Goal: Transaction & Acquisition: Purchase product/service

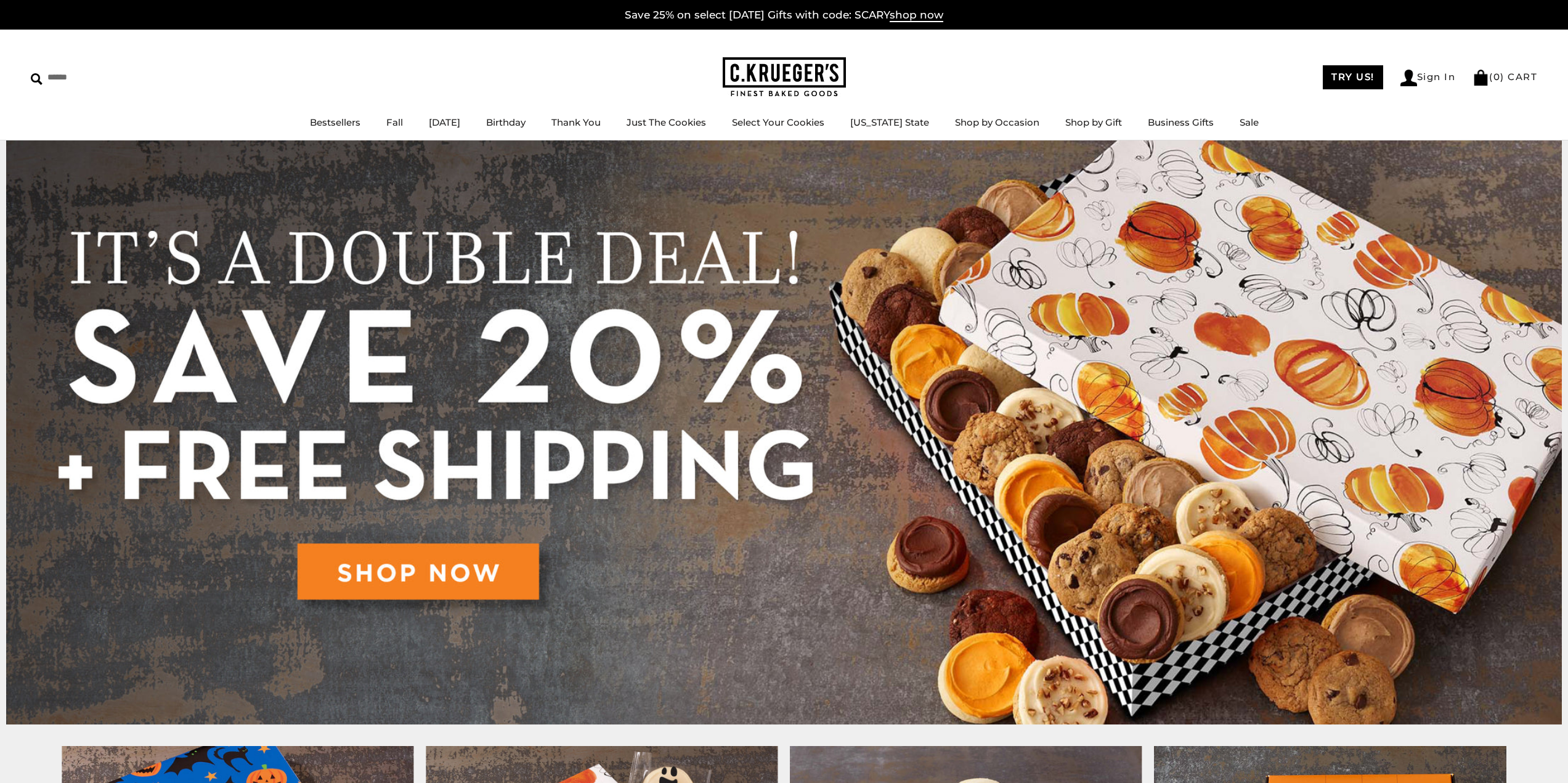
click at [1087, 59] on div "****** TRY US! Sign In ( 0 ) CART ( 0 ) CART Bestsellers Fall NEW! Cozy Autumn …" at bounding box center [784, 85] width 1568 height 111
drag, startPoint x: 1042, startPoint y: 187, endPoint x: 950, endPoint y: 193, distance: 92.2
click at [1042, 187] on img at bounding box center [784, 433] width 1556 height 584
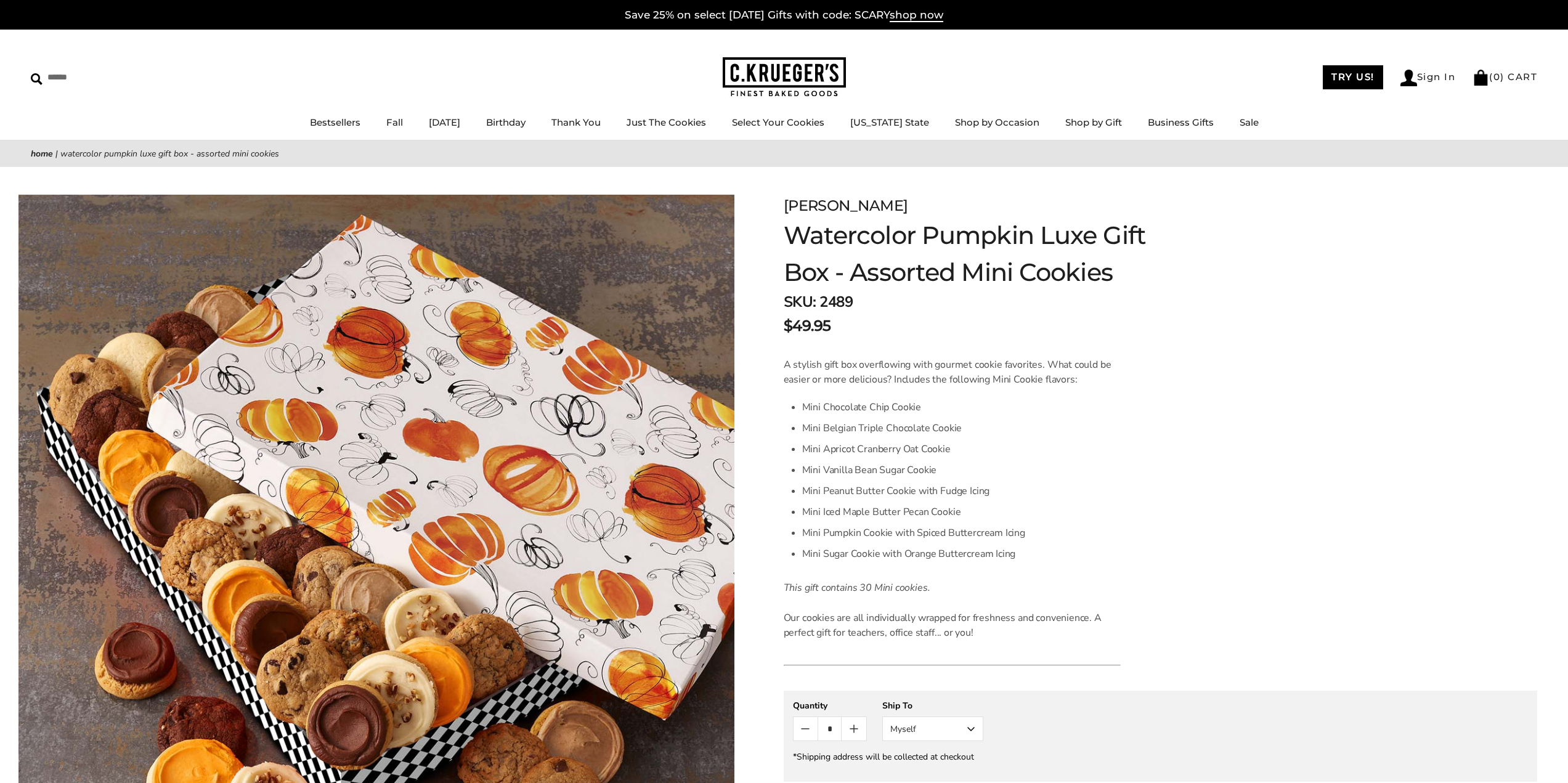
click at [1445, 269] on form "C.KRUEGER'S Watercolor Pumpkin Luxe Gift Box - Assorted Mini Cookies SKU: 2489 …" at bounding box center [1161, 588] width 754 height 787
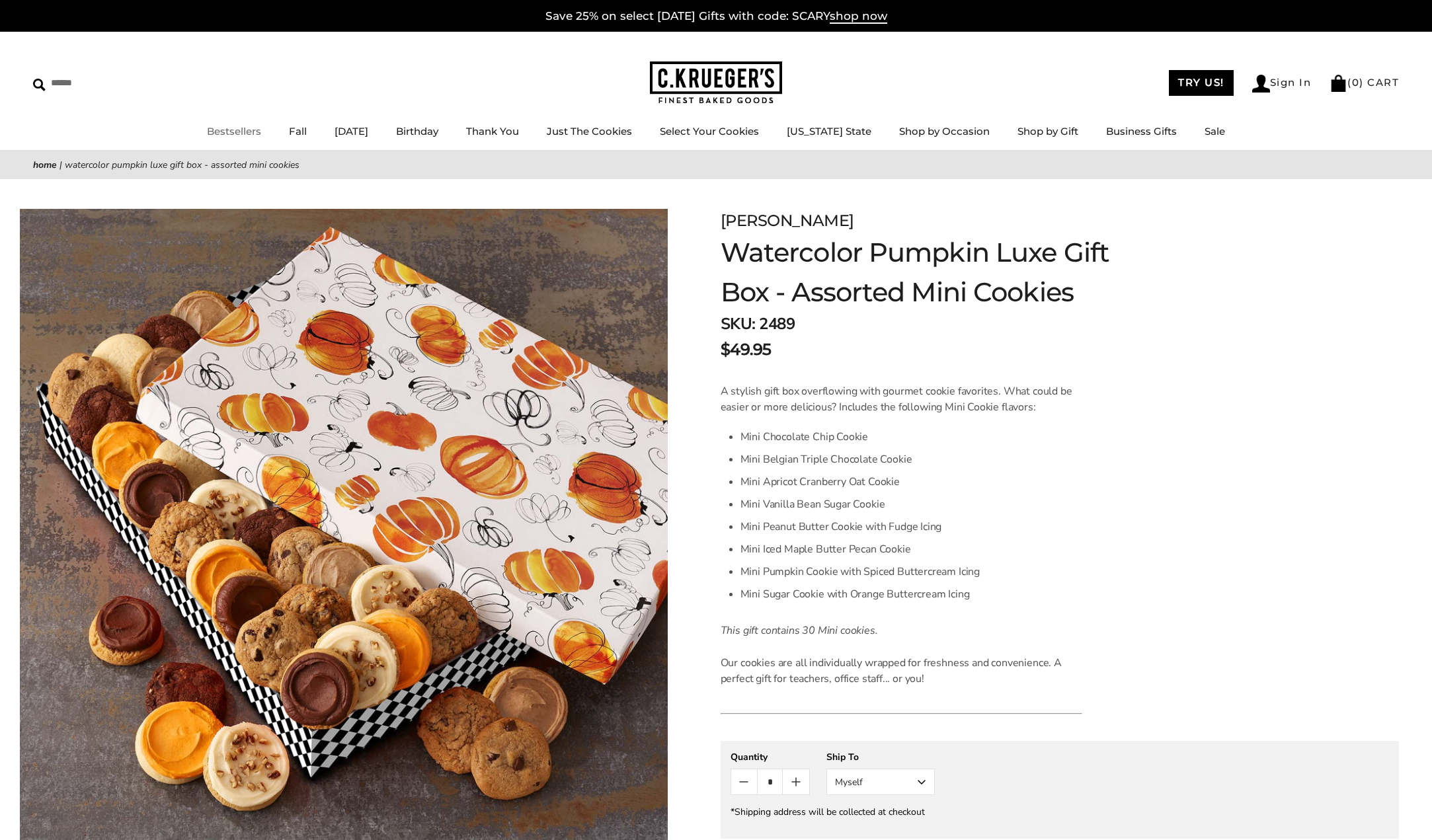
click at [240, 135] on link "Bestsellers" at bounding box center [234, 131] width 54 height 12
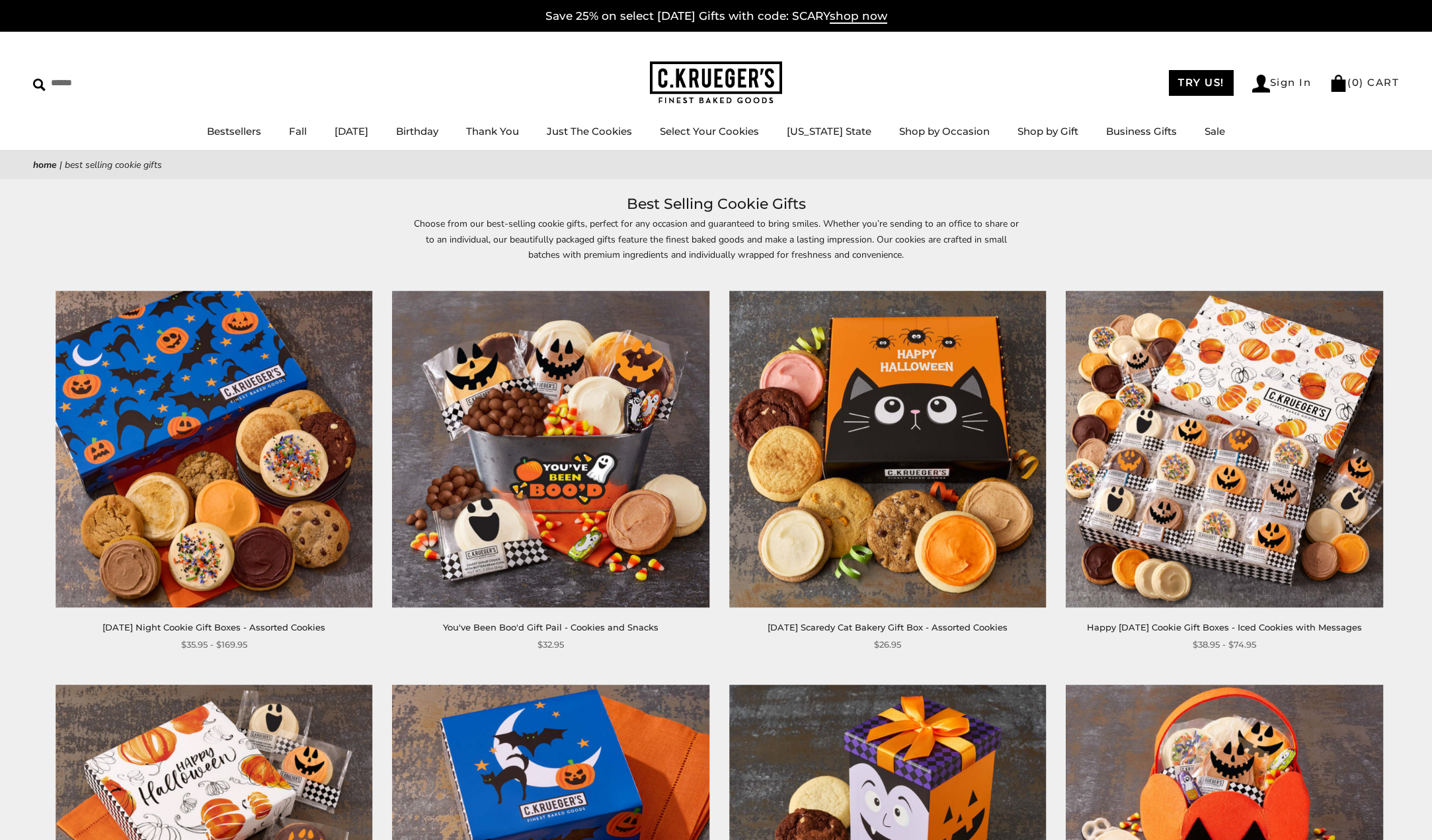
click at [709, 82] on img at bounding box center [716, 82] width 132 height 43
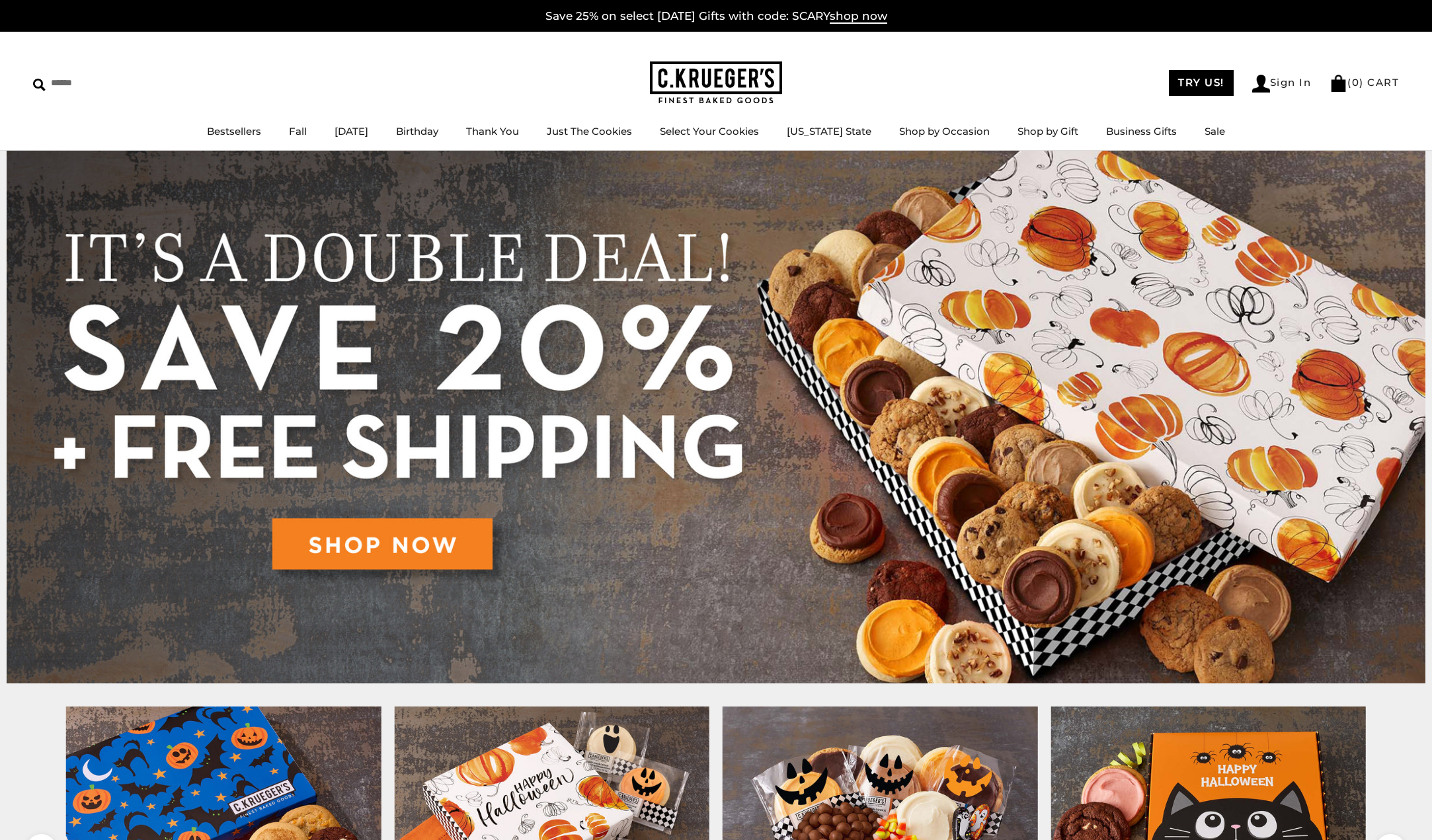
click at [678, 89] on img at bounding box center [716, 82] width 132 height 43
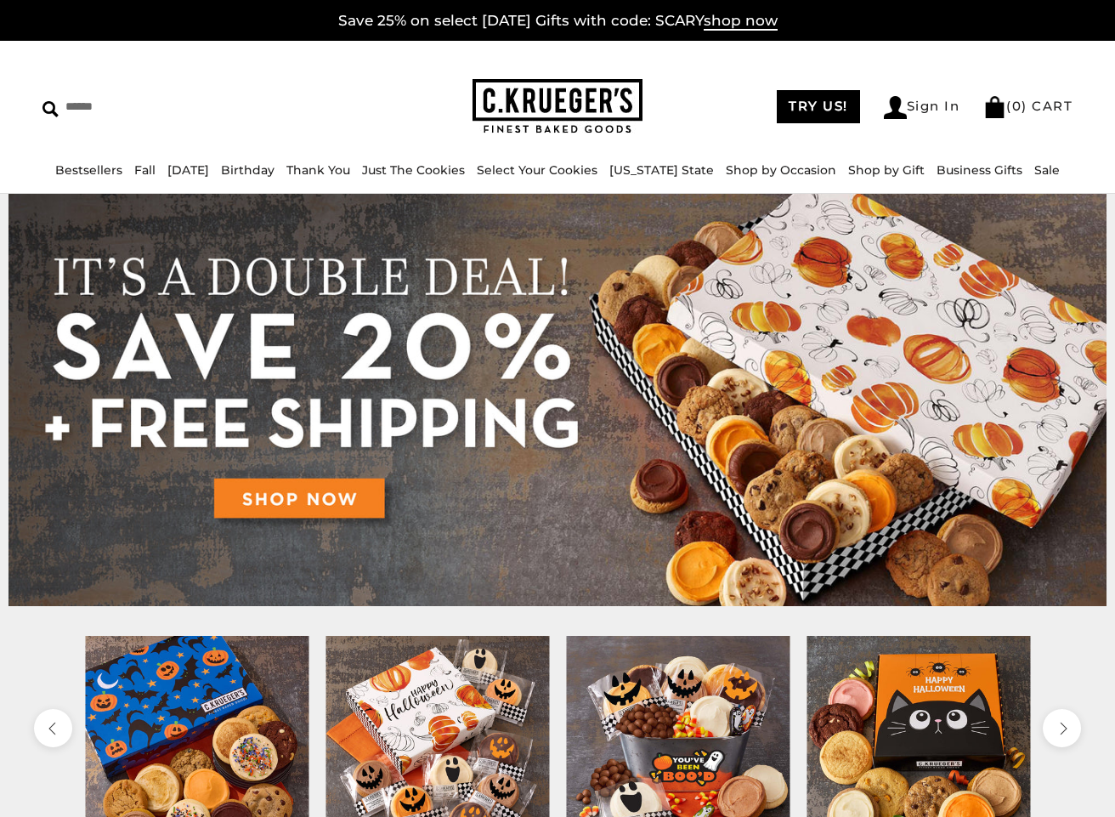
click at [182, 677] on img at bounding box center [197, 748] width 224 height 224
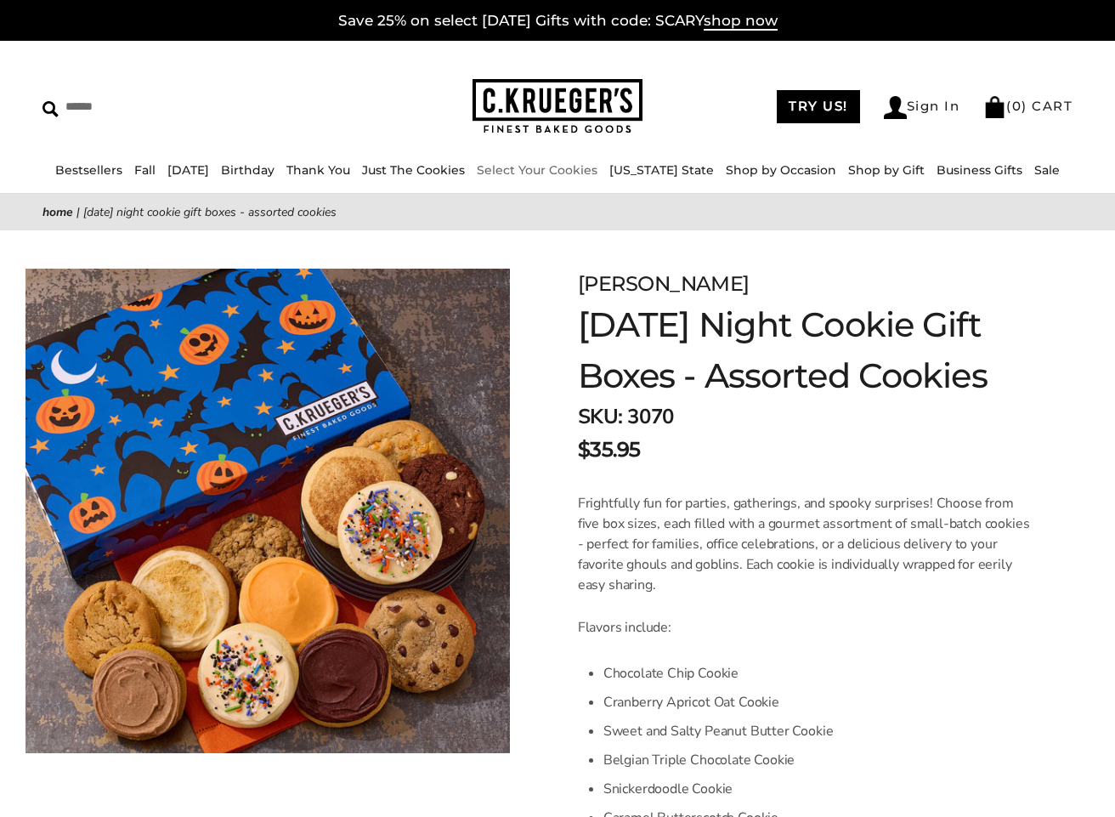
click at [598, 170] on link "Select Your Cookies" at bounding box center [537, 169] width 121 height 15
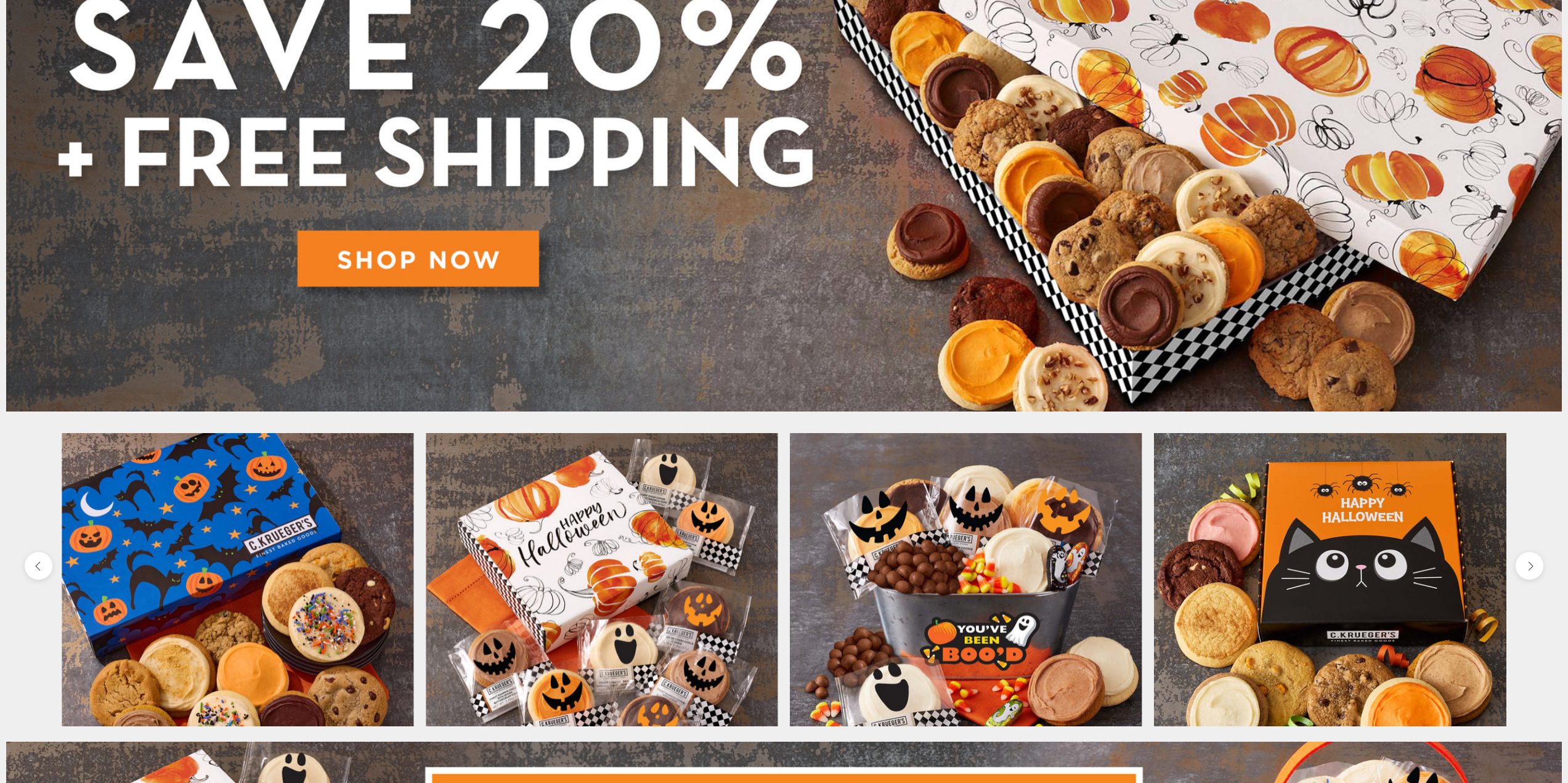
scroll to position [370, 0]
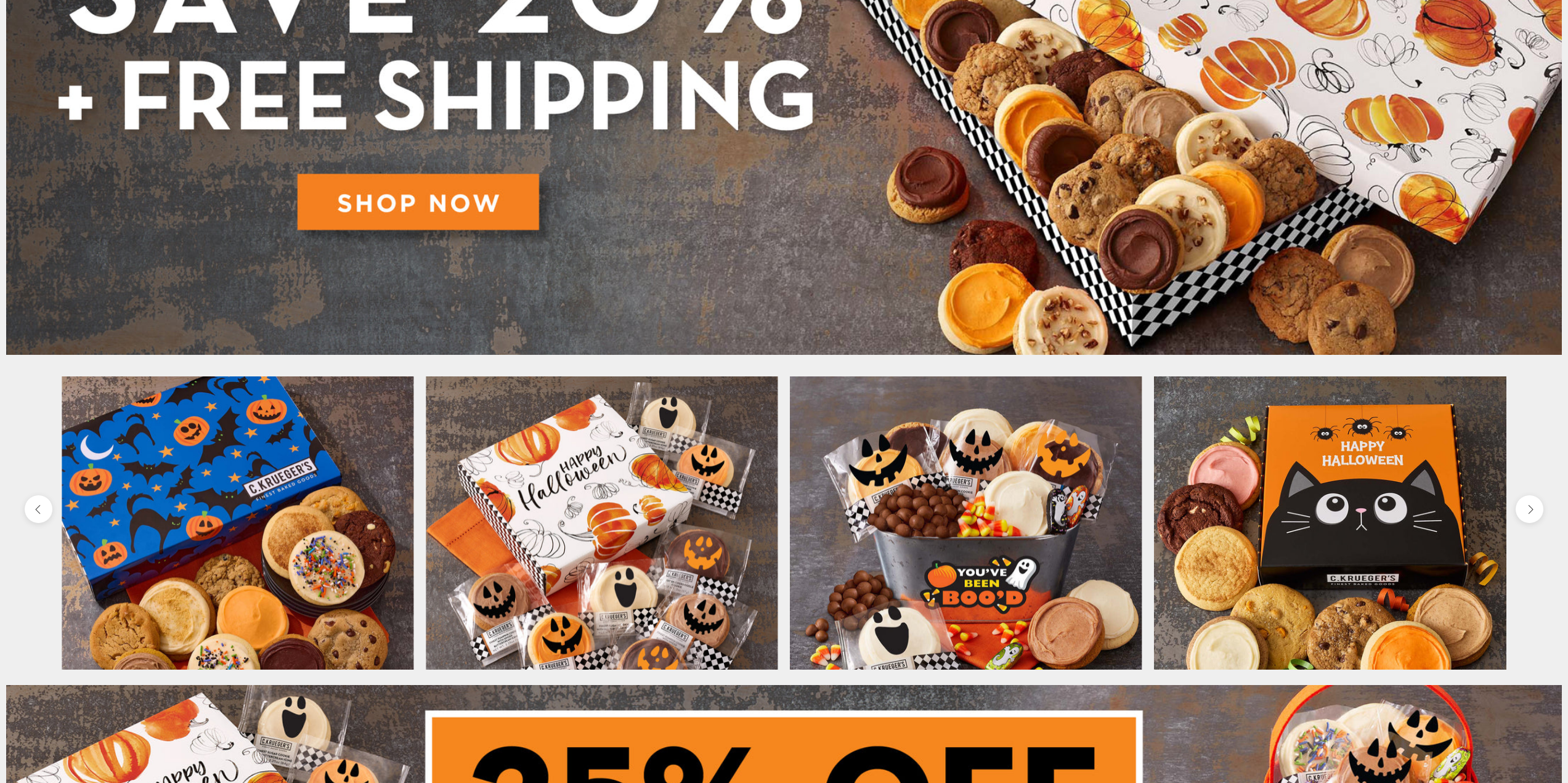
click at [523, 553] on img at bounding box center [601, 552] width 352 height 352
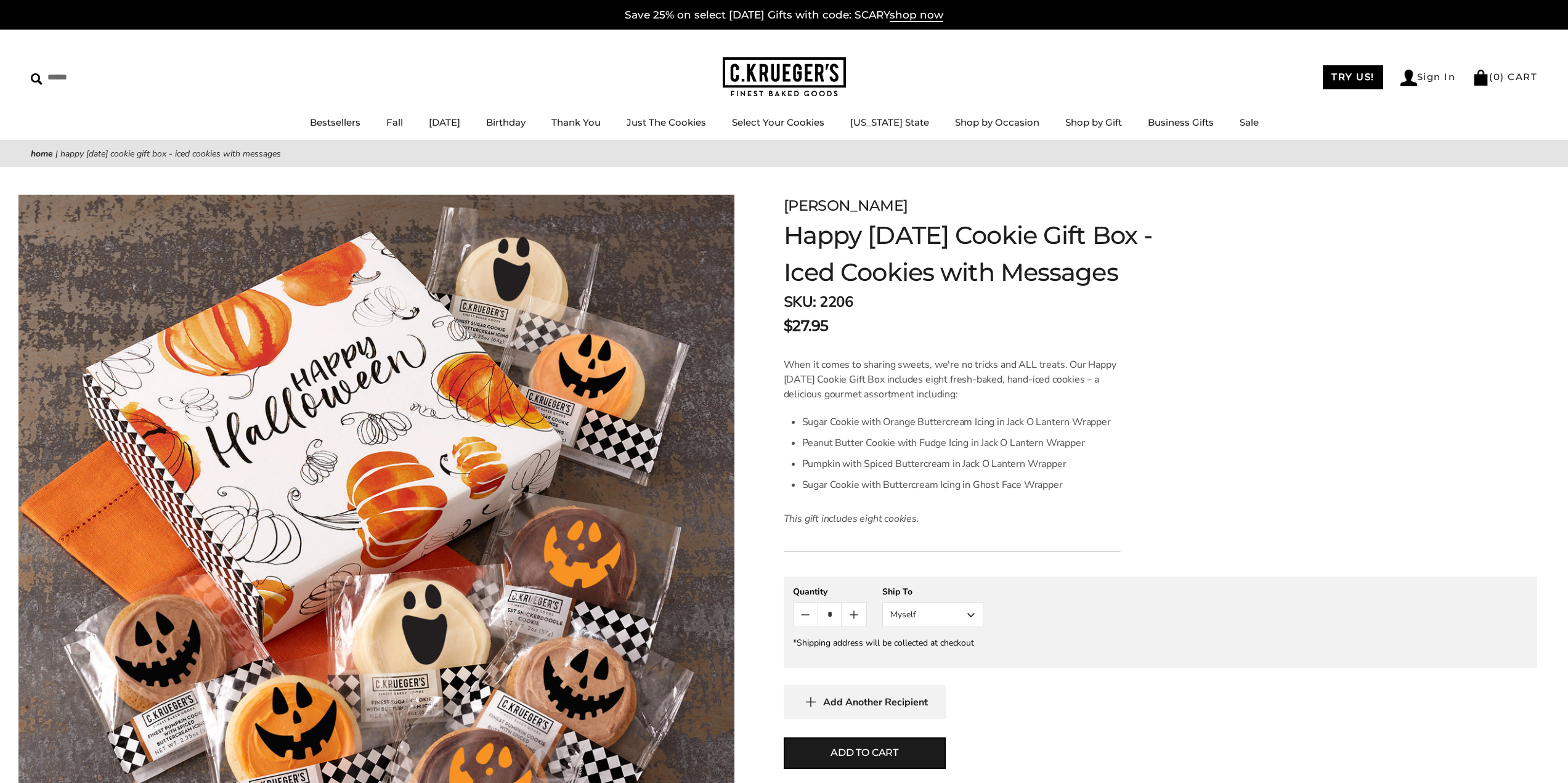
click at [1443, 239] on form "C.KRUEGER'S Happy Halloween Cookie Gift Box - Iced Cookies with Messages SKU: 2…" at bounding box center [1161, 531] width 754 height 672
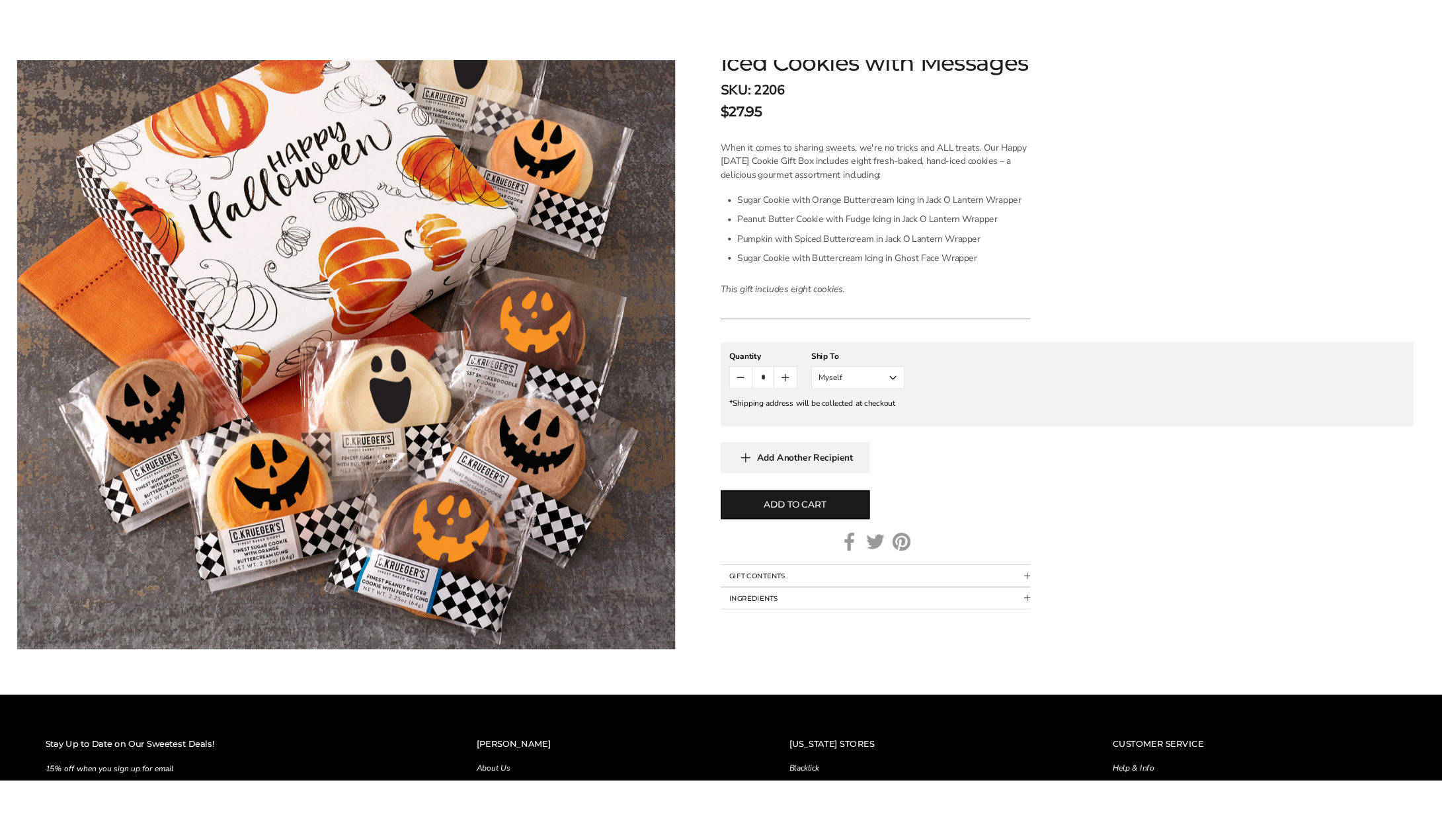
scroll to position [331, 0]
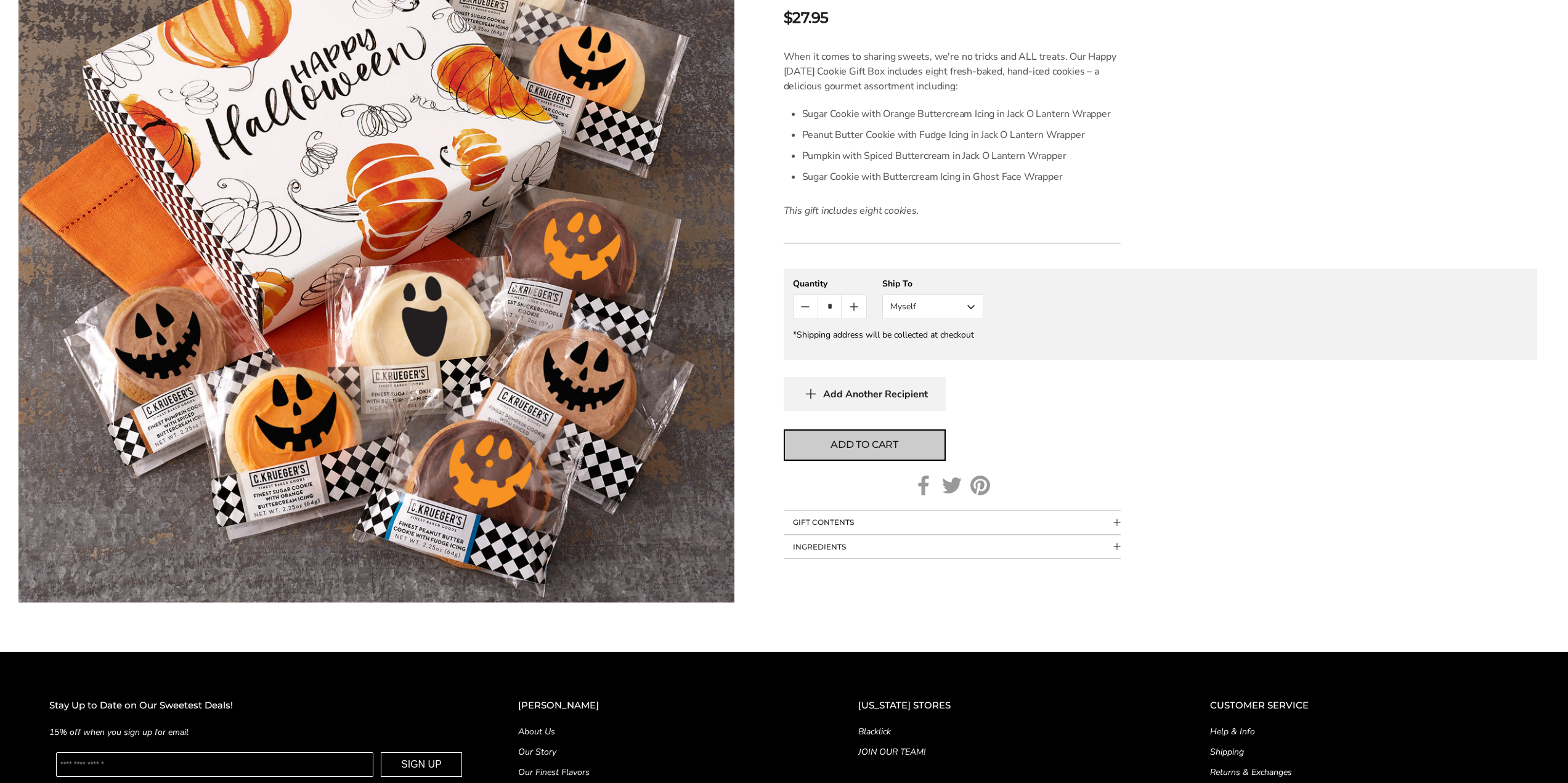
click at [913, 461] on button "Add to cart" at bounding box center [865, 444] width 162 height 31
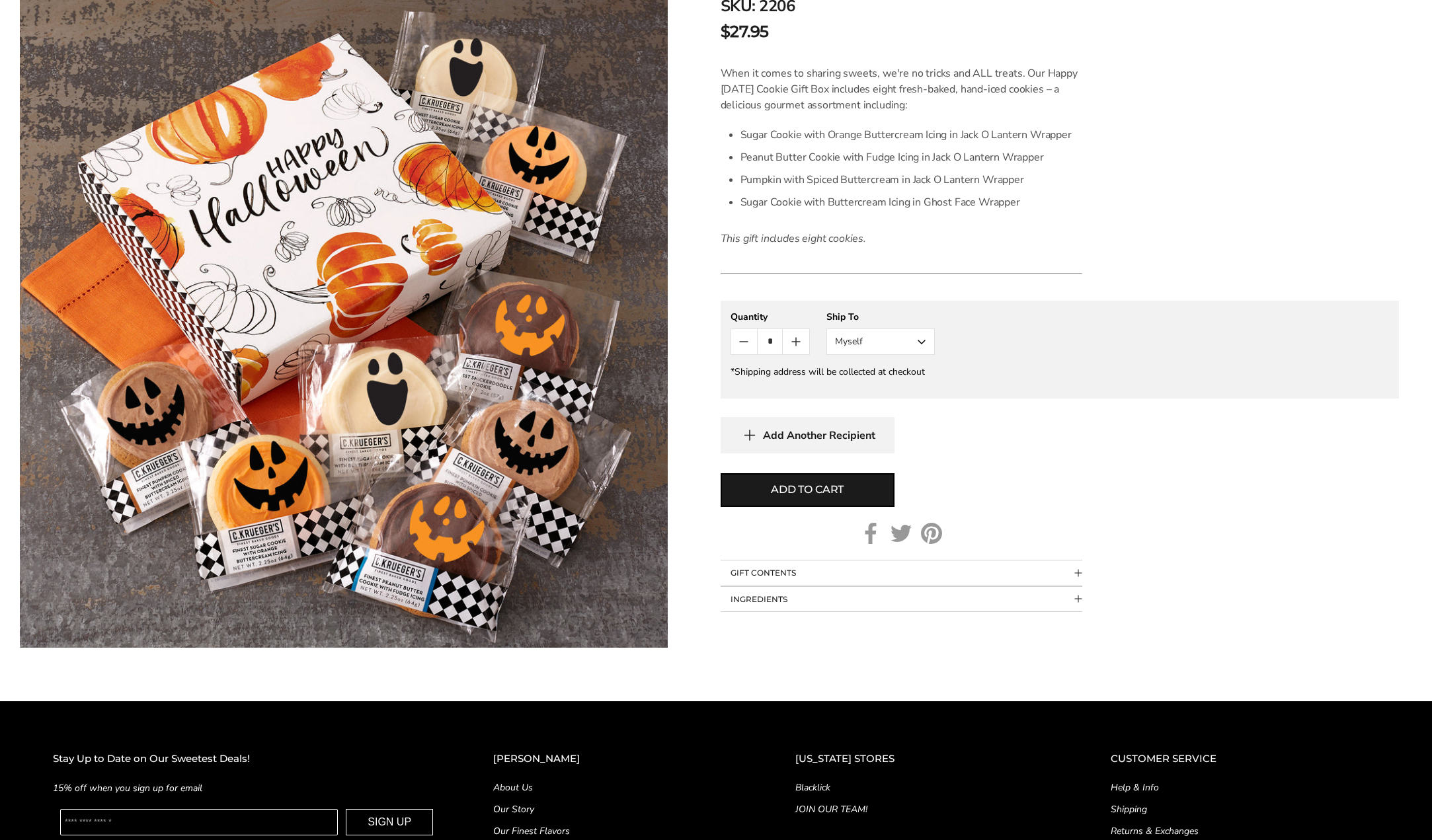
scroll to position [331, 0]
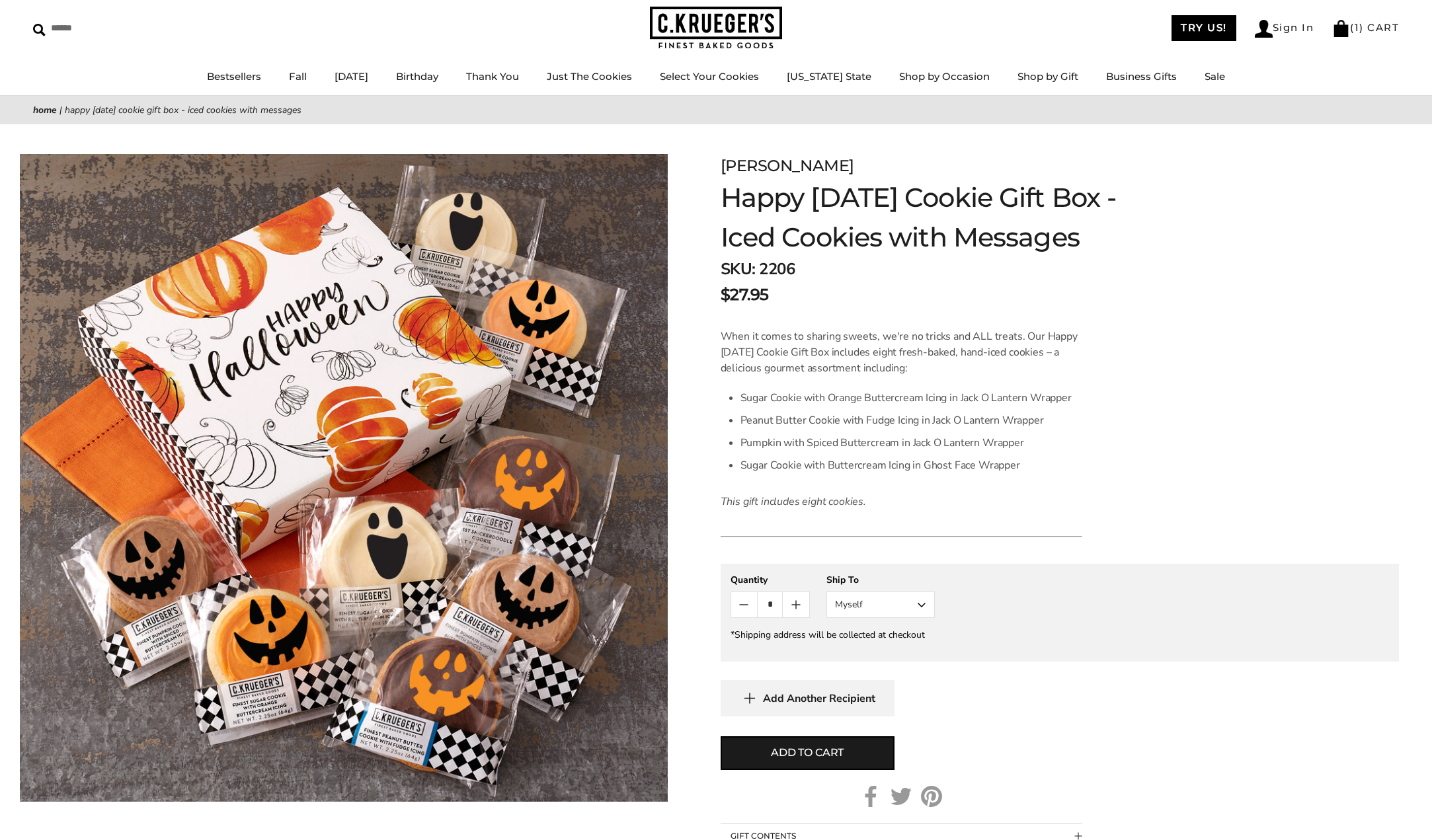
scroll to position [54, 0]
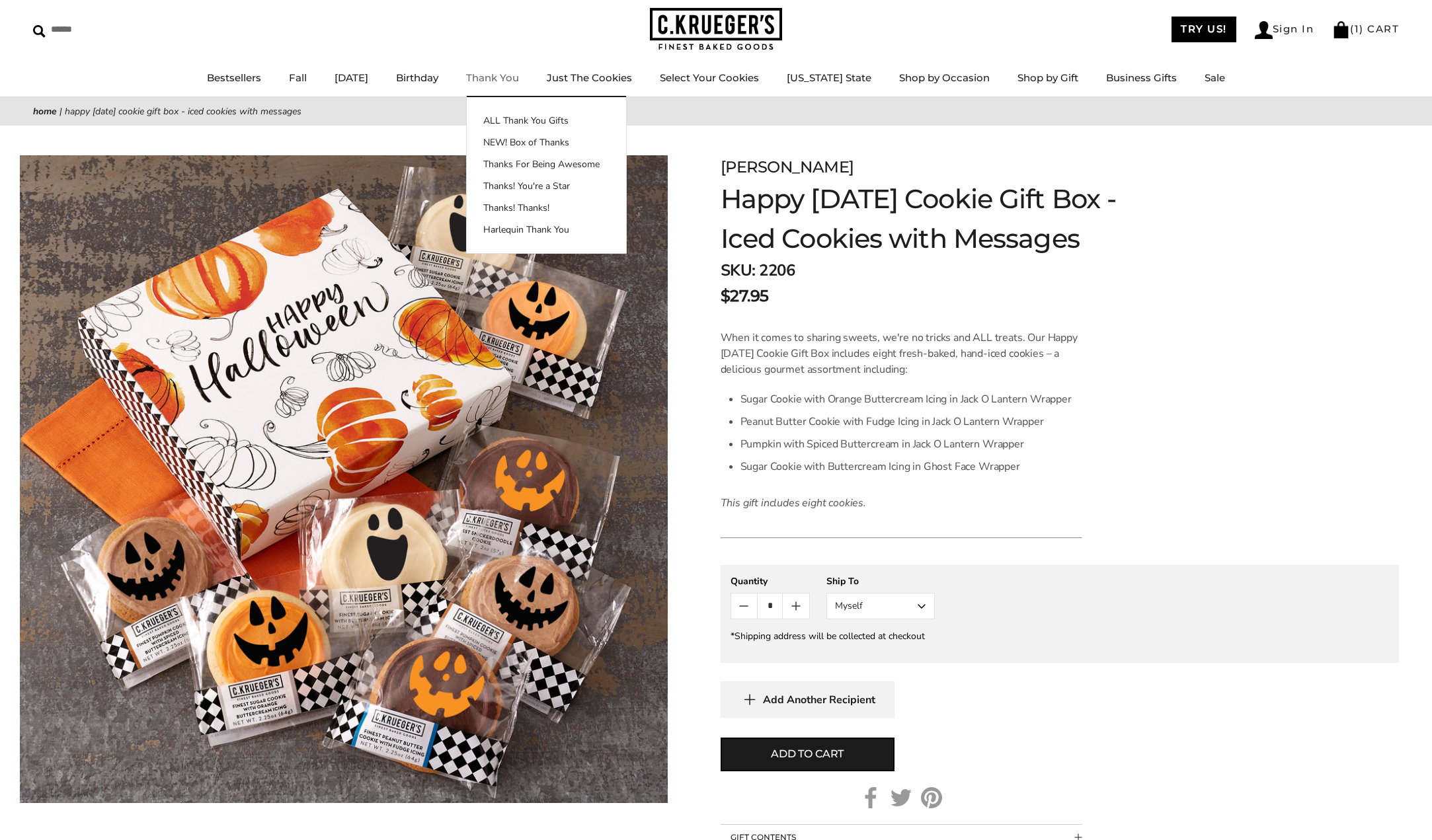
click at [681, 31] on img at bounding box center [716, 29] width 132 height 43
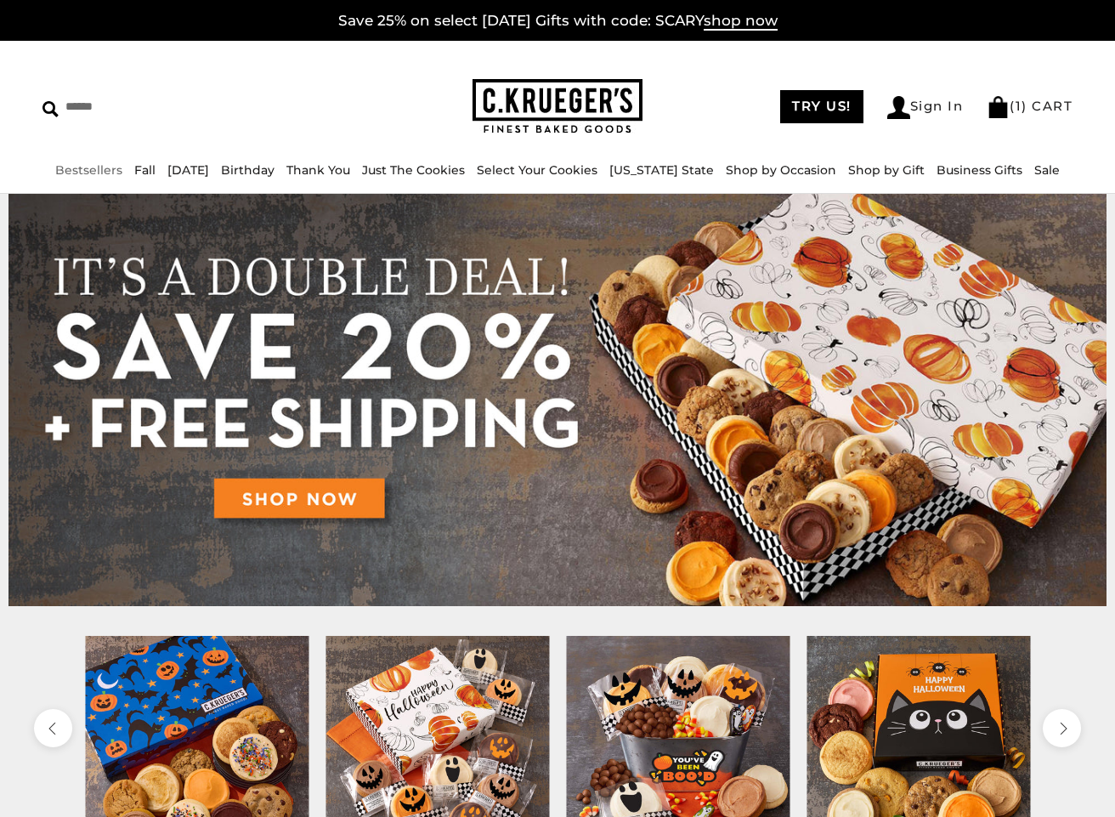
click at [101, 168] on link "Bestsellers" at bounding box center [88, 169] width 67 height 15
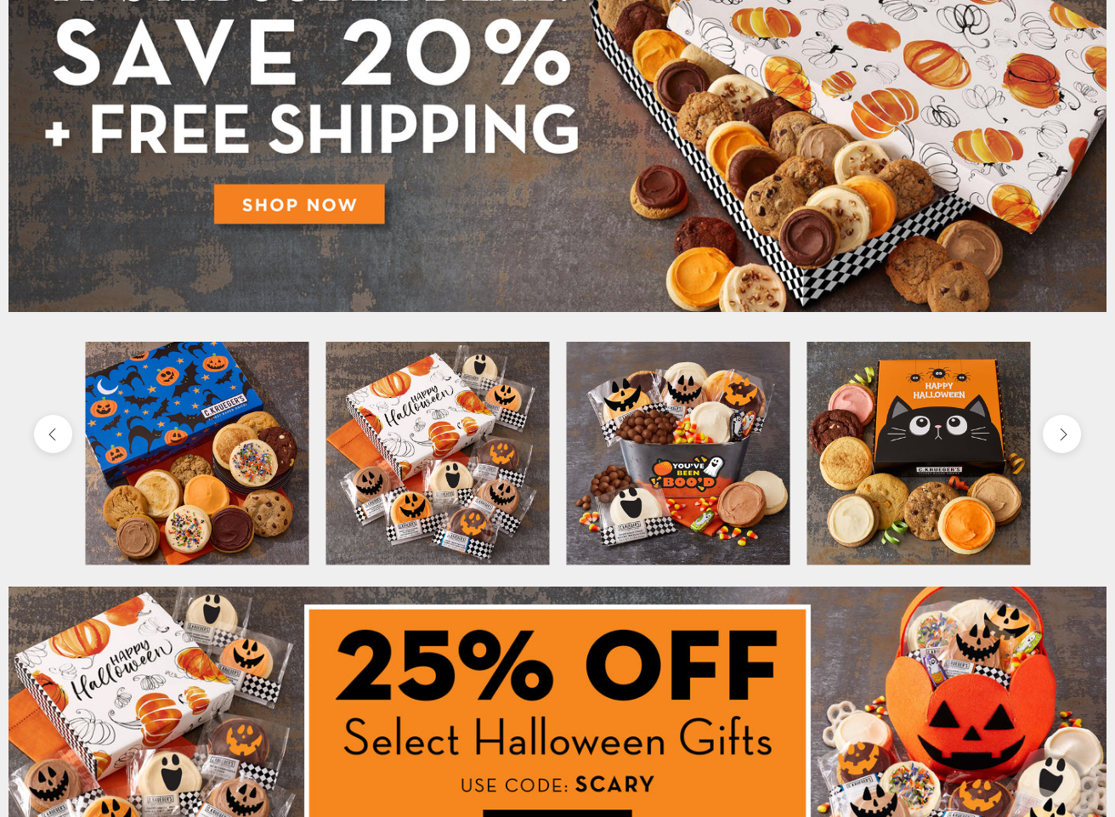
scroll to position [85, 0]
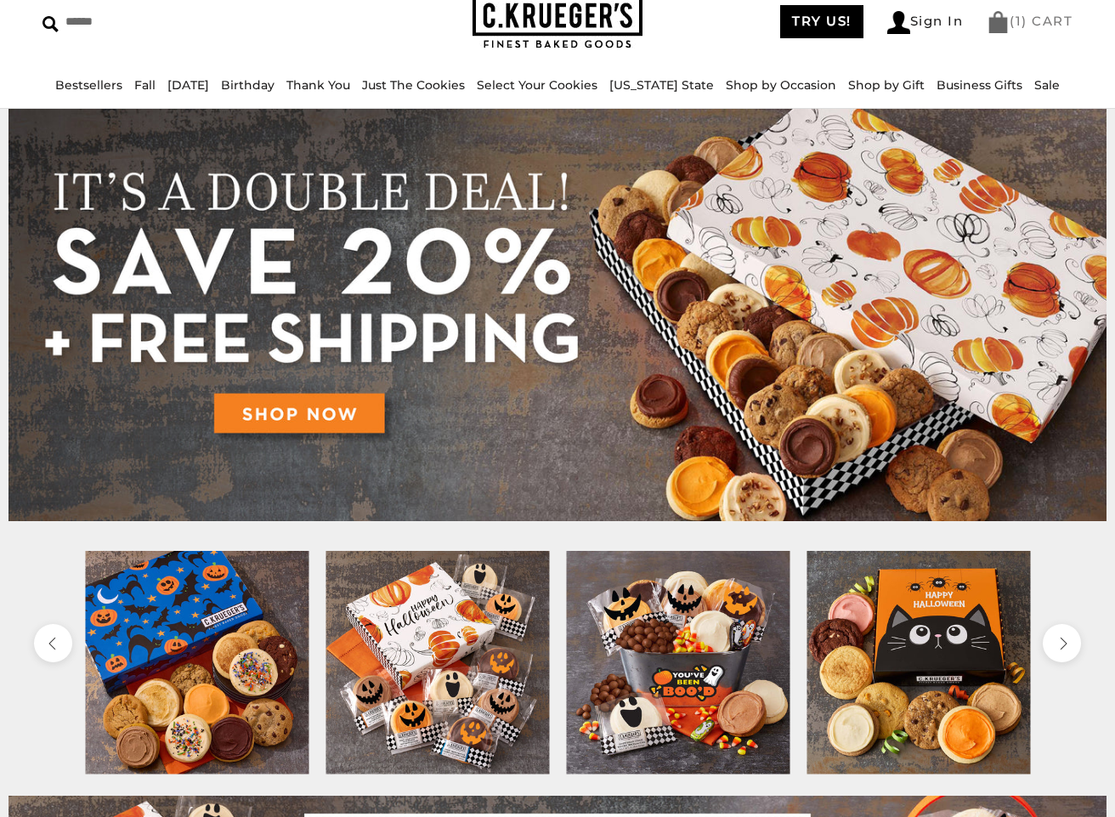
click at [1019, 23] on span "1" at bounding box center [1019, 21] width 7 height 16
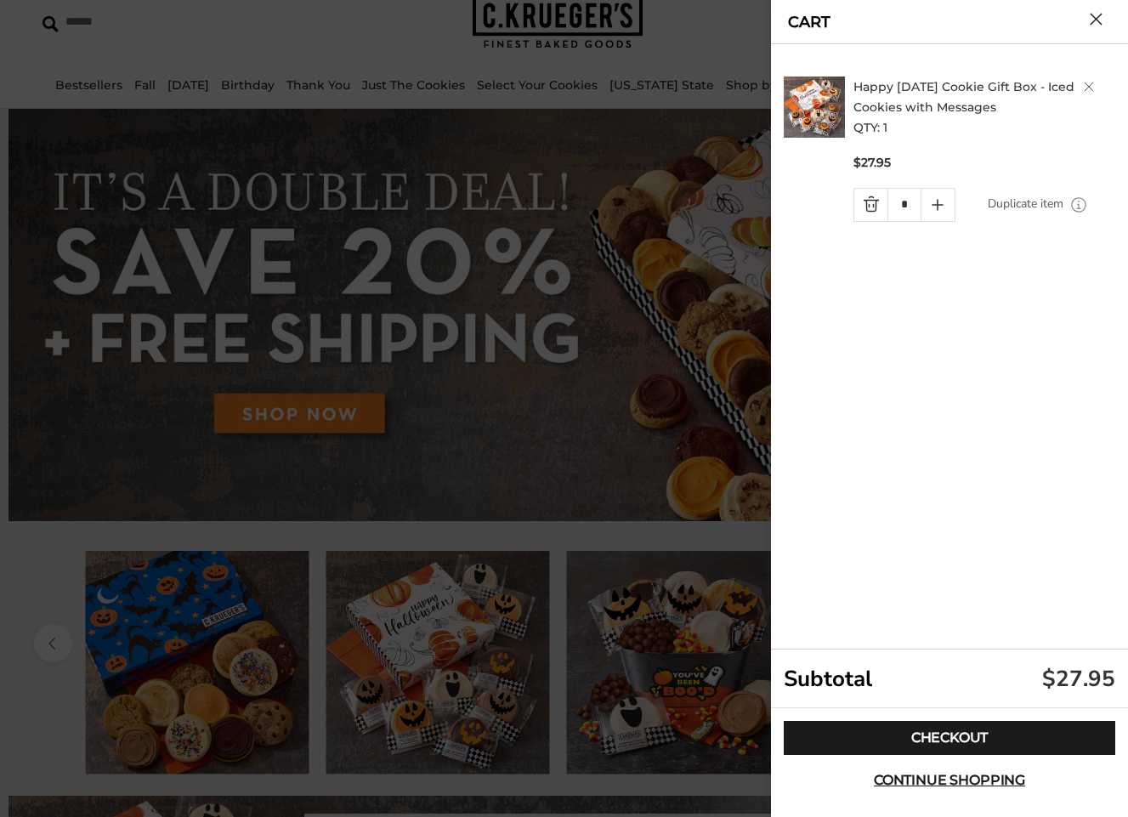
click at [1093, 25] on button "Close cart" at bounding box center [1096, 19] width 13 height 13
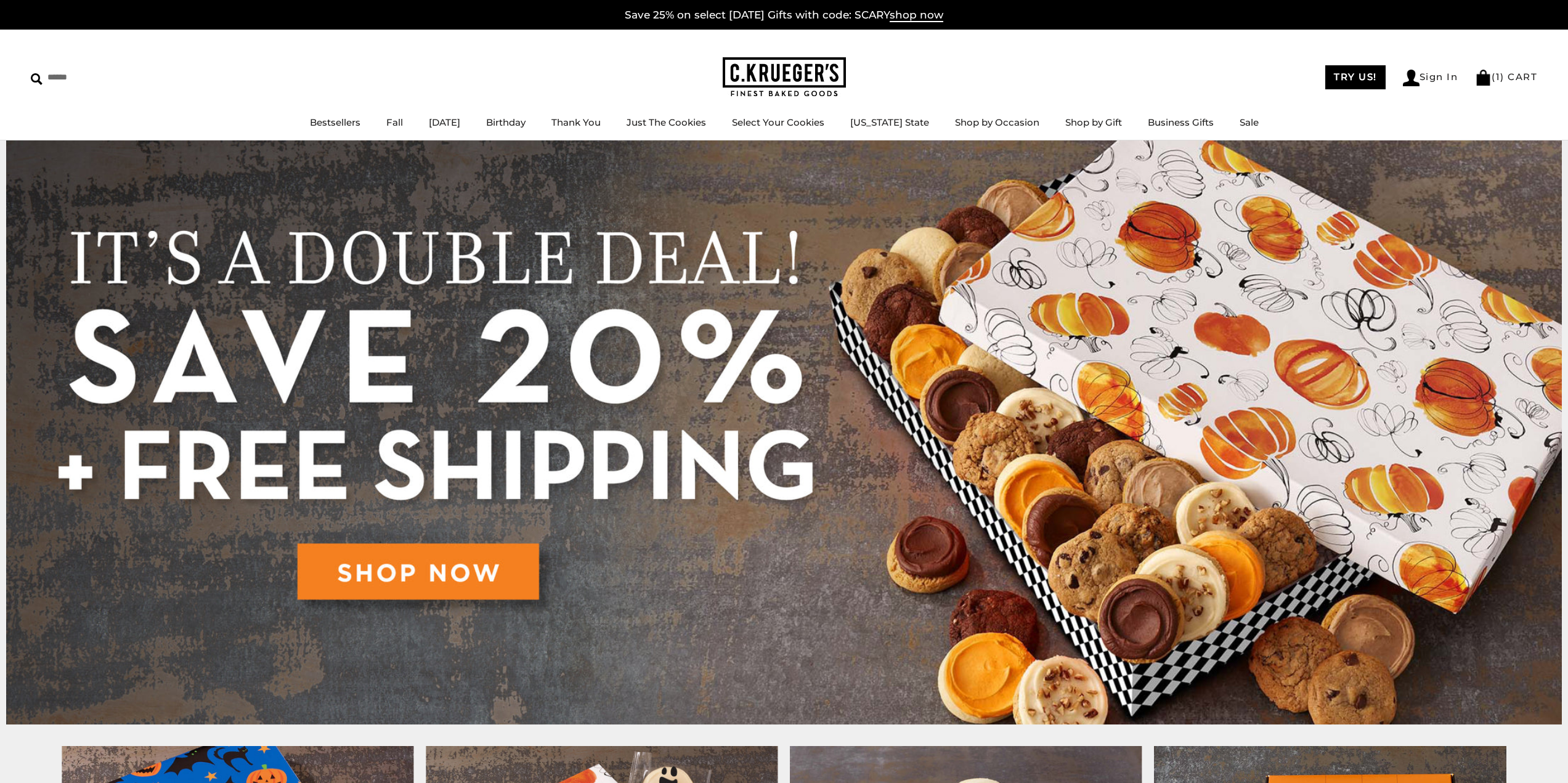
drag, startPoint x: 1037, startPoint y: 256, endPoint x: 993, endPoint y: 229, distance: 51.6
click at [1036, 254] on img at bounding box center [784, 433] width 1556 height 584
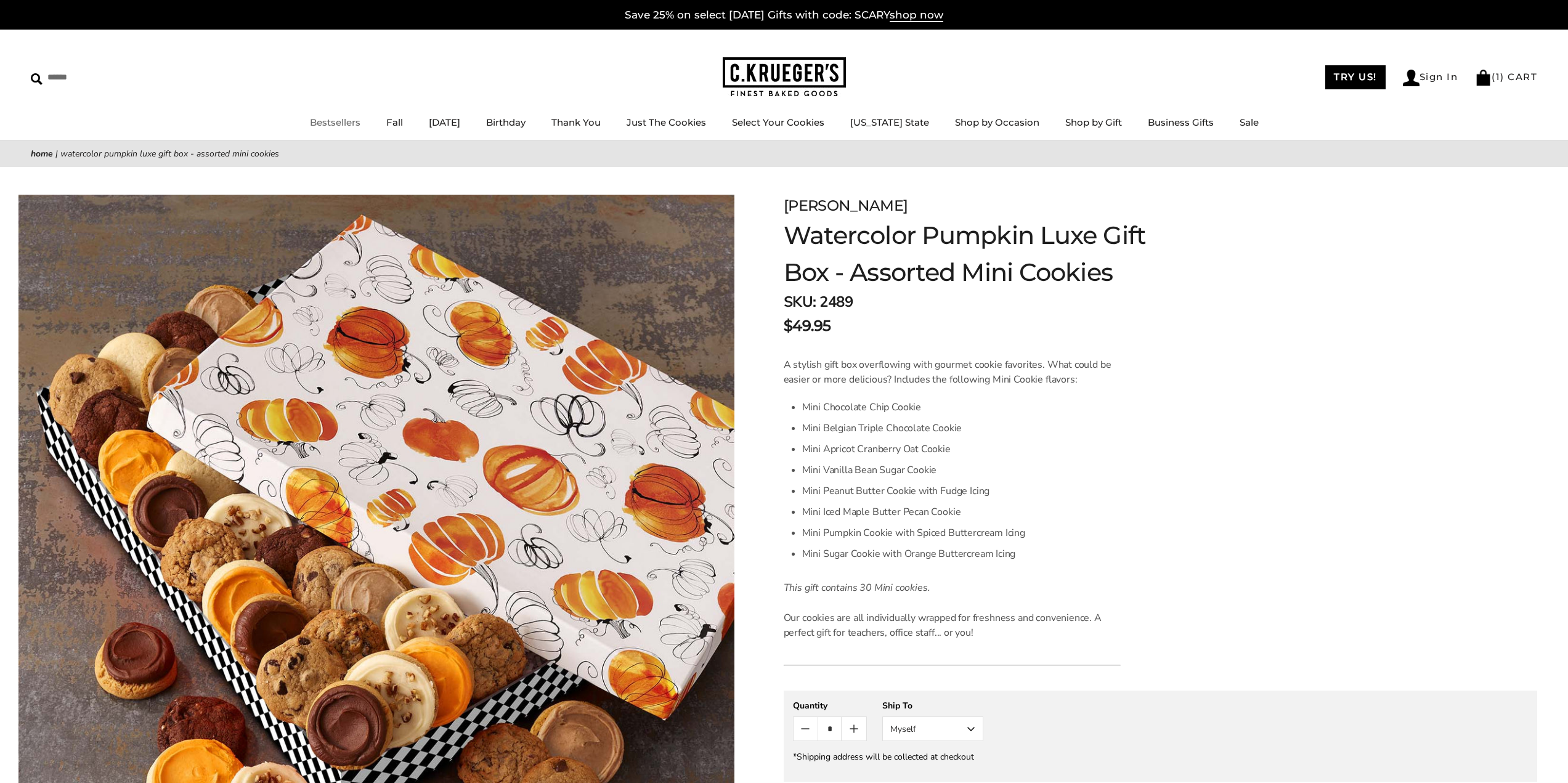
click at [334, 127] on link "Bestsellers" at bounding box center [336, 123] width 51 height 12
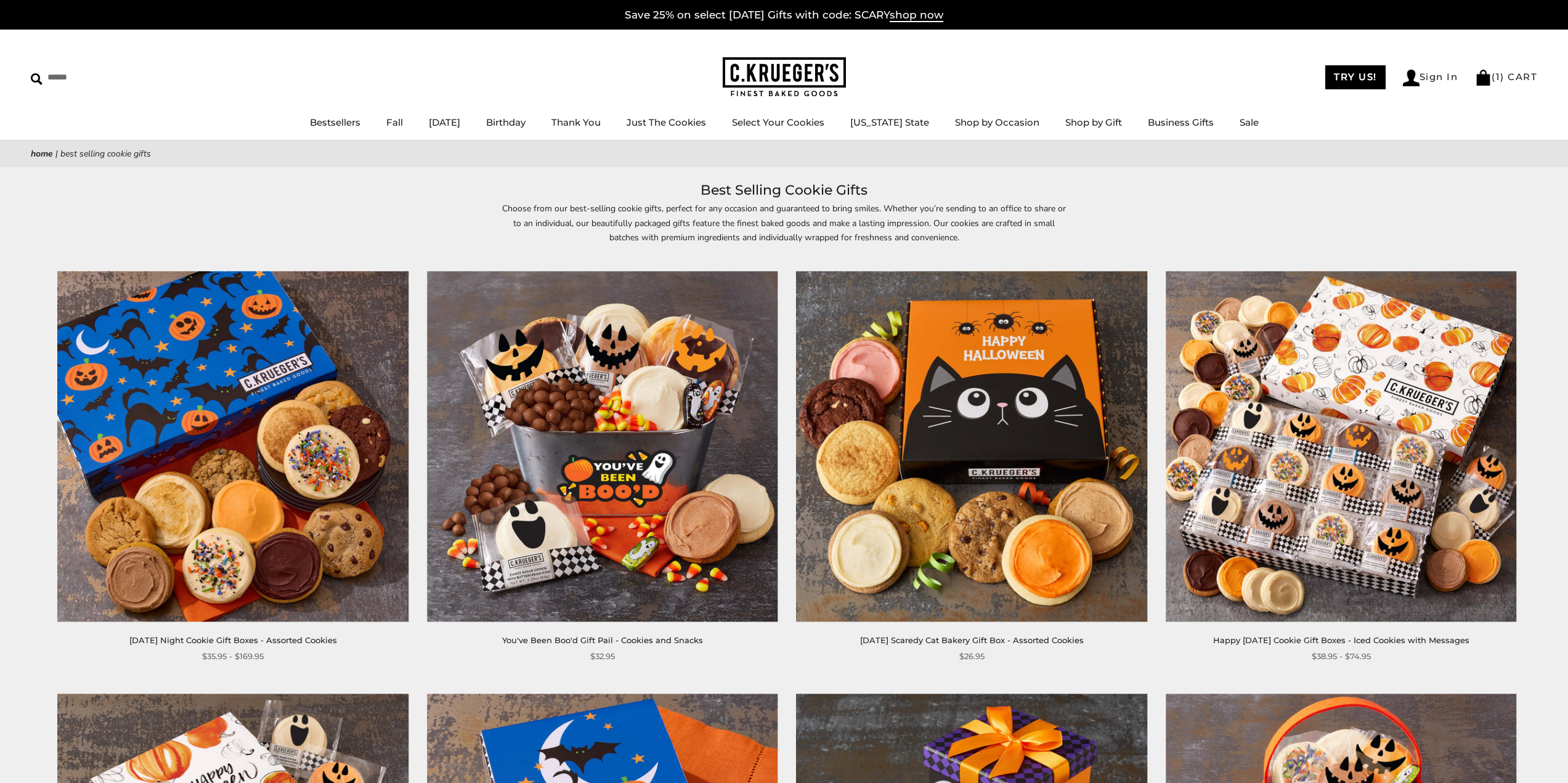
click at [215, 368] on img at bounding box center [233, 447] width 351 height 351
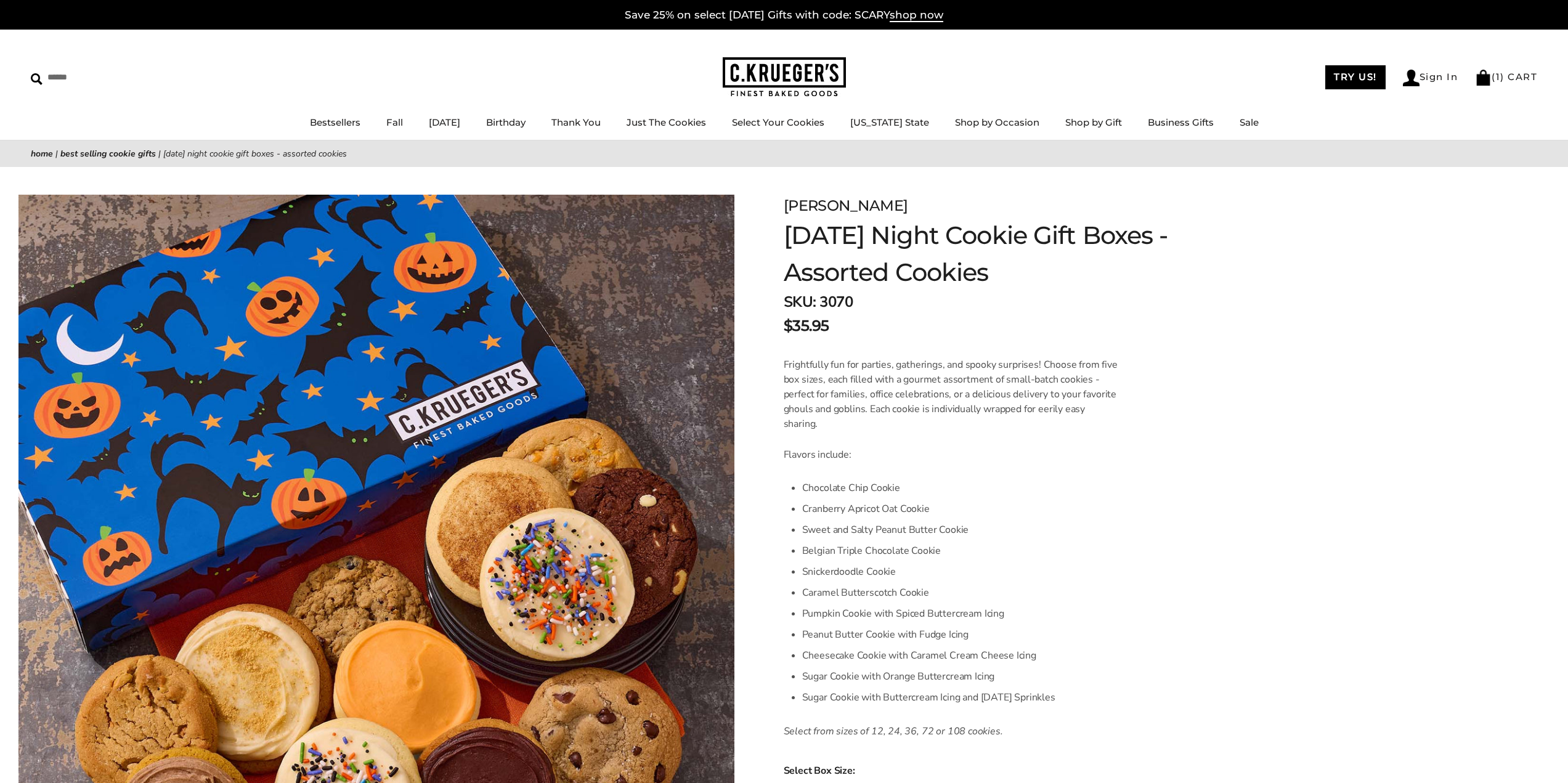
click at [1057, 193] on div "C.KRUEGER'S Halloween Night Cookie Gift Boxes - Assorted Cookies SKU: 3070 $35.…" at bounding box center [1161, 693] width 754 height 1053
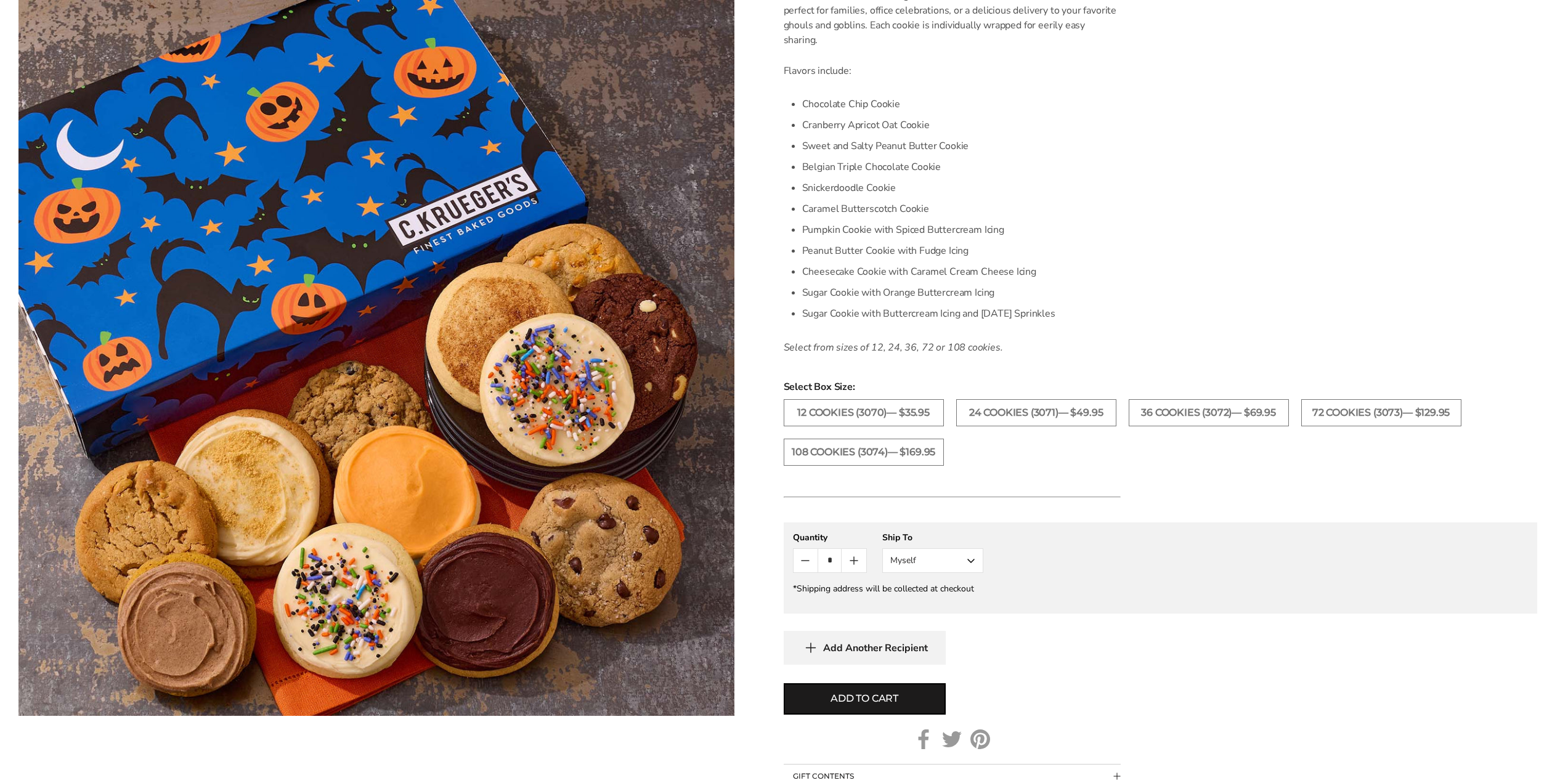
scroll to position [555, 0]
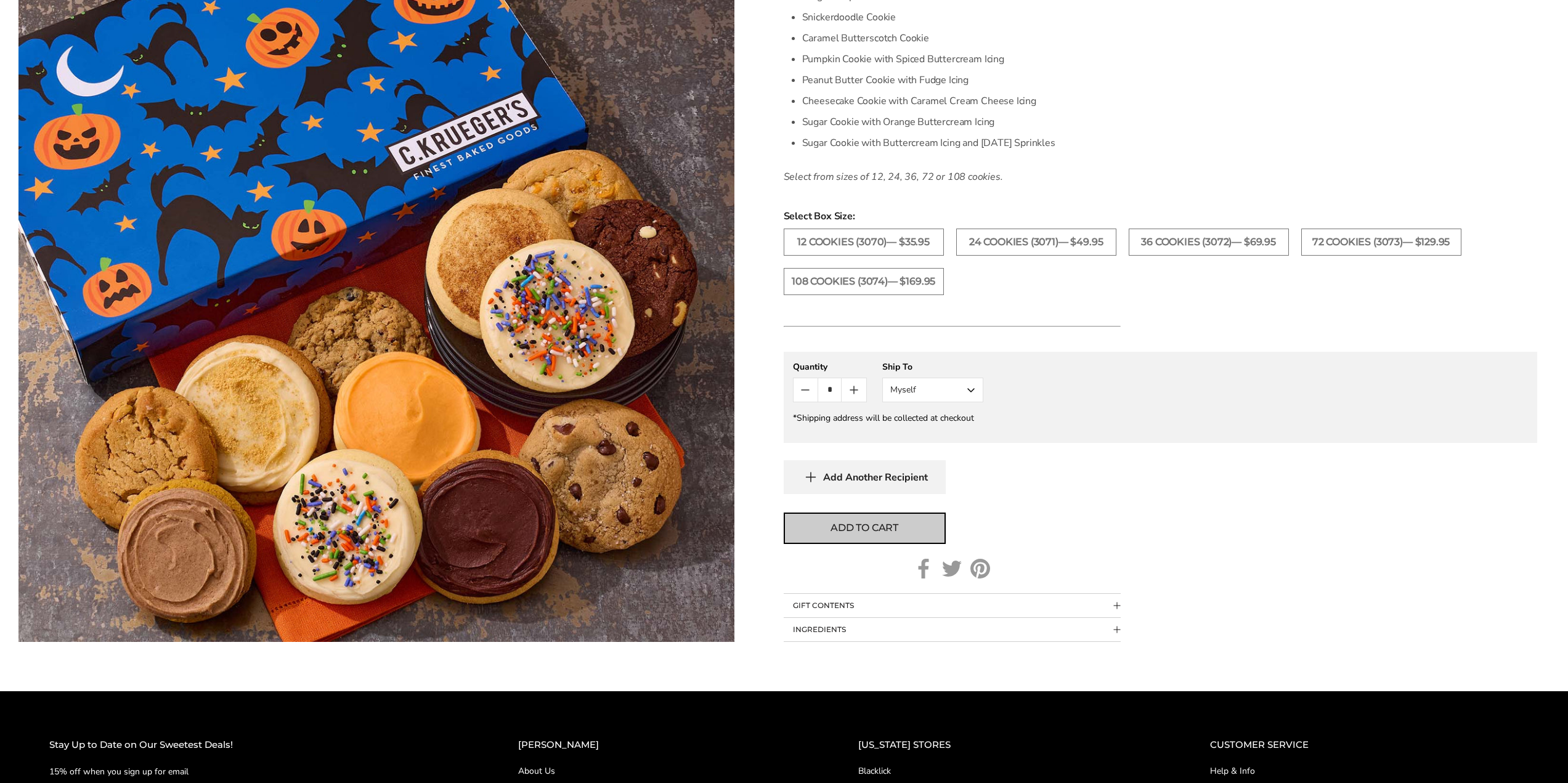
click at [889, 526] on span "Add to cart" at bounding box center [864, 528] width 67 height 14
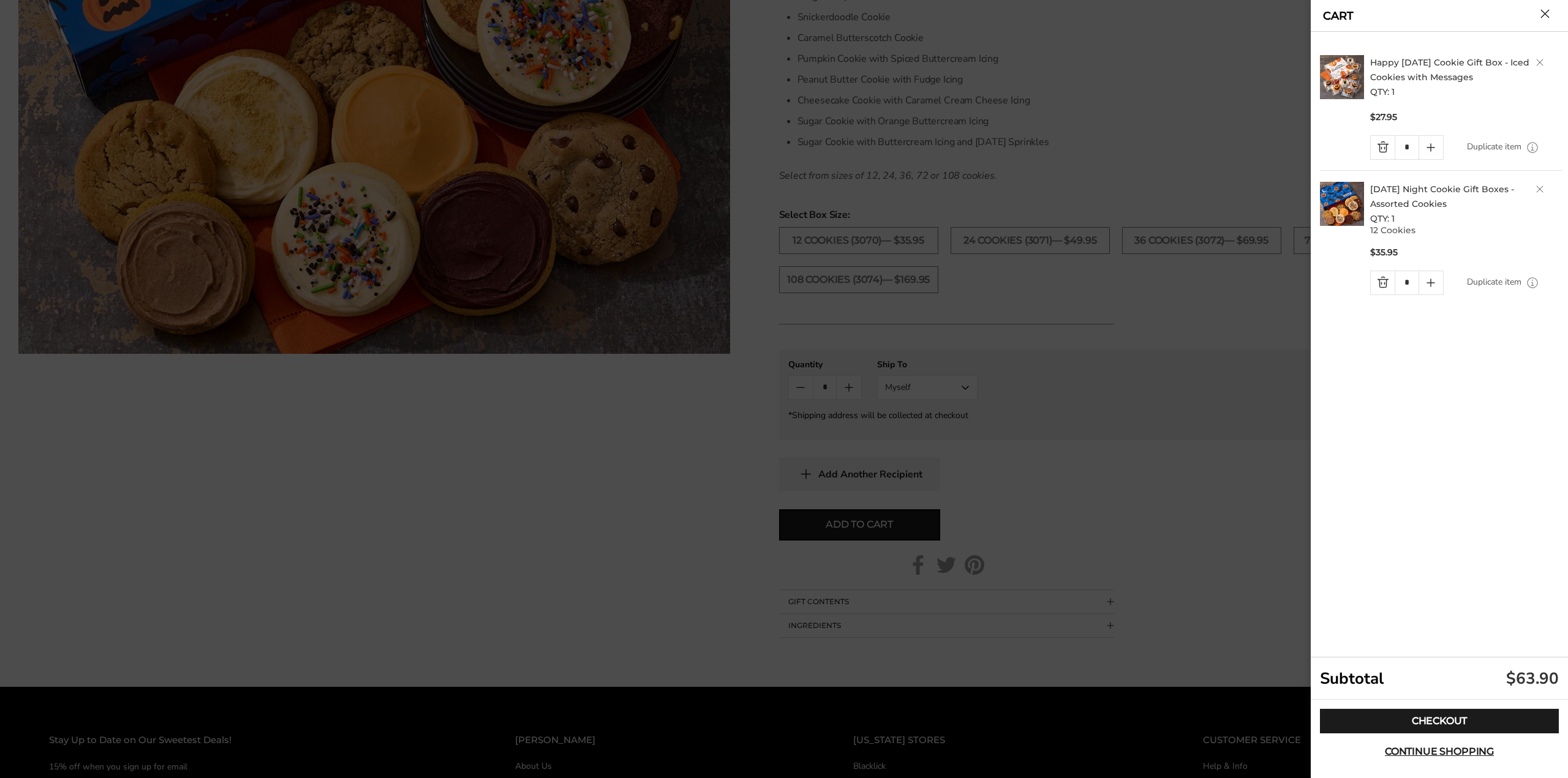
drag, startPoint x: 1451, startPoint y: 18, endPoint x: 1458, endPoint y: 31, distance: 14.8
click at [1451, 18] on div "CART" at bounding box center [1439, 16] width 257 height 32
click at [1544, 13] on button "Close cart" at bounding box center [1545, 14] width 9 height 9
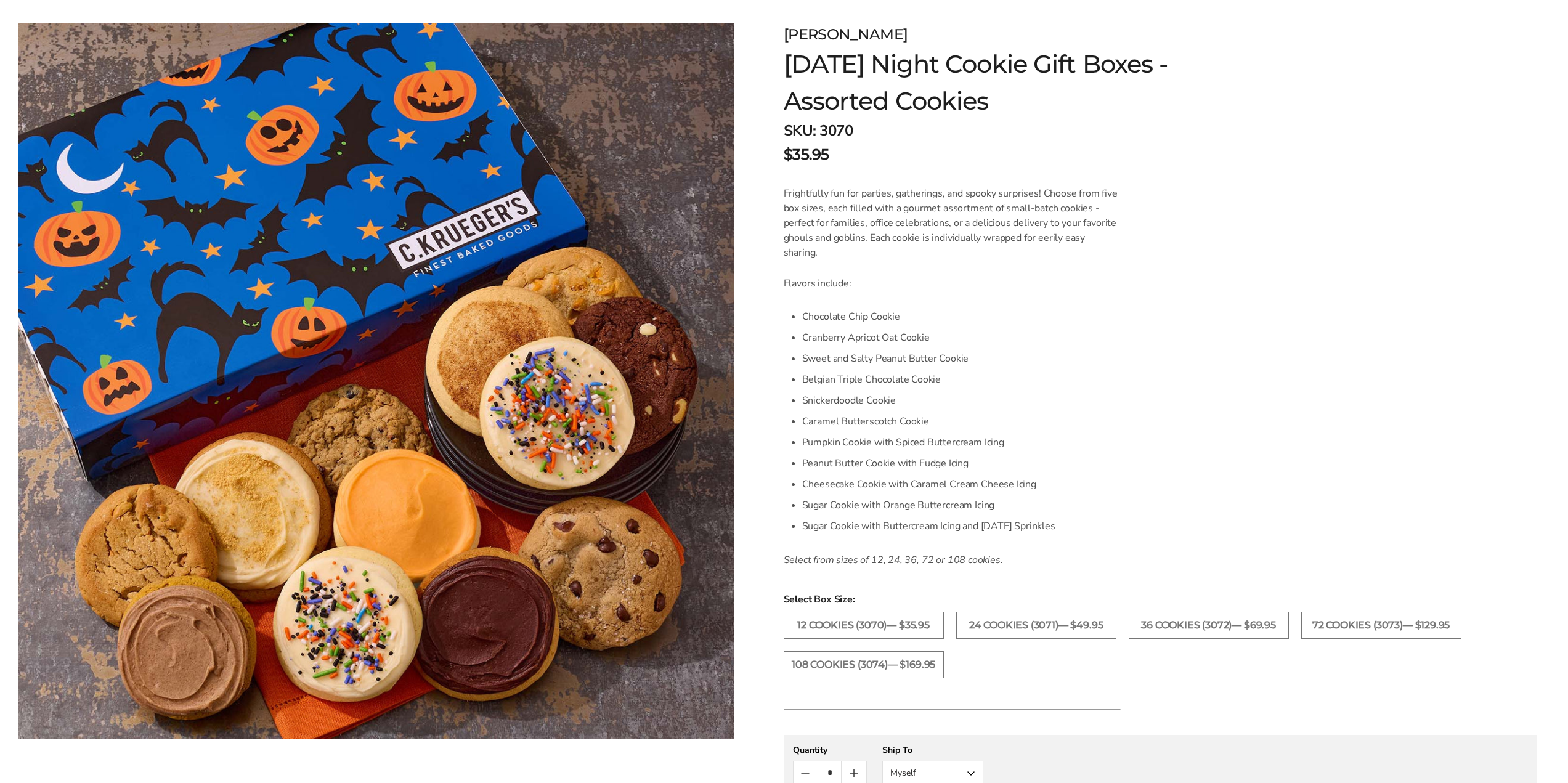
scroll to position [0, 0]
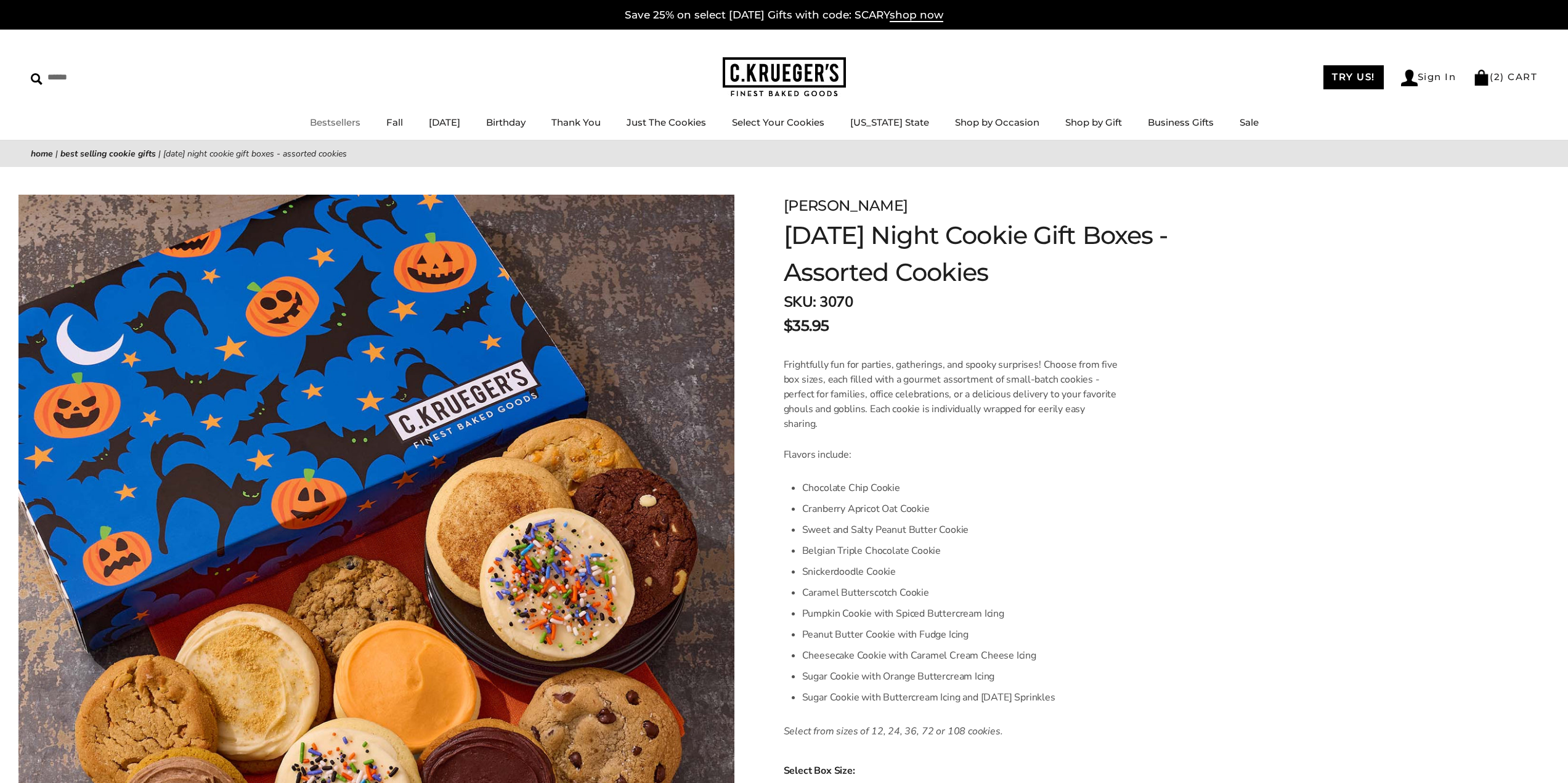
drag, startPoint x: 351, startPoint y: 122, endPoint x: 384, endPoint y: 149, distance: 42.6
click at [351, 123] on link "Bestsellers" at bounding box center [336, 123] width 51 height 12
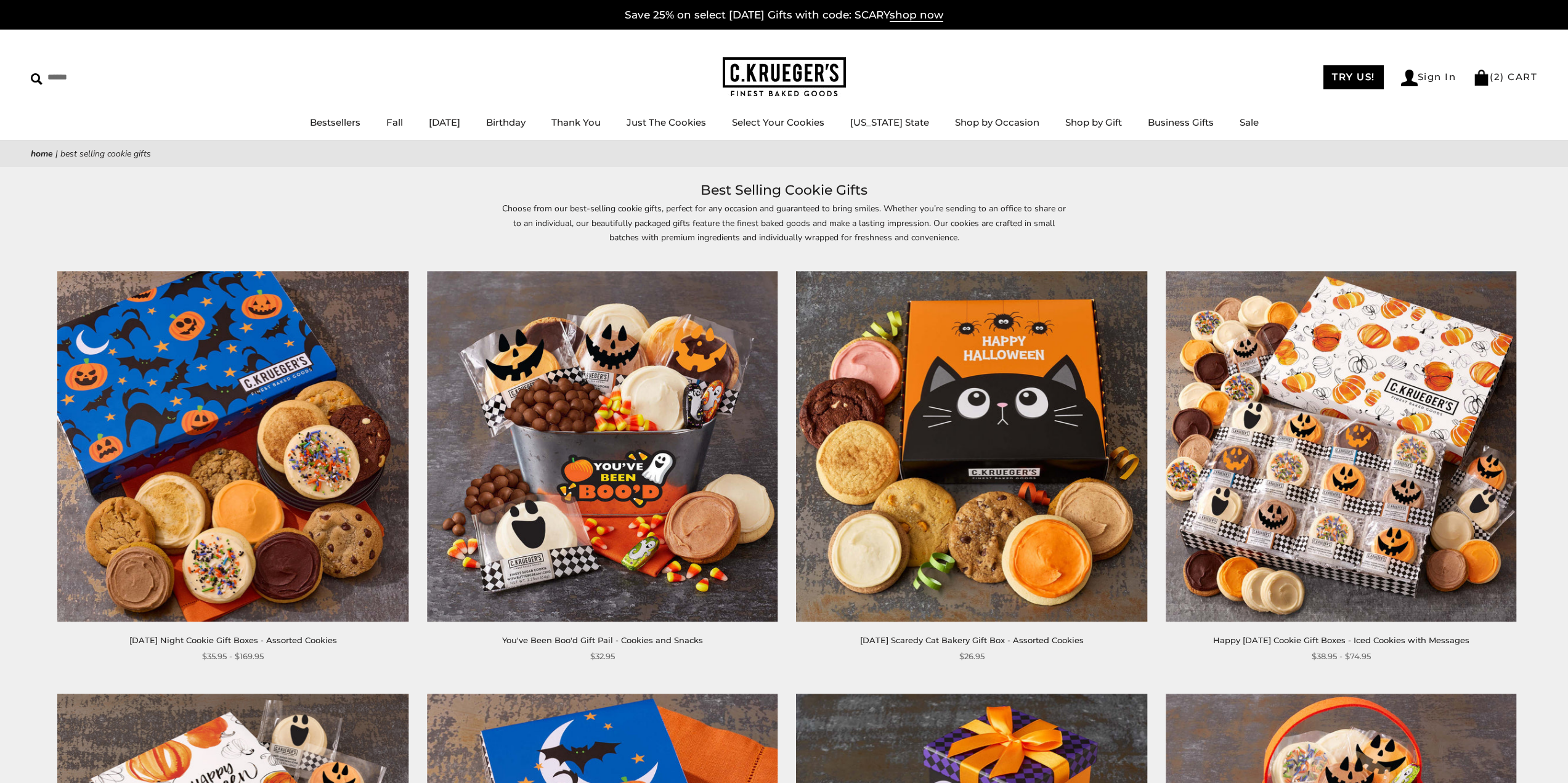
click at [302, 463] on img at bounding box center [233, 447] width 351 height 351
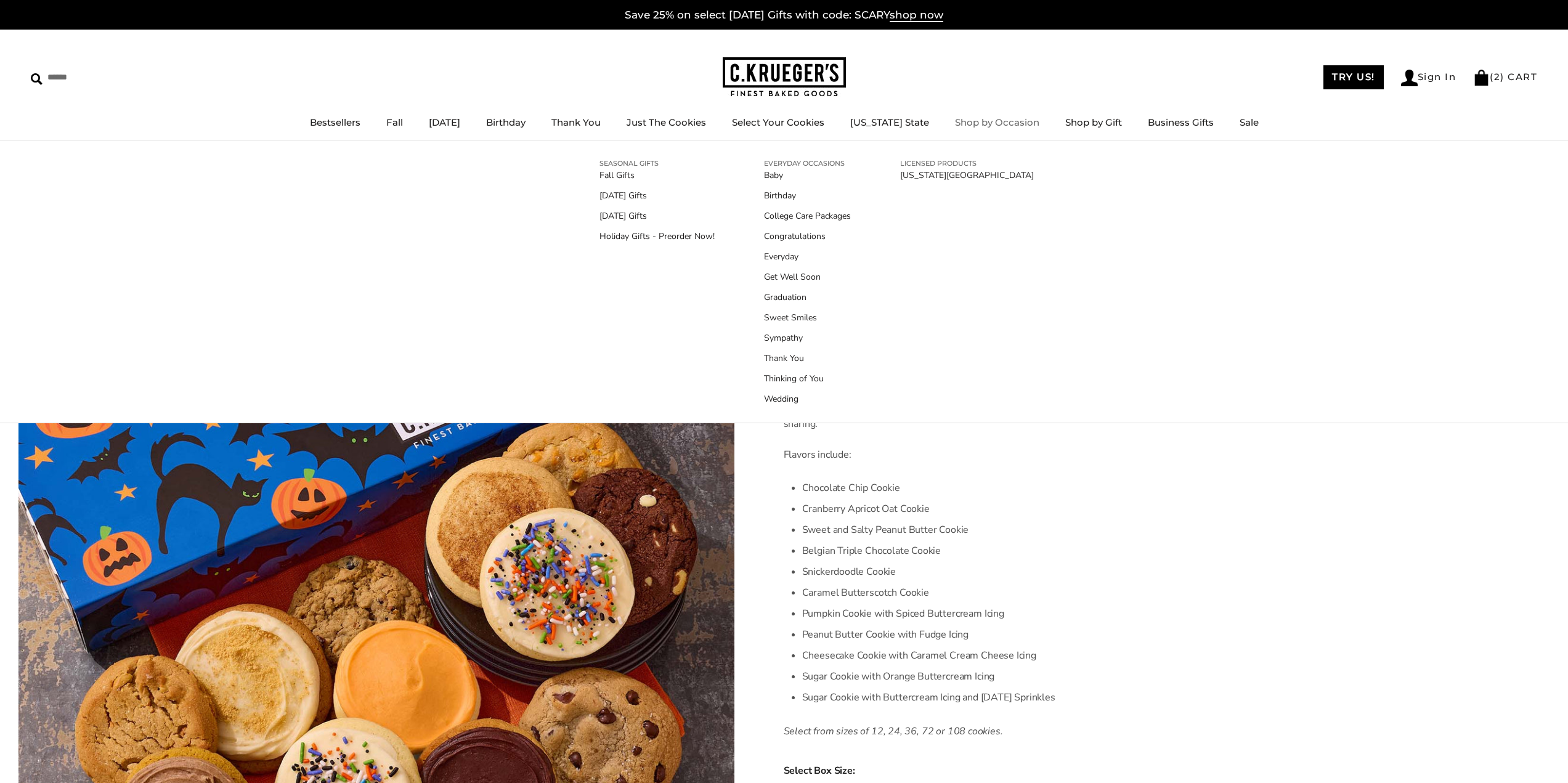
click at [1019, 67] on div "****** TRY US! Sign In ( 2 ) CART ( 2 ) CART Bestsellers Fall NEW! Cozy Autumn …" at bounding box center [784, 85] width 1568 height 111
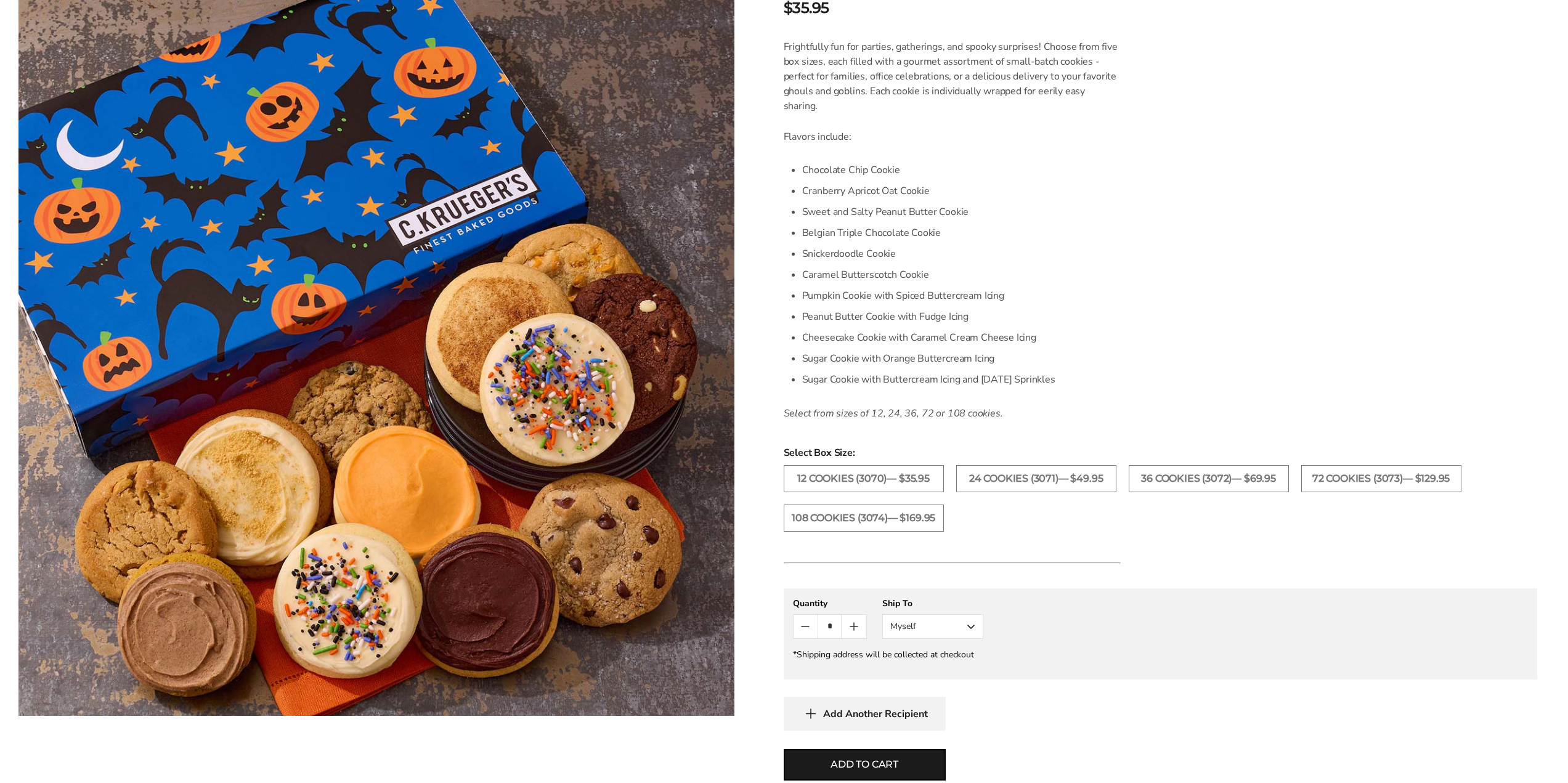
scroll to position [370, 0]
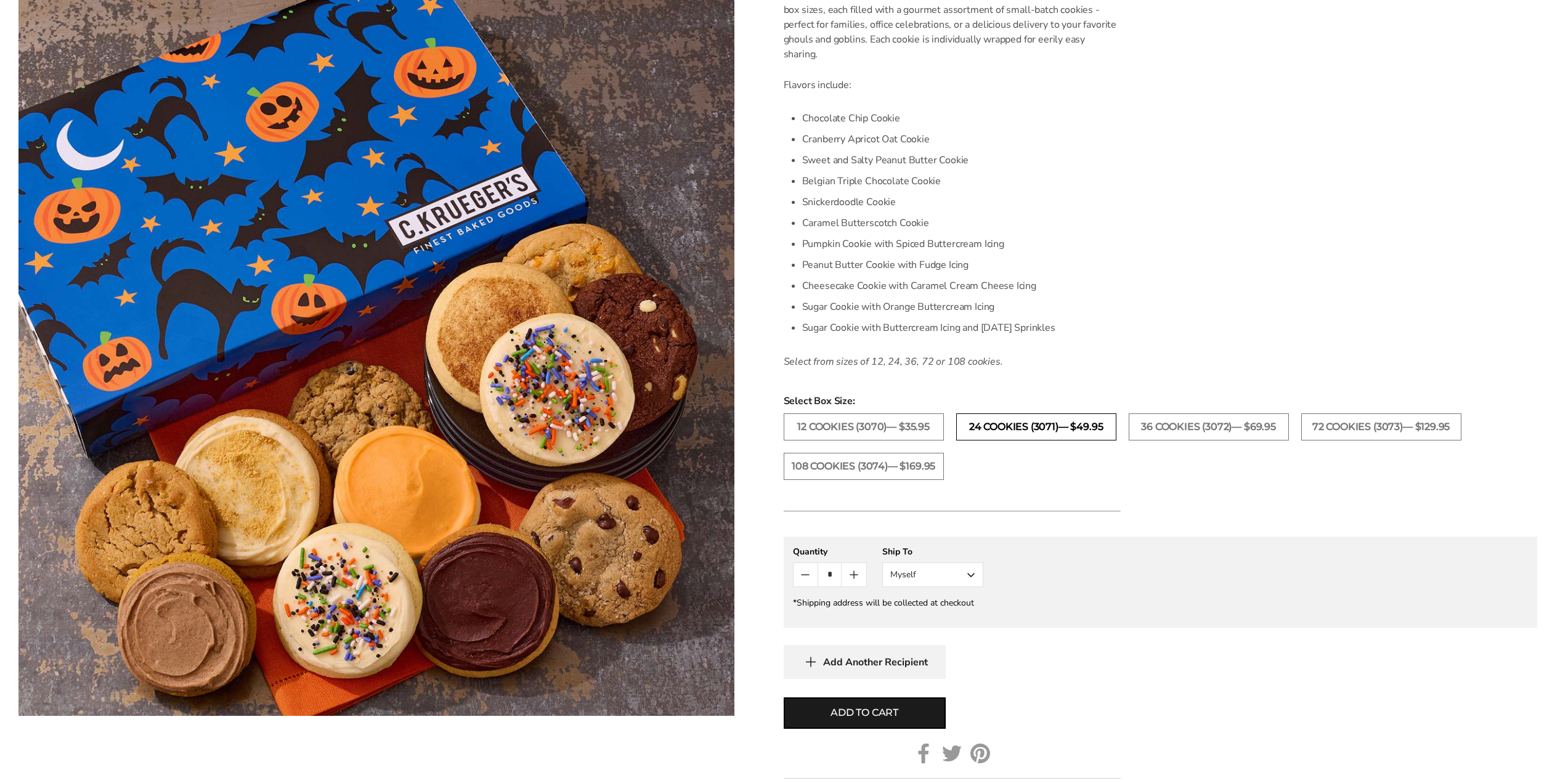
drag, startPoint x: 1037, startPoint y: 412, endPoint x: 1032, endPoint y: 421, distance: 10.3
click at [1037, 412] on div "Select Box Size: 12 Cookies (3070)— $35.95 24 Cookies (3071)— $49.95 36 Cookies…" at bounding box center [1161, 443] width 754 height 99
drag, startPoint x: 1026, startPoint y: 428, endPoint x: 1020, endPoint y: 434, distance: 8.5
click at [1026, 428] on label "24 Cookies (3071)— $49.95" at bounding box center [1036, 426] width 160 height 27
click at [837, 713] on span "Add to cart" at bounding box center [864, 713] width 67 height 14
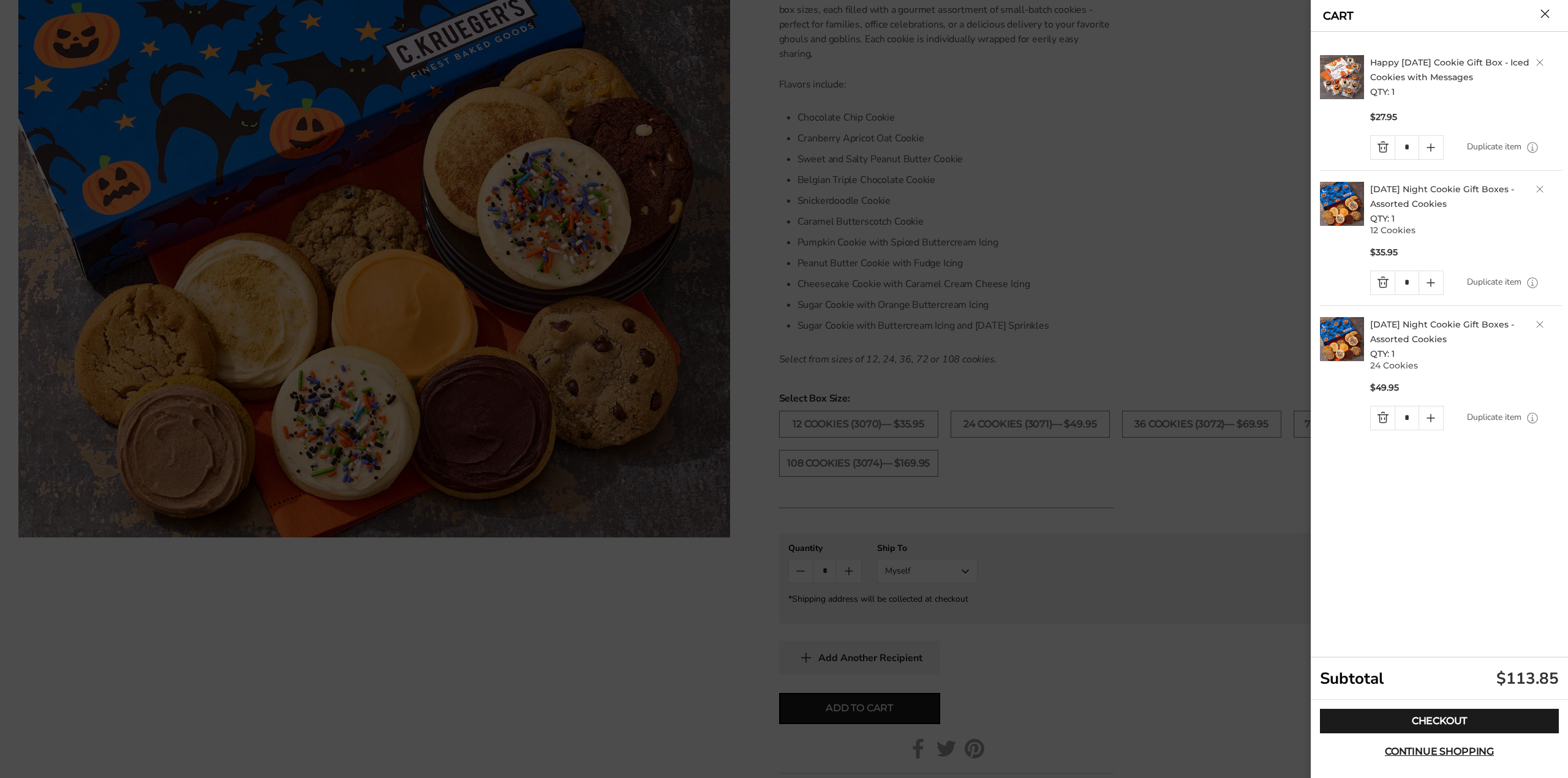
click at [1543, 15] on button "Close cart" at bounding box center [1545, 14] width 9 height 9
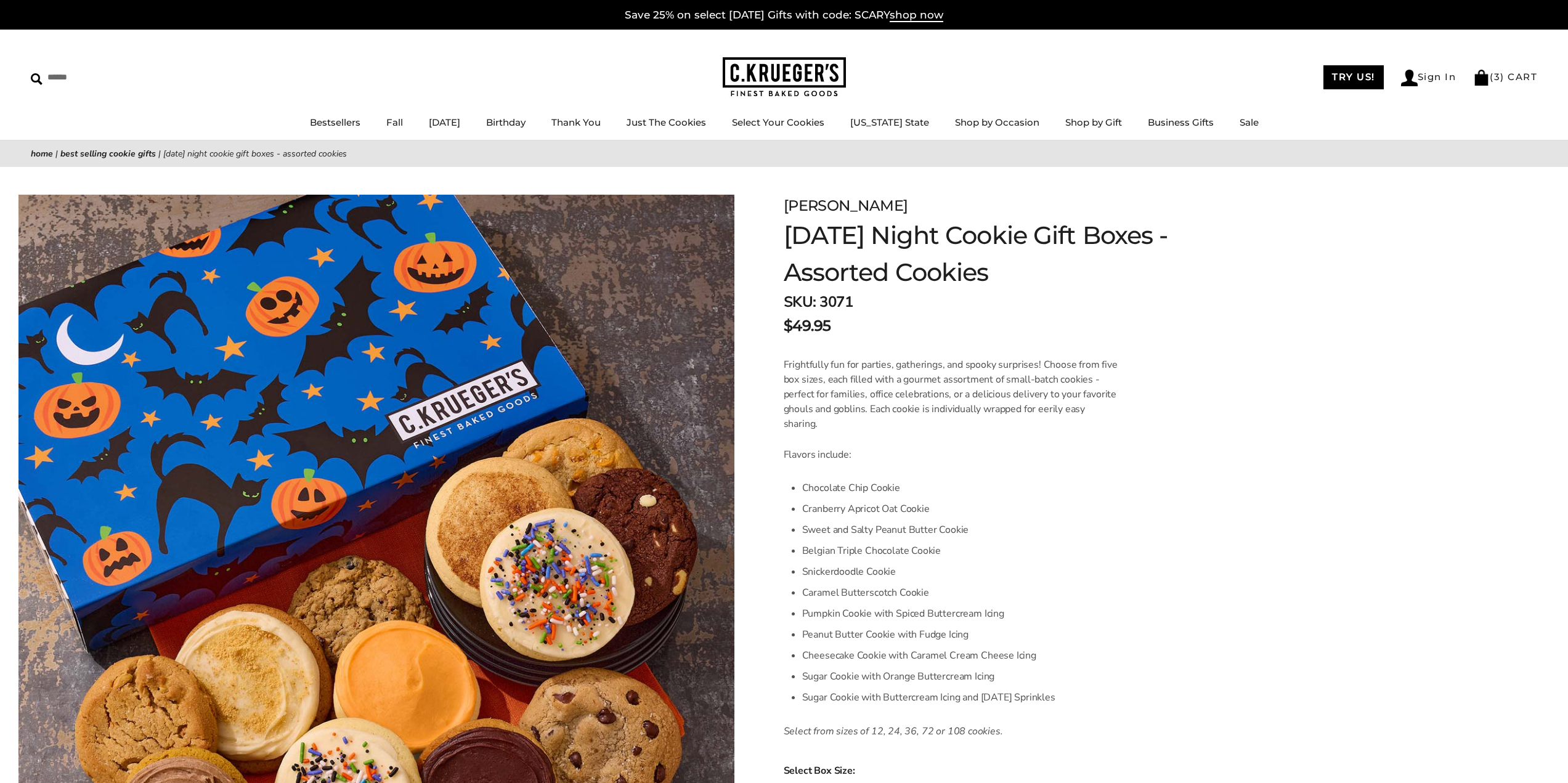
click at [747, 77] on img at bounding box center [784, 77] width 123 height 40
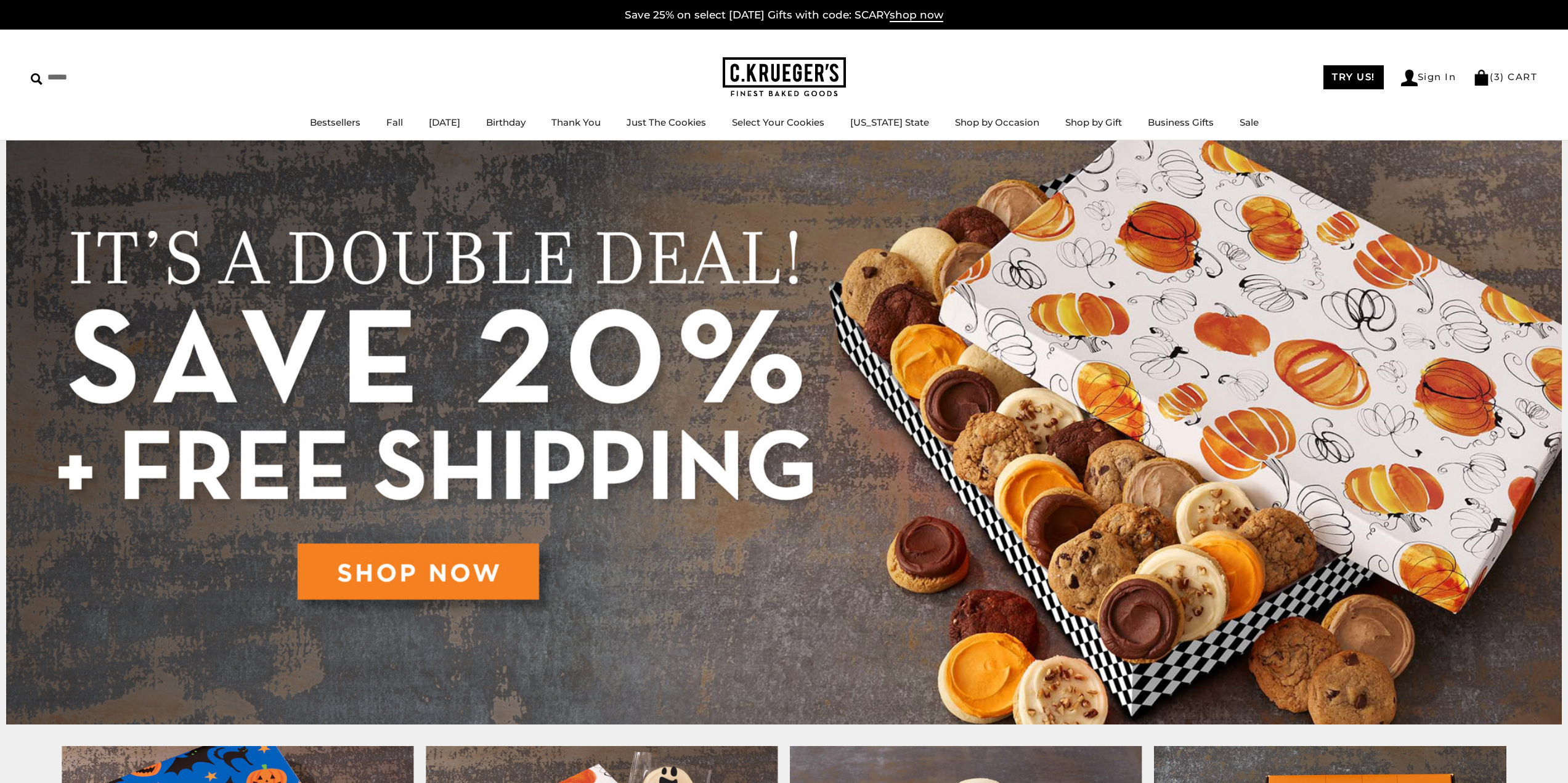
drag, startPoint x: 990, startPoint y: 68, endPoint x: 1023, endPoint y: 54, distance: 35.8
click at [990, 68] on div "TRY US! Sign In ( 3 ) CART ( 3 ) CART" at bounding box center [1192, 77] width 692 height 18
click at [1008, 67] on div "****** TRY US! Sign In ( 3 ) CART ( 3 ) CART Bestsellers Fall NEW! Cozy Autumn …" at bounding box center [784, 85] width 1568 height 111
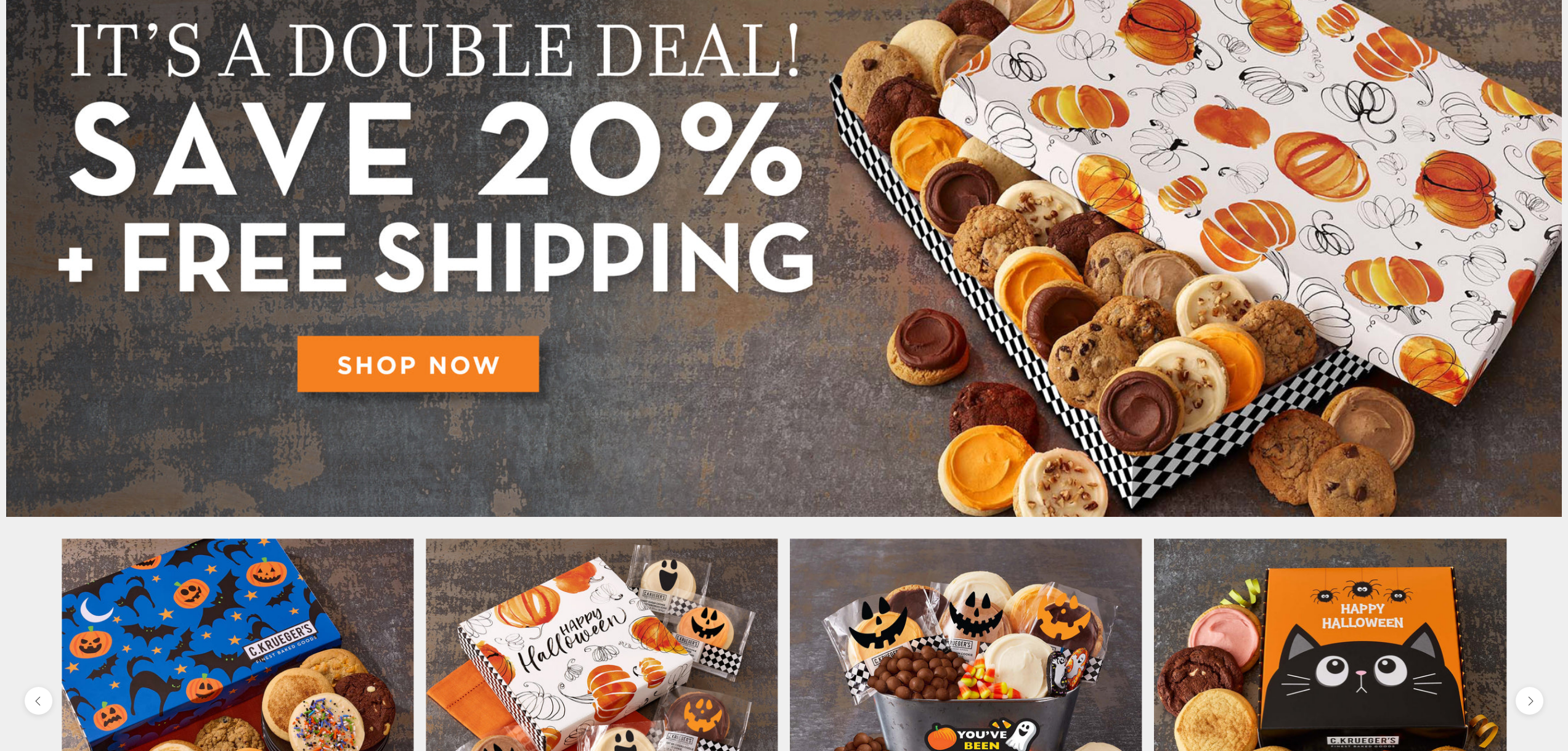
scroll to position [246, 0]
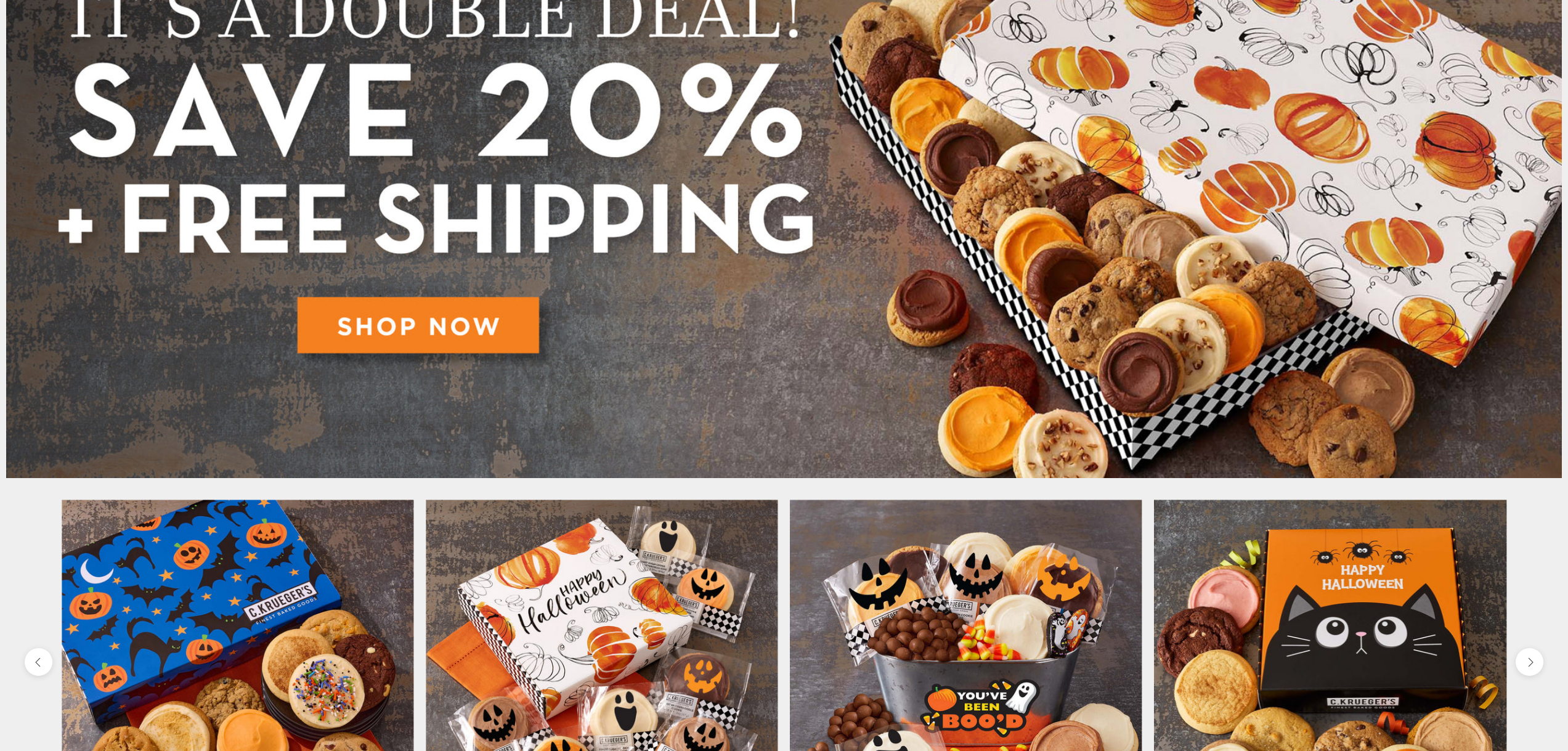
click at [528, 591] on img at bounding box center [601, 675] width 352 height 352
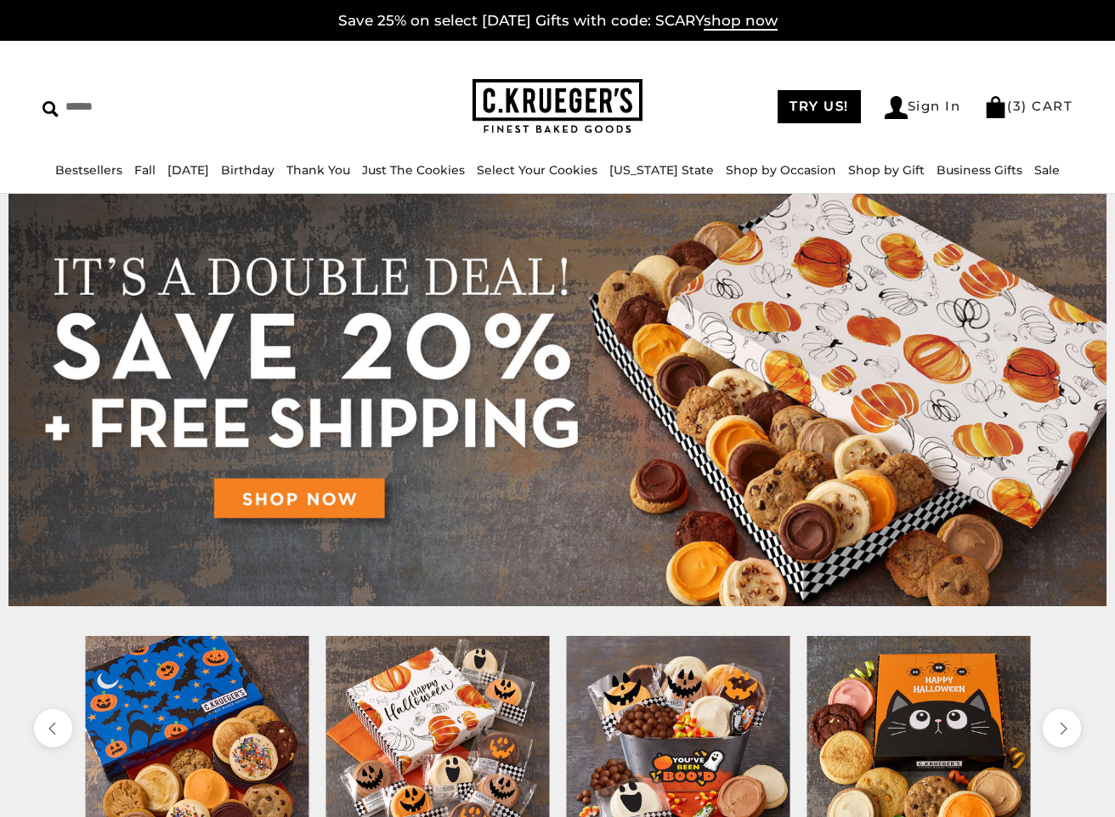
click at [292, 501] on img at bounding box center [557, 400] width 1098 height 412
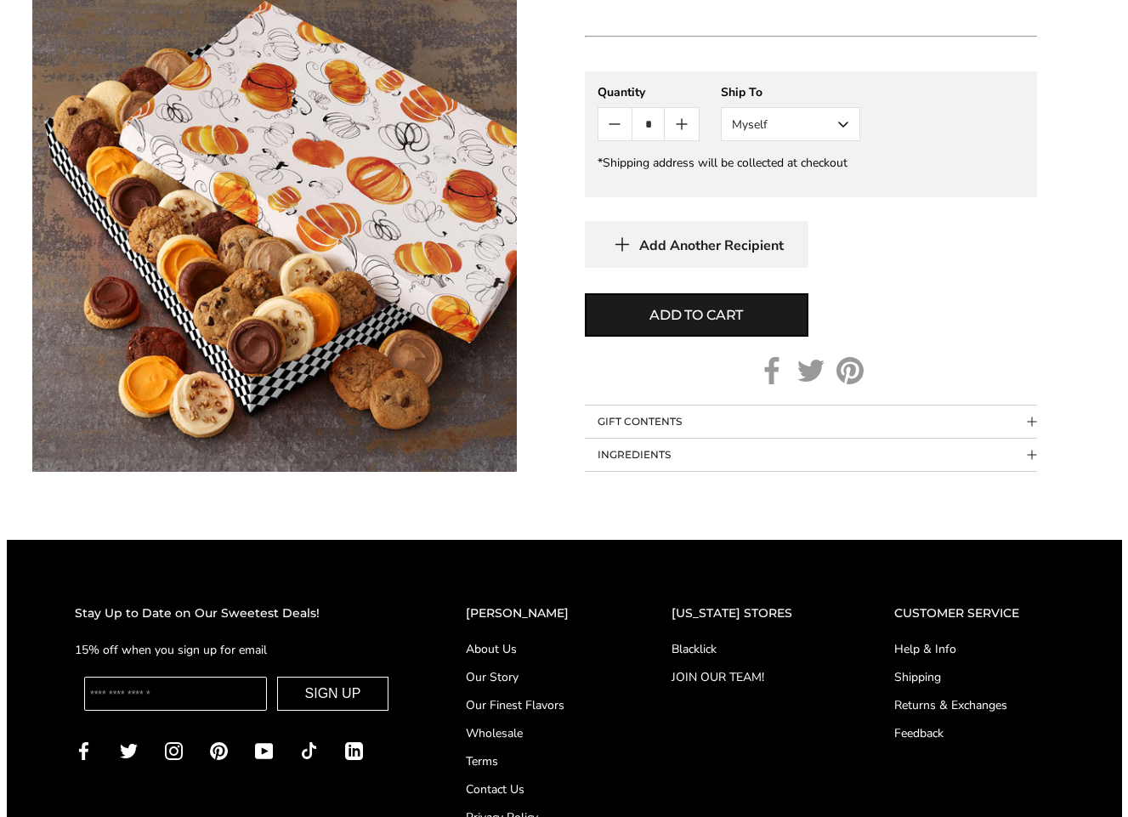
scroll to position [935, 0]
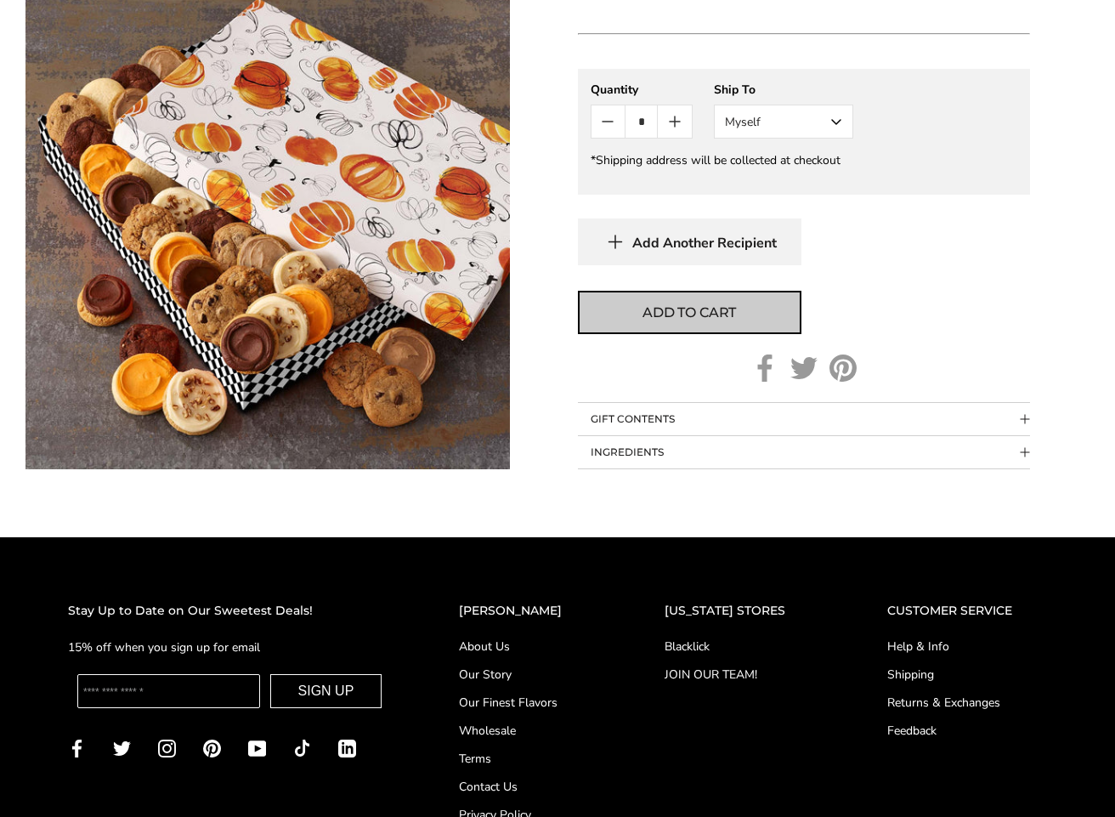
click at [704, 320] on span "Add to cart" at bounding box center [689, 313] width 93 height 20
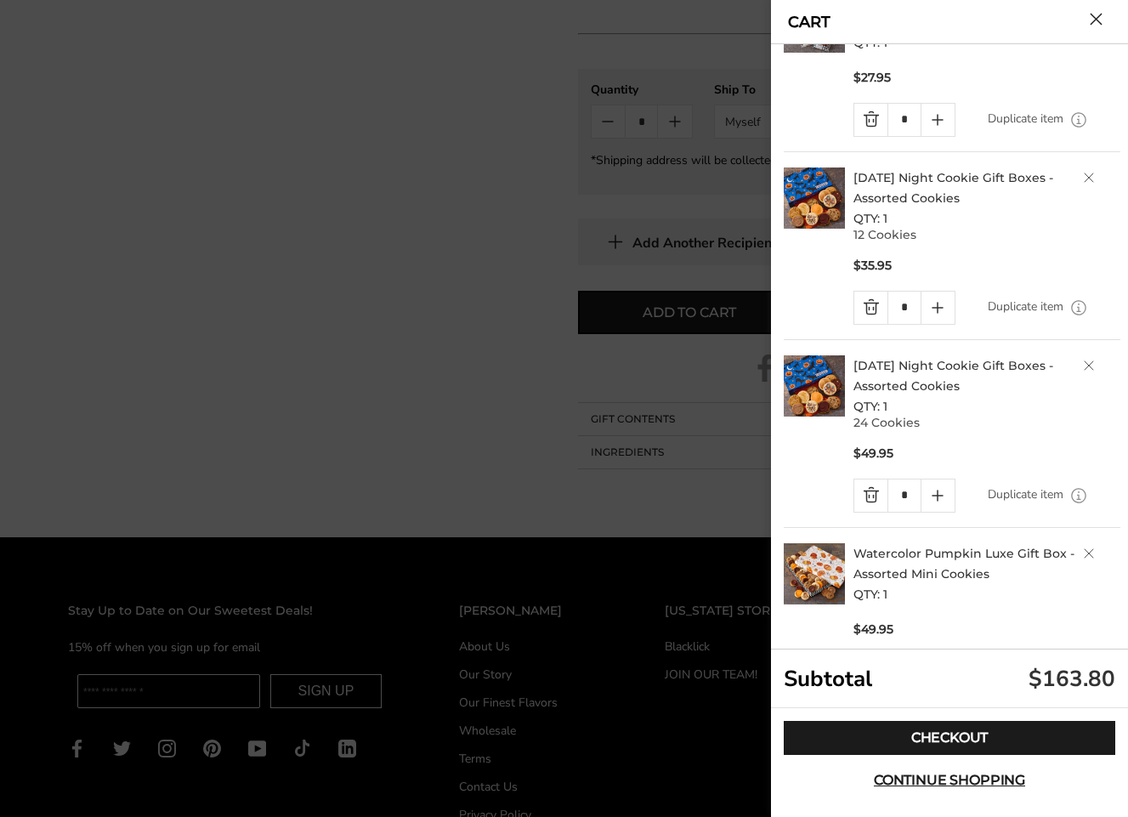
scroll to position [0, 0]
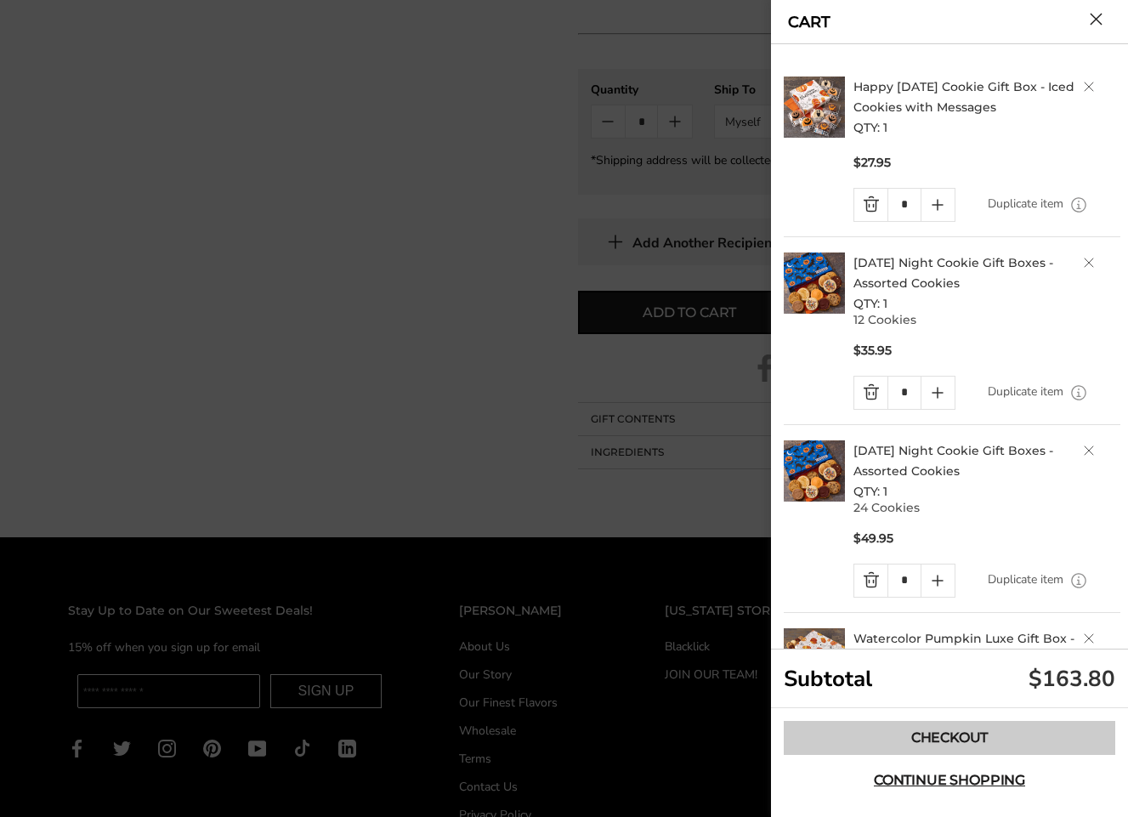
click at [940, 742] on link "Checkout" at bounding box center [949, 738] width 331 height 34
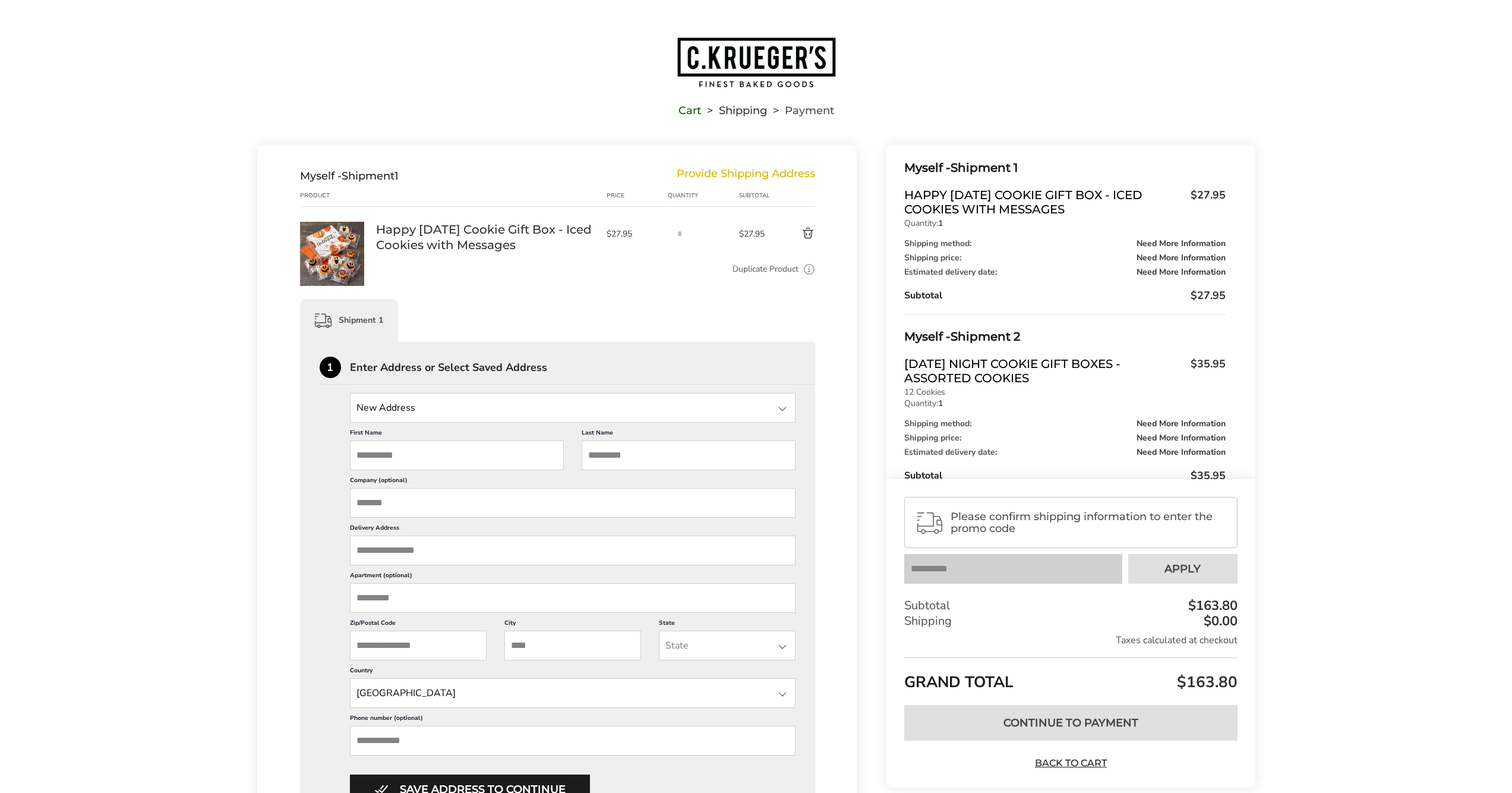
drag, startPoint x: 1441, startPoint y: 226, endPoint x: 1460, endPoint y: 229, distance: 19.2
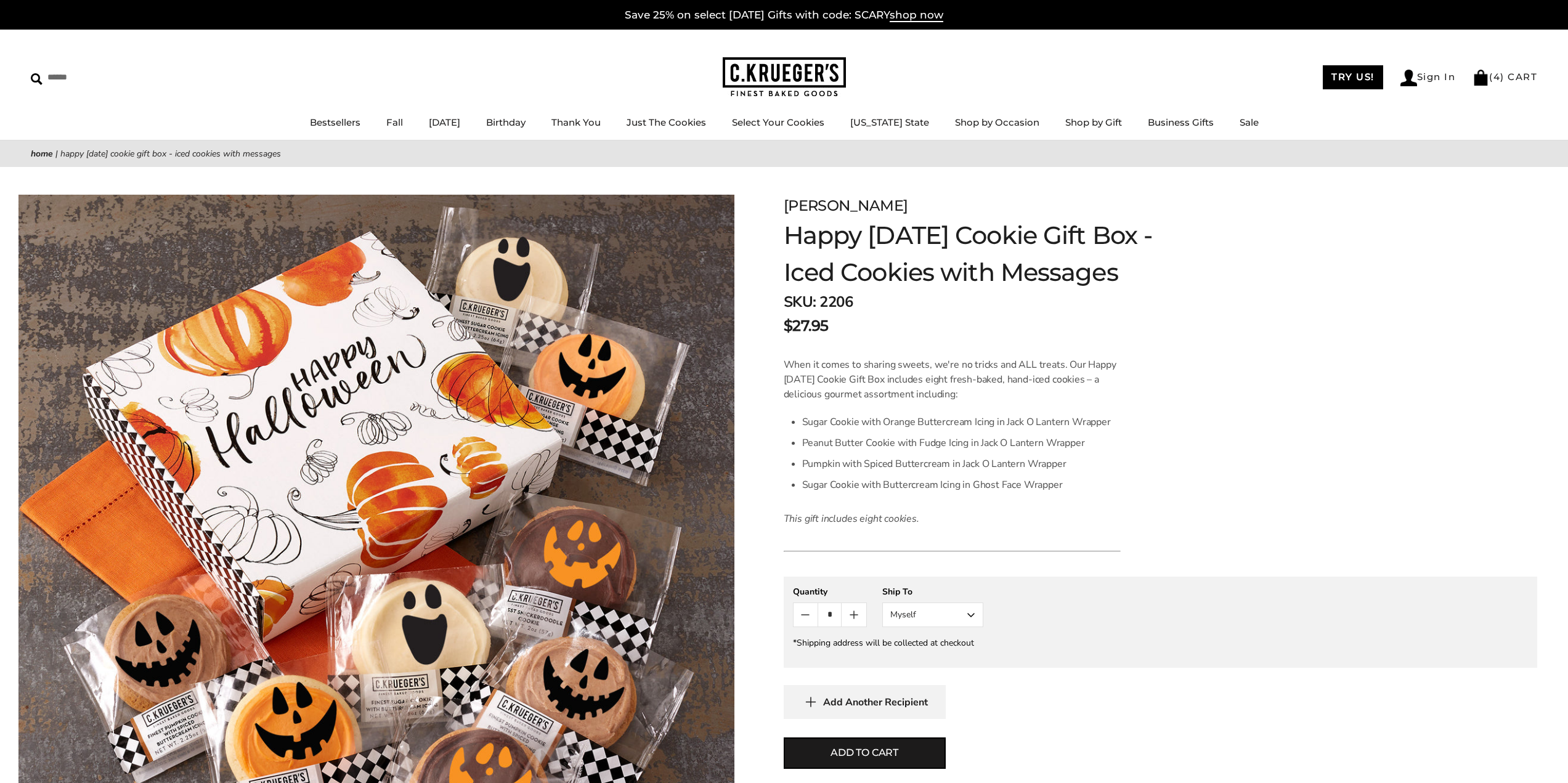
click at [767, 79] on img at bounding box center [784, 77] width 123 height 40
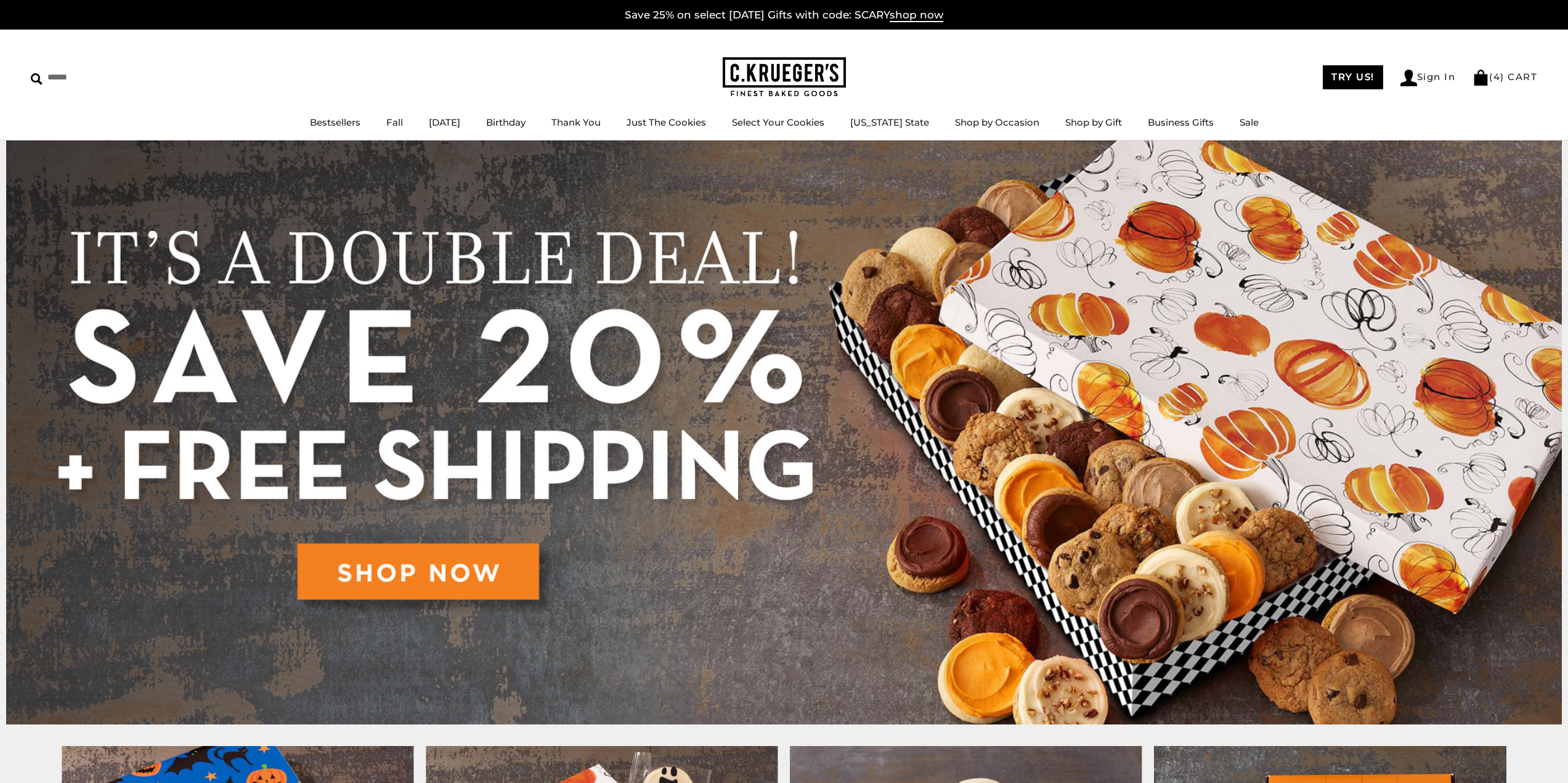
drag, startPoint x: 958, startPoint y: 96, endPoint x: 932, endPoint y: 96, distance: 26.0
click at [945, 96] on div "****** TRY US! Sign In ( 4 ) CART ( 4 ) CART Bestsellers Fall NEW! Cozy Autumn …" at bounding box center [784, 85] width 1568 height 111
click at [327, 125] on link "Bestsellers" at bounding box center [336, 123] width 51 height 12
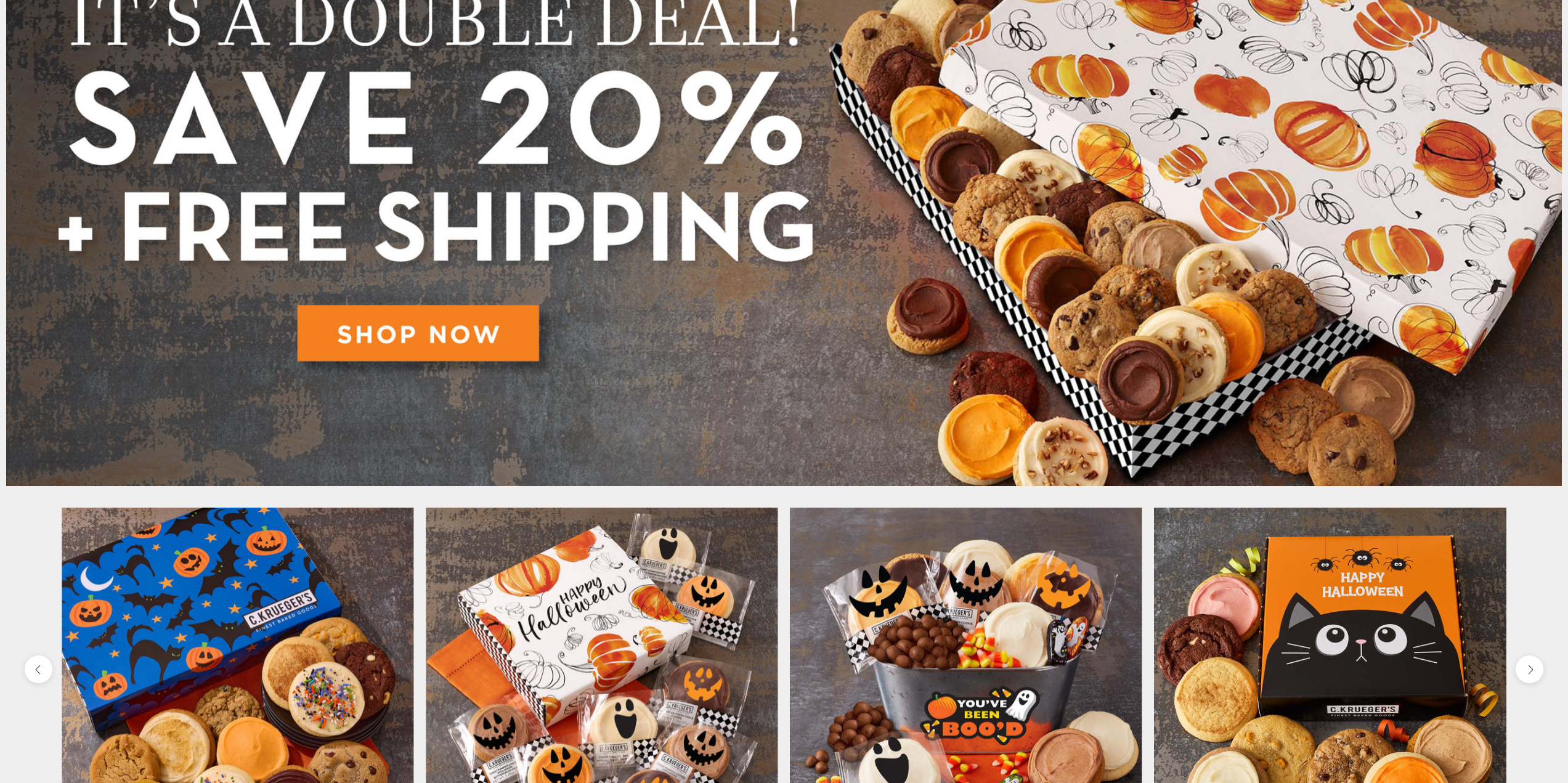
scroll to position [246, 0]
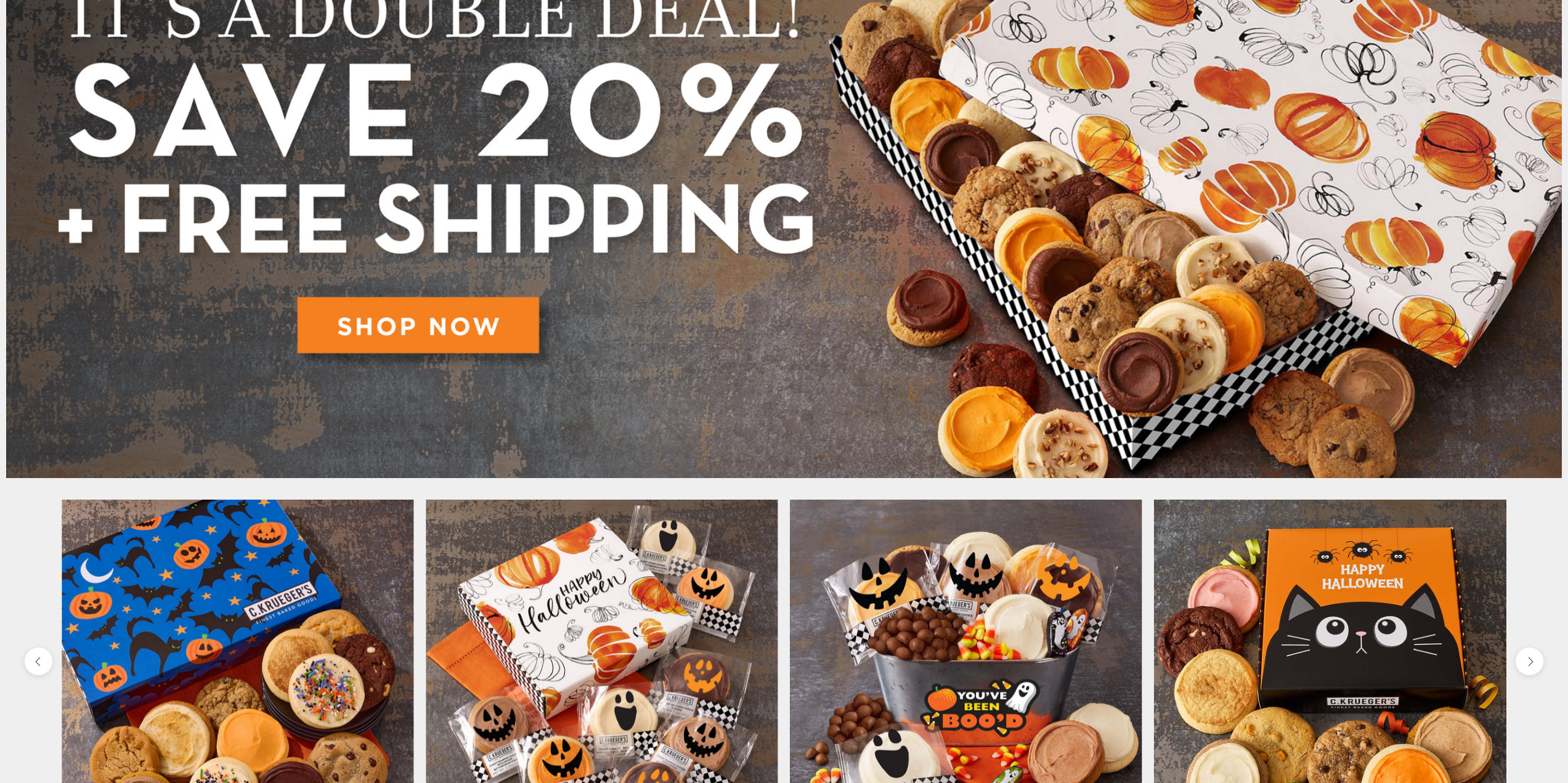
click at [283, 613] on img at bounding box center [237, 675] width 352 height 352
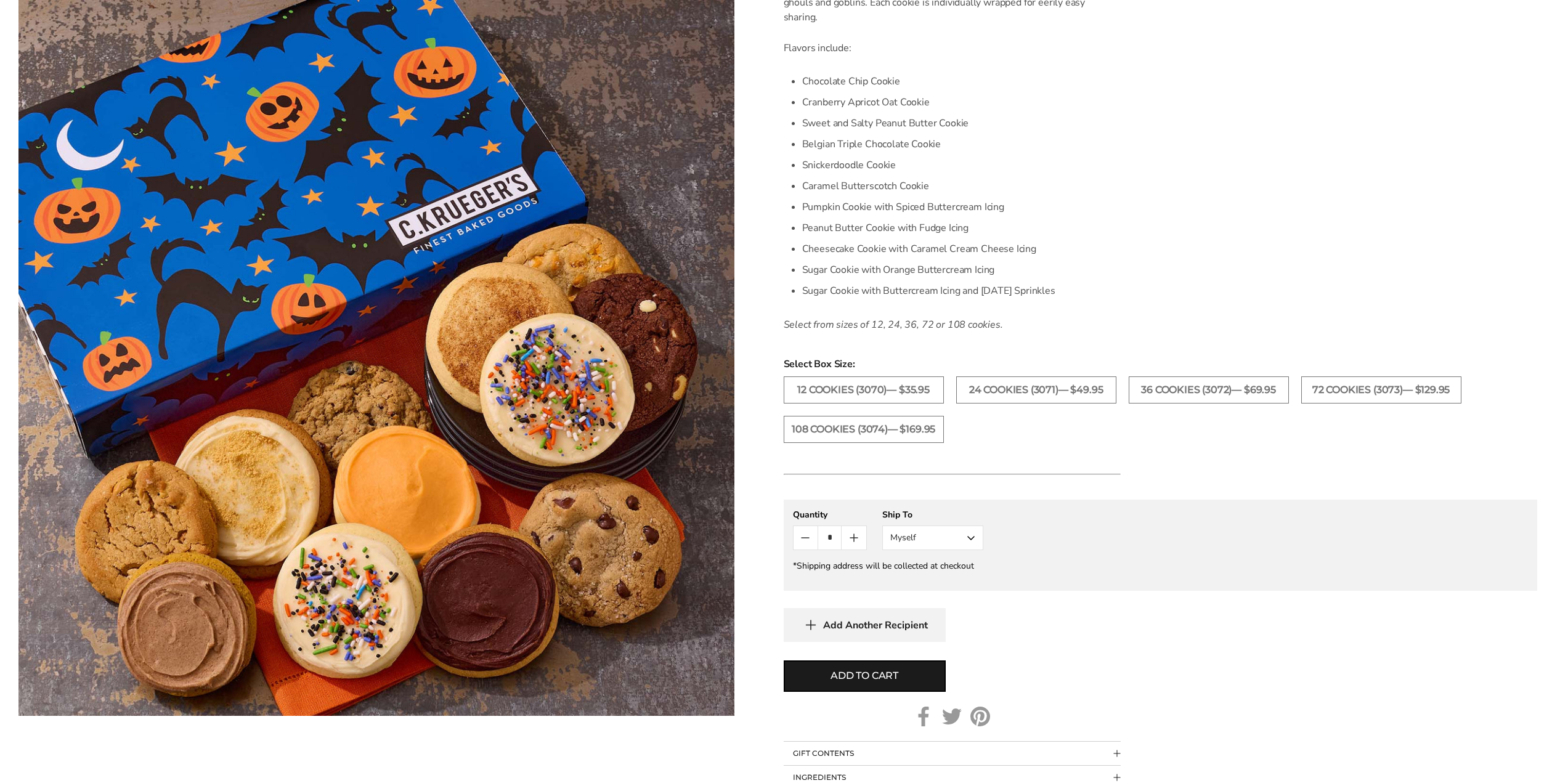
scroll to position [493, 0]
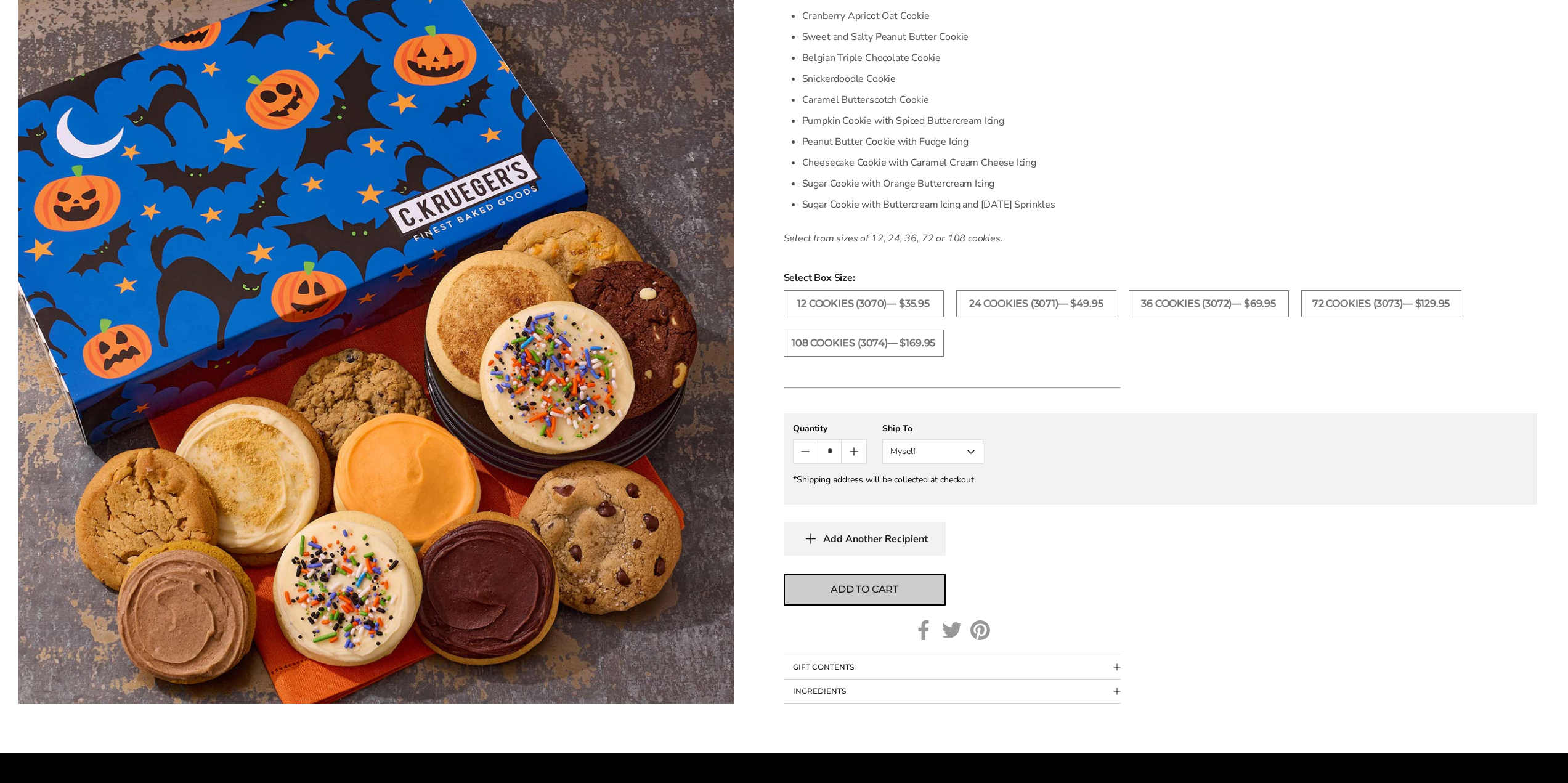
click at [866, 586] on span "Add to cart" at bounding box center [864, 589] width 67 height 14
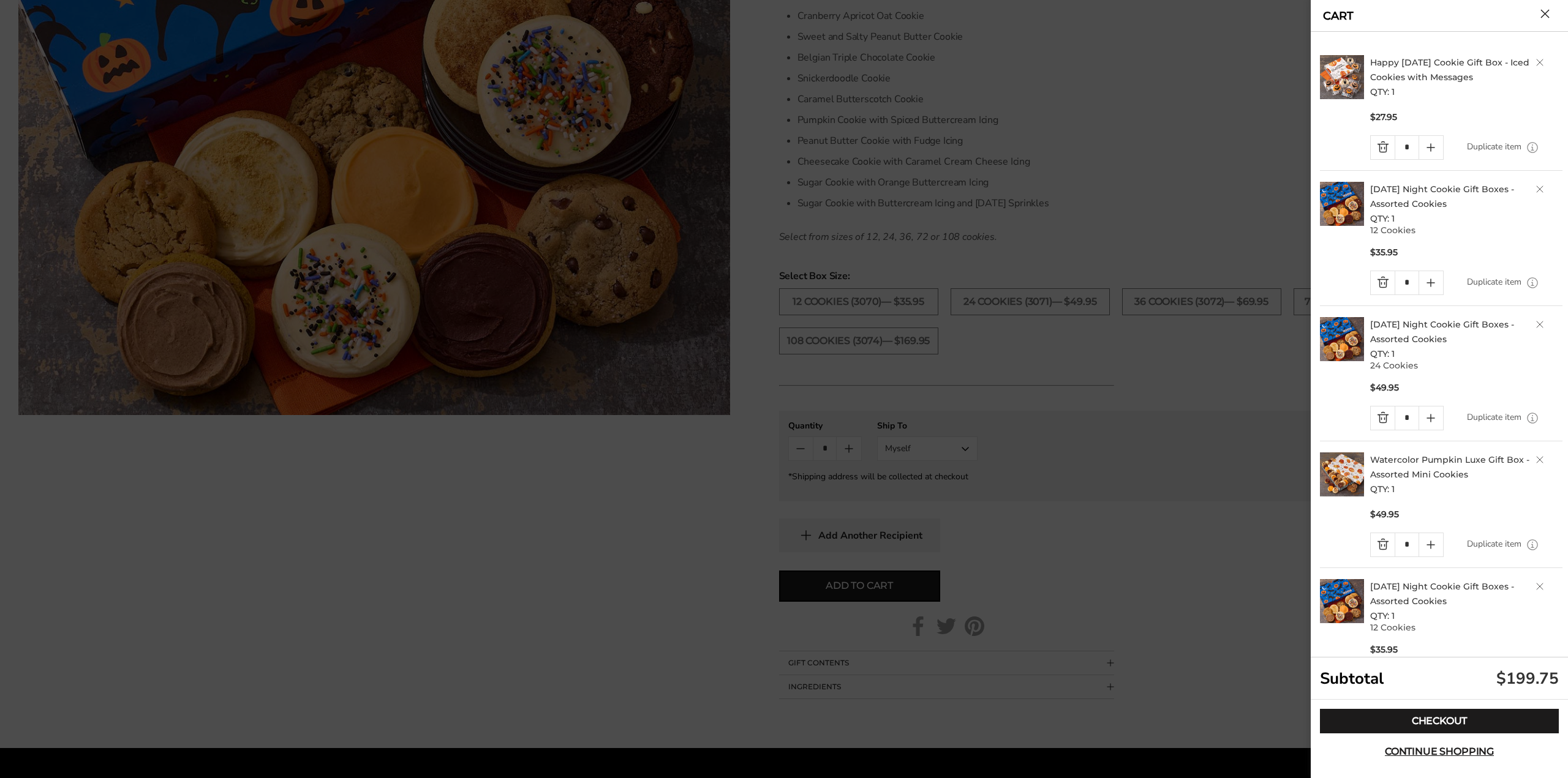
click at [1543, 14] on button "Close cart" at bounding box center [1545, 14] width 9 height 9
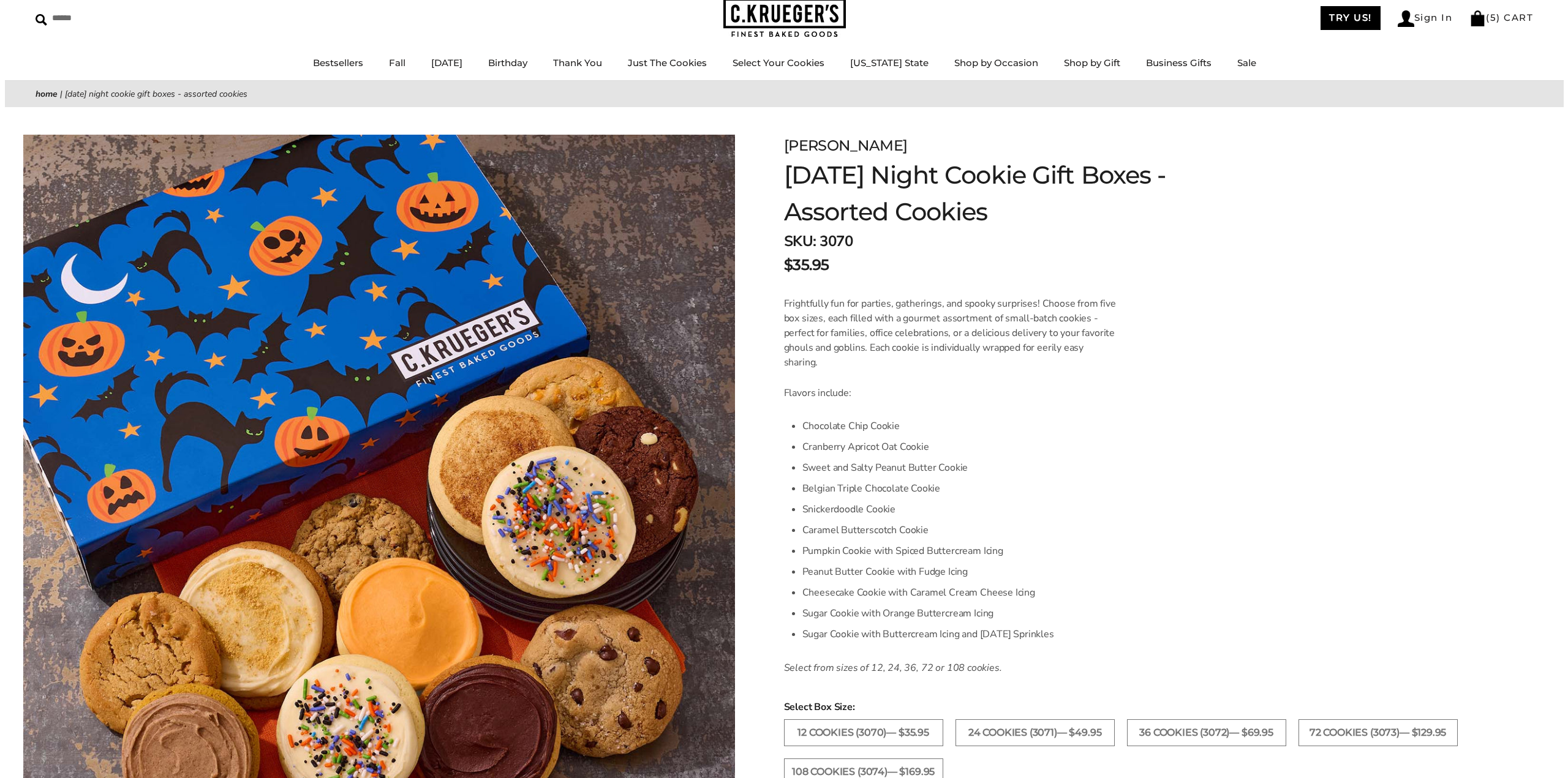
scroll to position [0, 0]
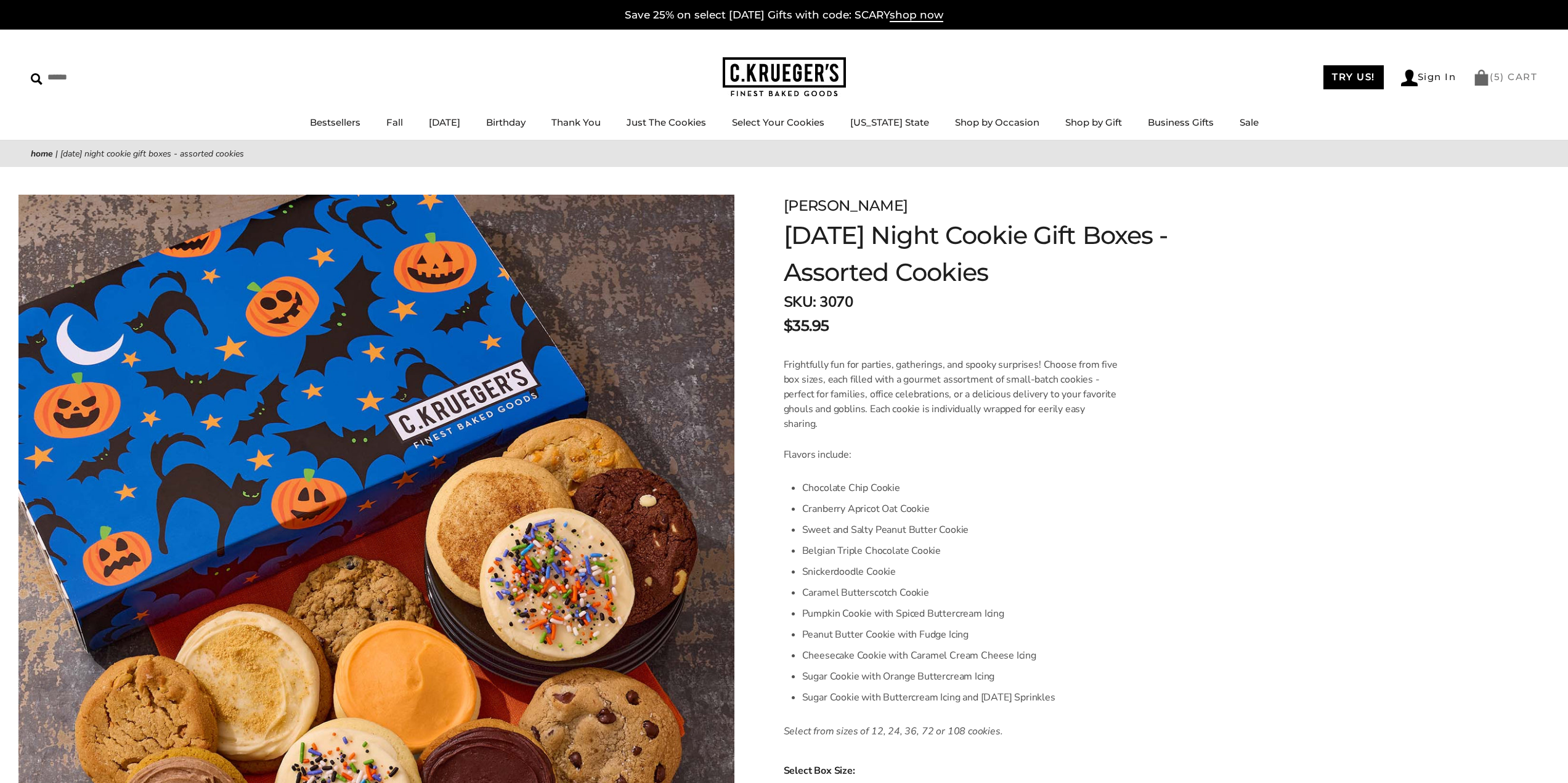
click at [1477, 72] on img at bounding box center [1481, 78] width 17 height 16
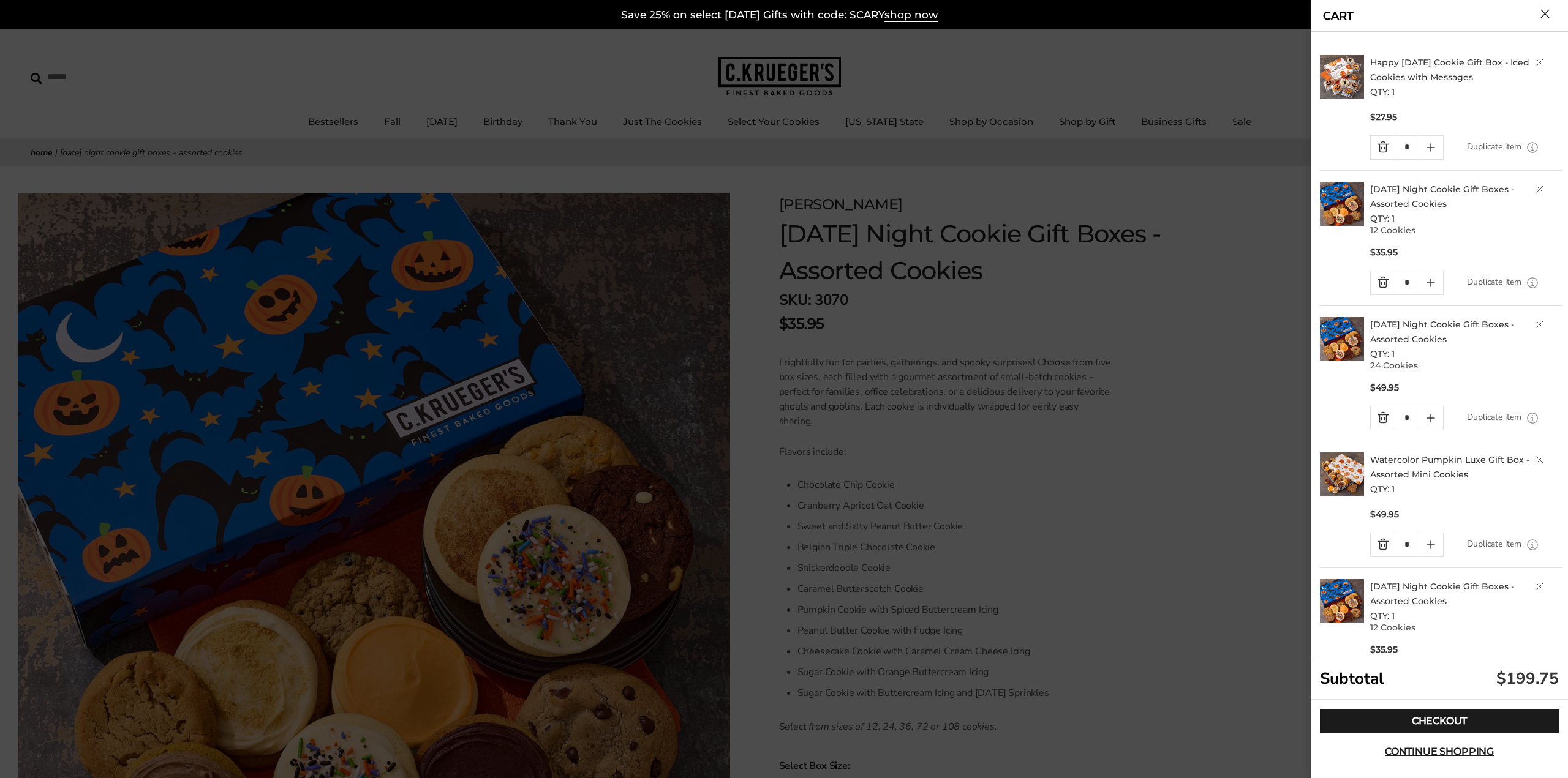
drag, startPoint x: 1420, startPoint y: 659, endPoint x: 966, endPoint y: 192, distance: 651.3
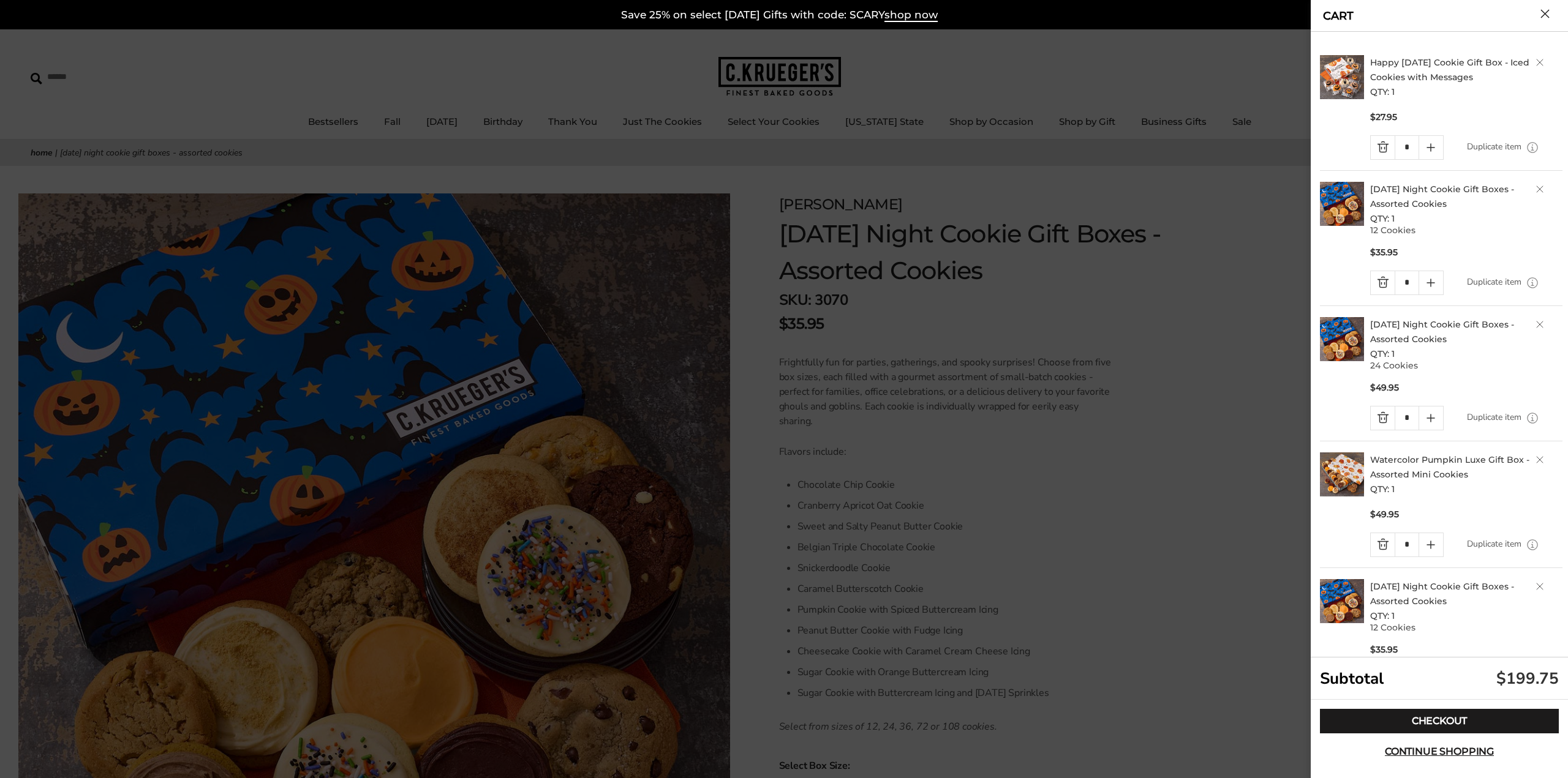
drag, startPoint x: 1474, startPoint y: 724, endPoint x: 1468, endPoint y: 692, distance: 32.6
click at [1474, 724] on link "Checkout" at bounding box center [1439, 721] width 239 height 24
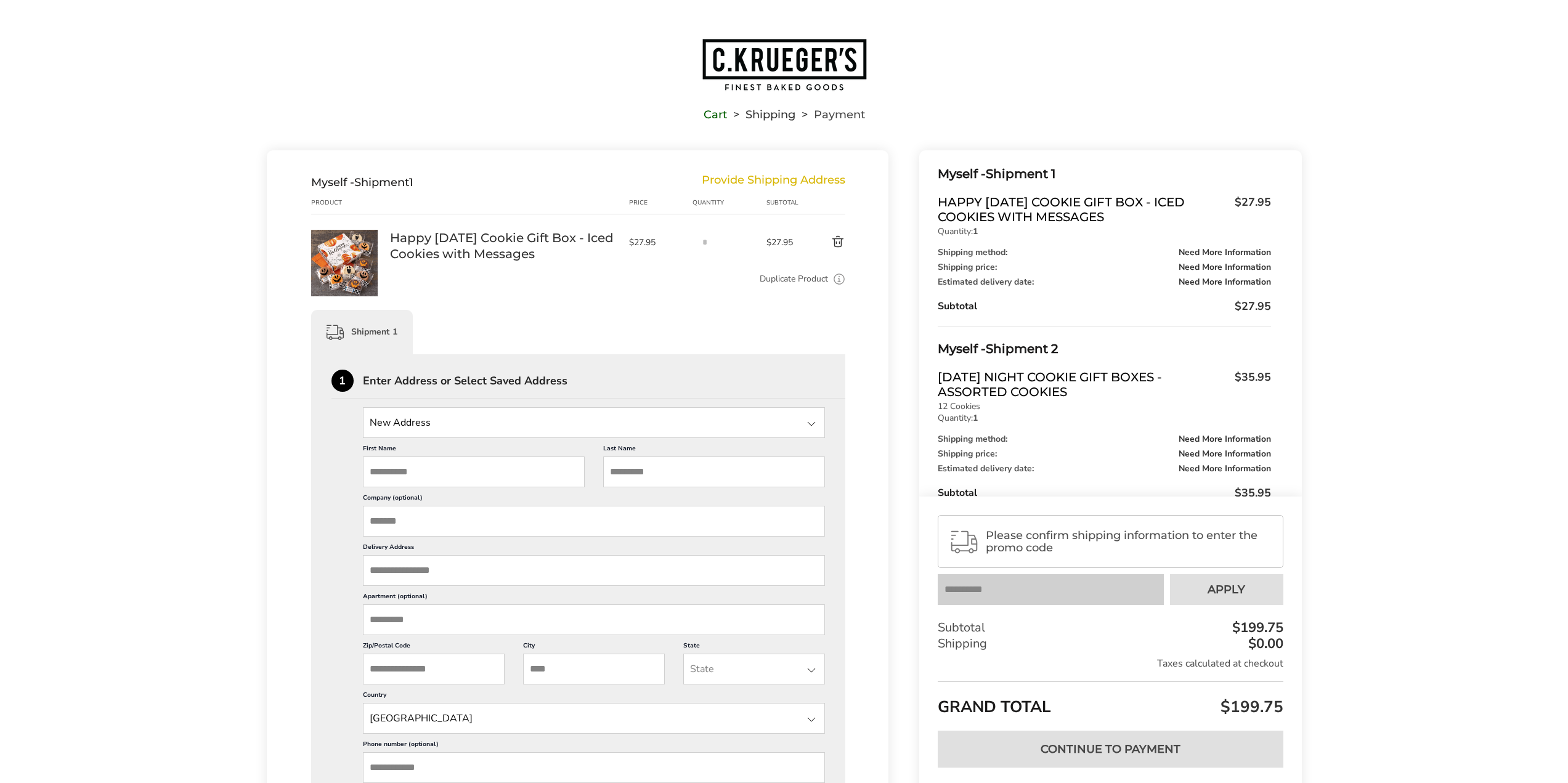
click at [495, 418] on input "State" at bounding box center [594, 423] width 462 height 30
click at [418, 444] on li "New Address" at bounding box center [594, 450] width 462 height 22
drag, startPoint x: 432, startPoint y: 428, endPoint x: 427, endPoint y: 435, distance: 8.6
click at [432, 428] on input "State" at bounding box center [594, 423] width 462 height 30
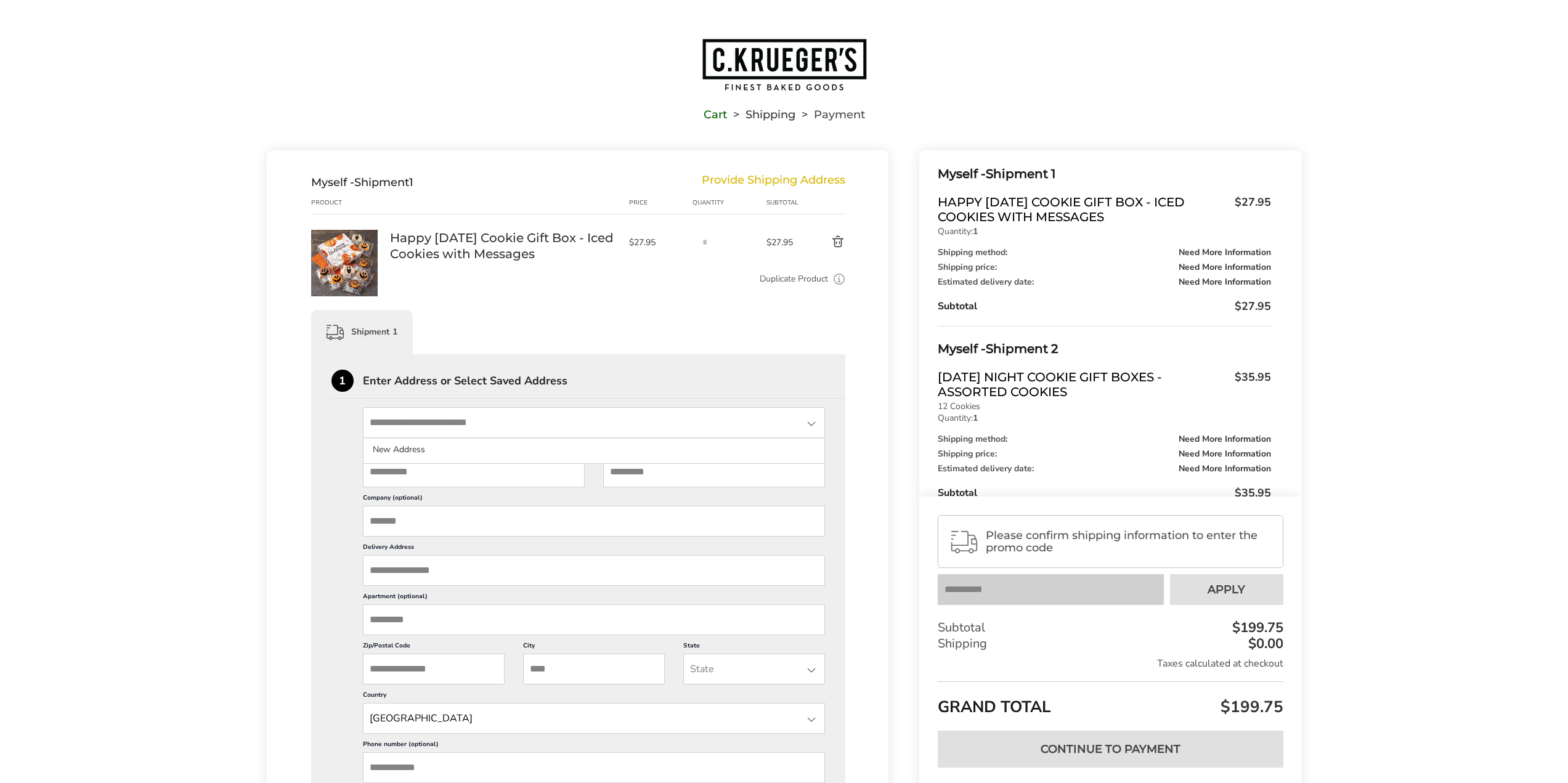
click at [398, 472] on input "First Name" at bounding box center [474, 472] width 222 height 30
type input "*******"
type input "****"
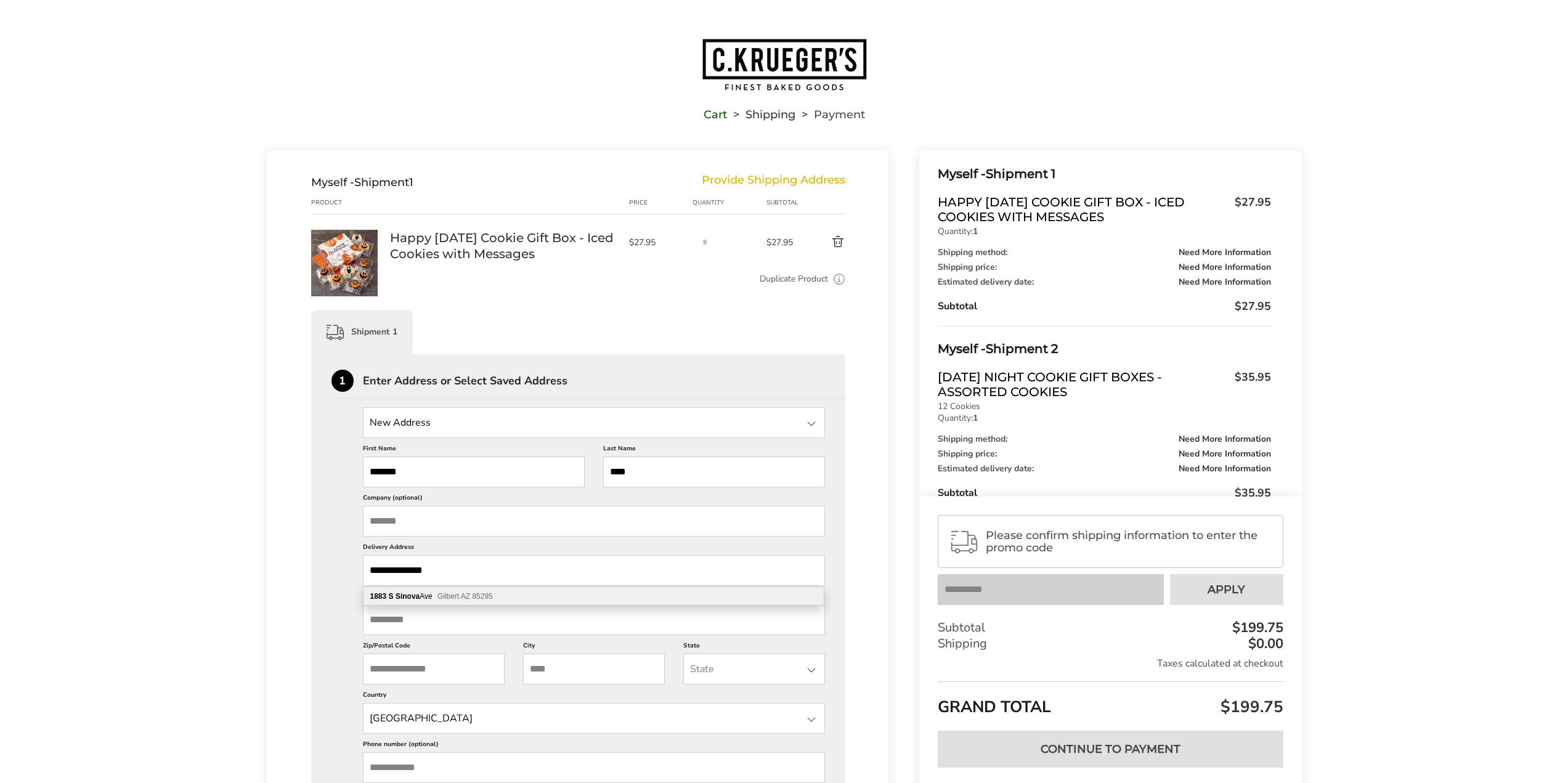
click at [392, 597] on b "S" at bounding box center [391, 597] width 5 height 9
type input "**********"
type input "*******"
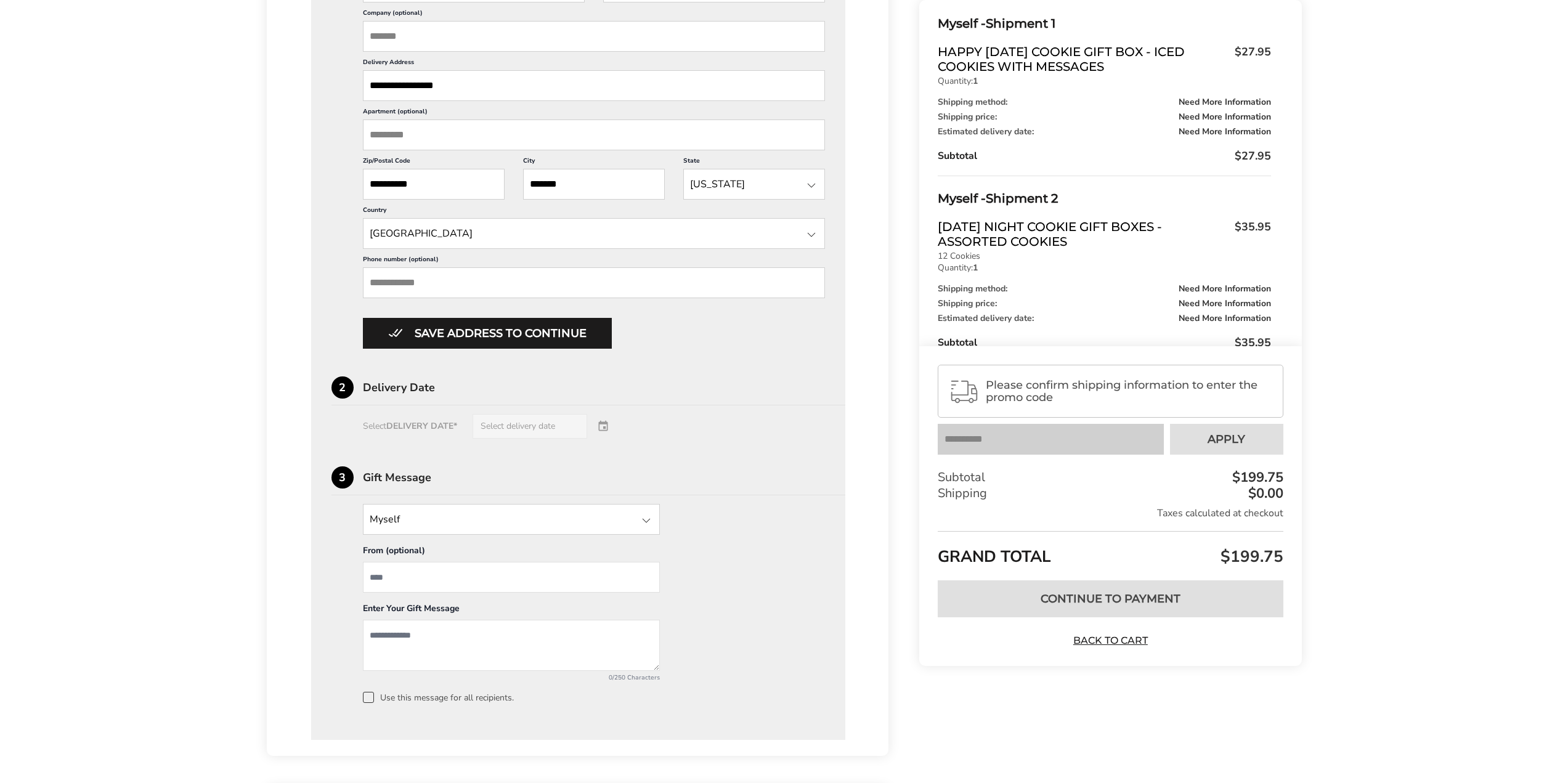
scroll to position [493, 0]
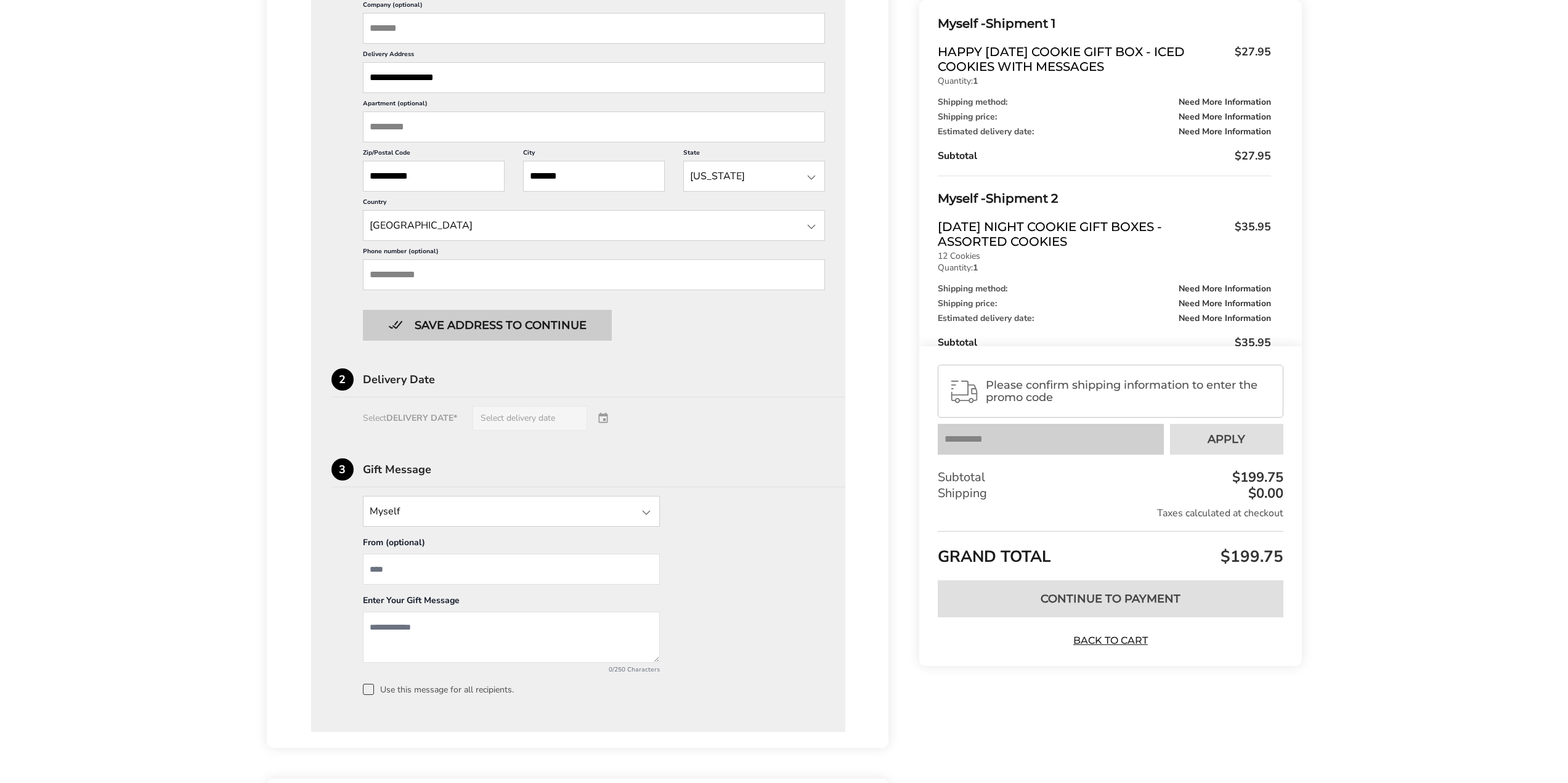
click at [548, 331] on button "Save address to continue" at bounding box center [487, 326] width 249 height 30
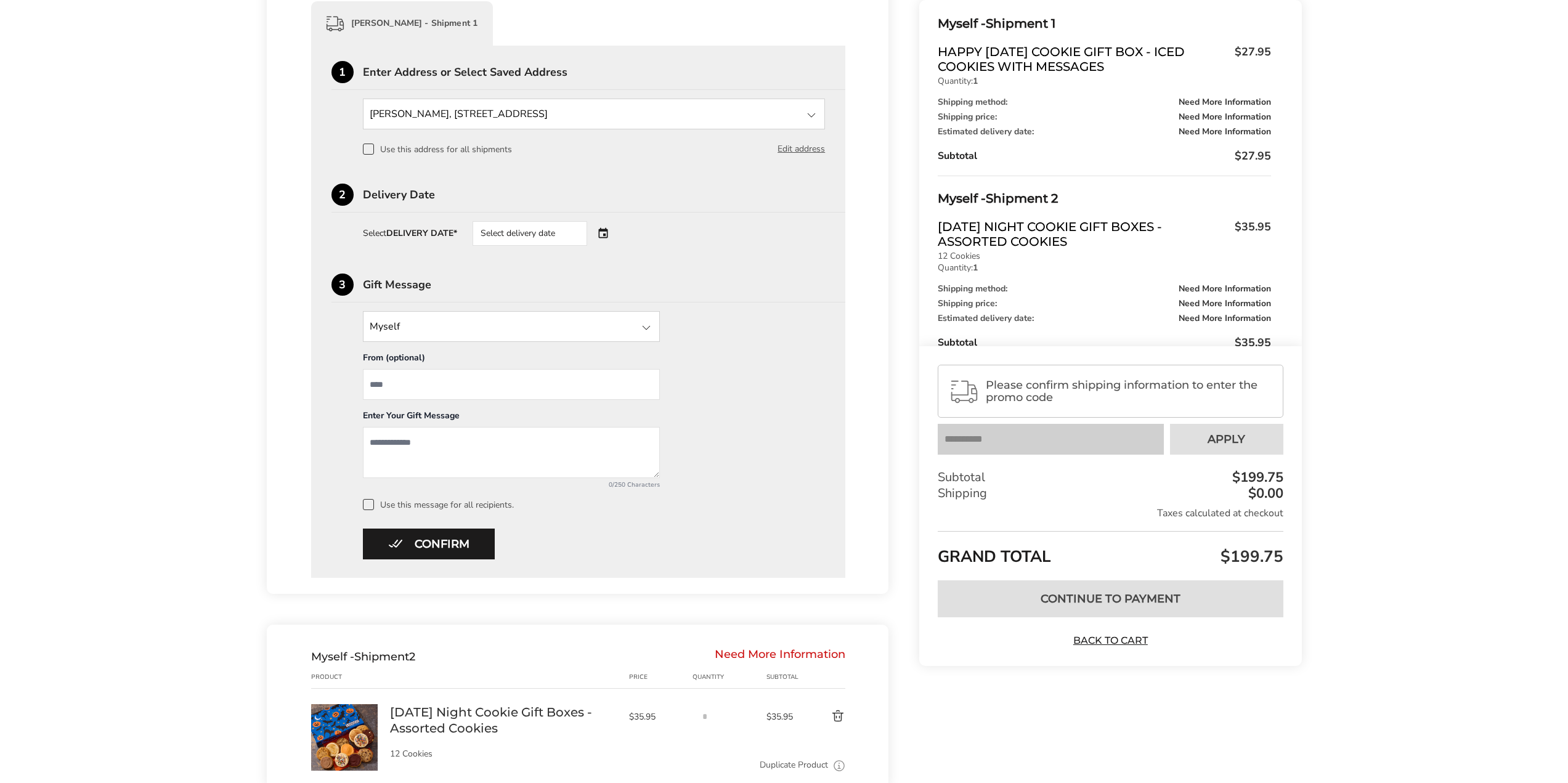
scroll to position [308, 0]
click at [573, 228] on div "Select delivery date" at bounding box center [530, 234] width 115 height 25
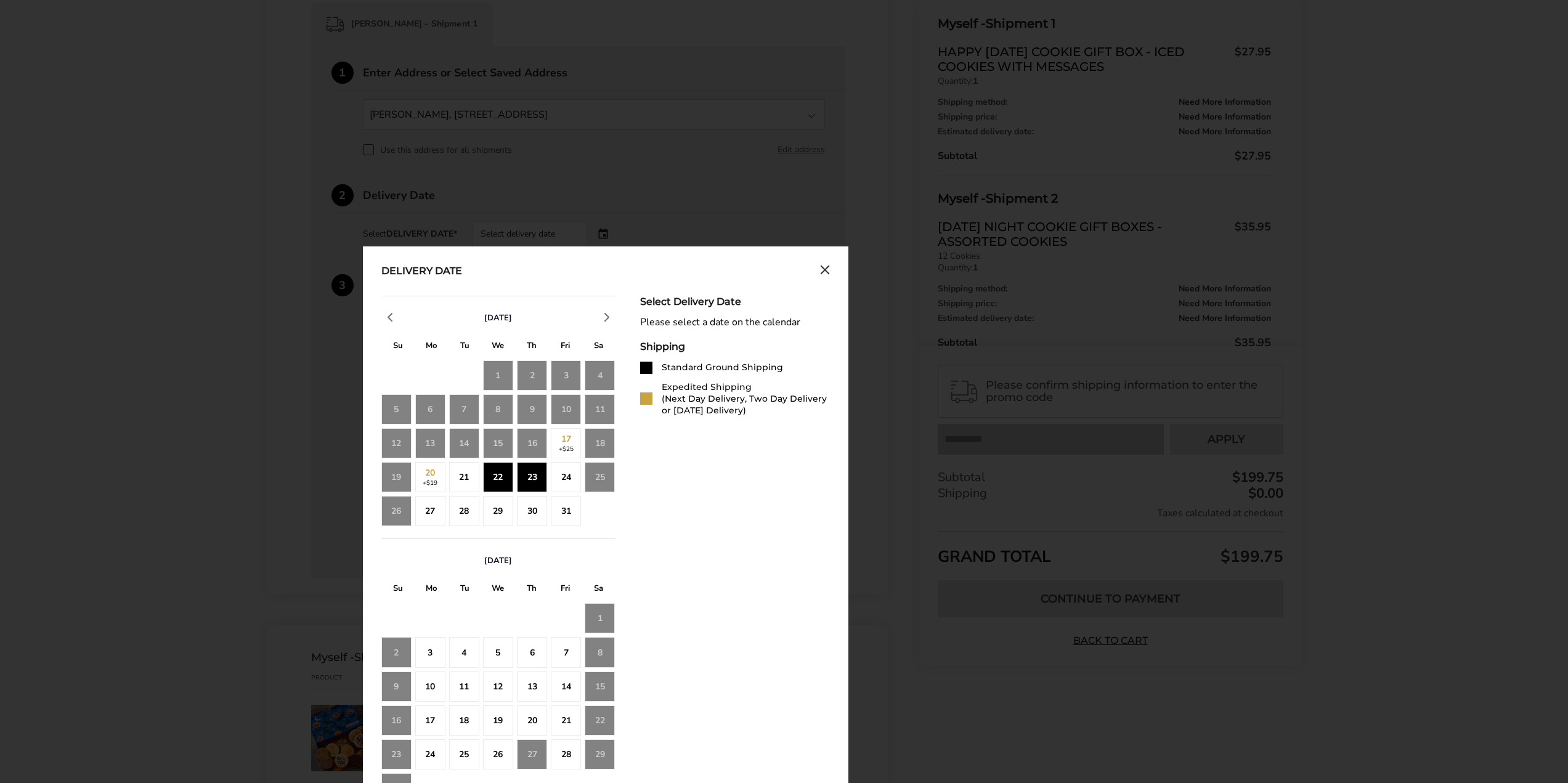
click at [499, 484] on div "22" at bounding box center [498, 477] width 30 height 30
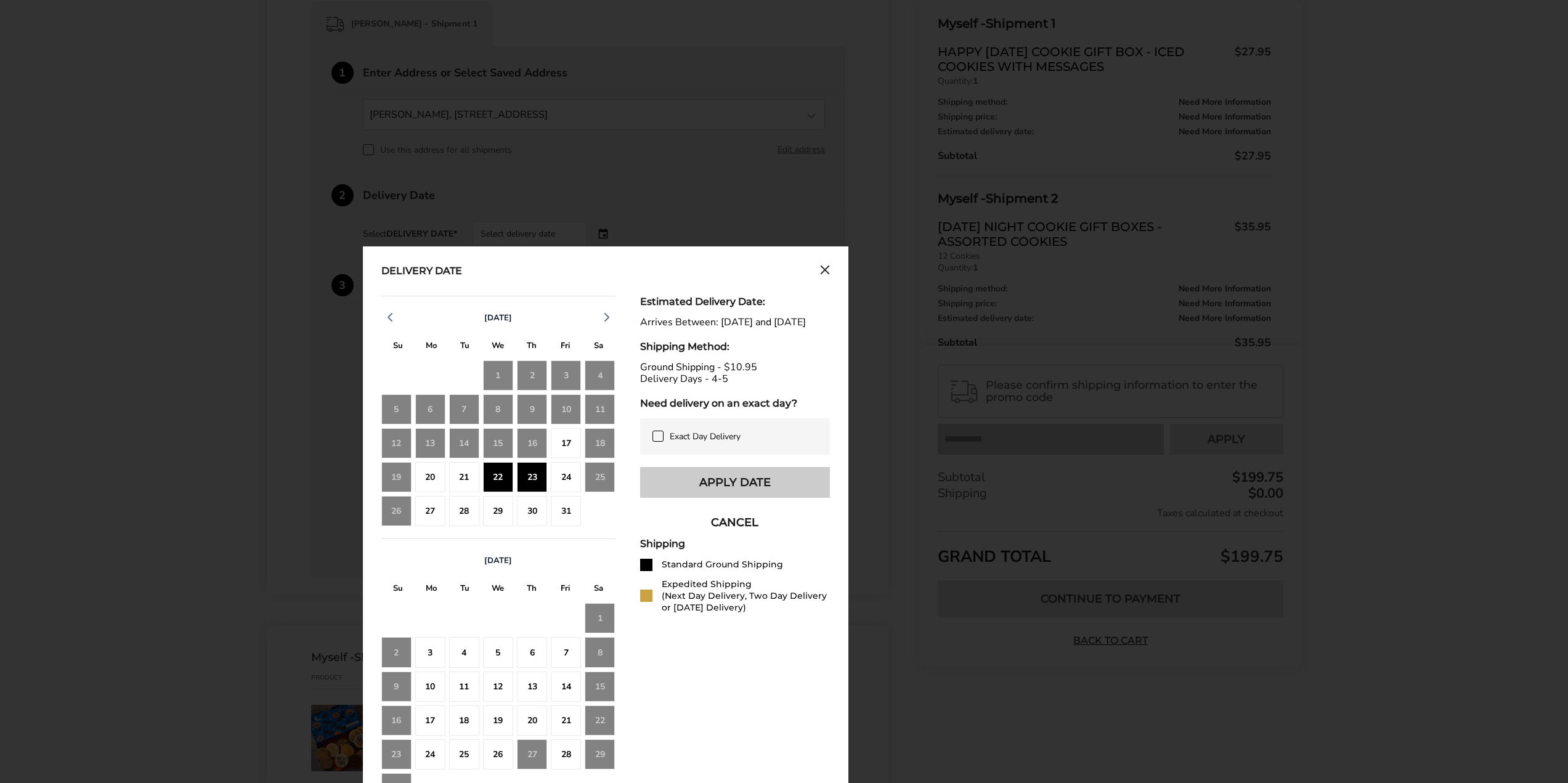
click at [742, 494] on button "Apply Date" at bounding box center [735, 482] width 190 height 30
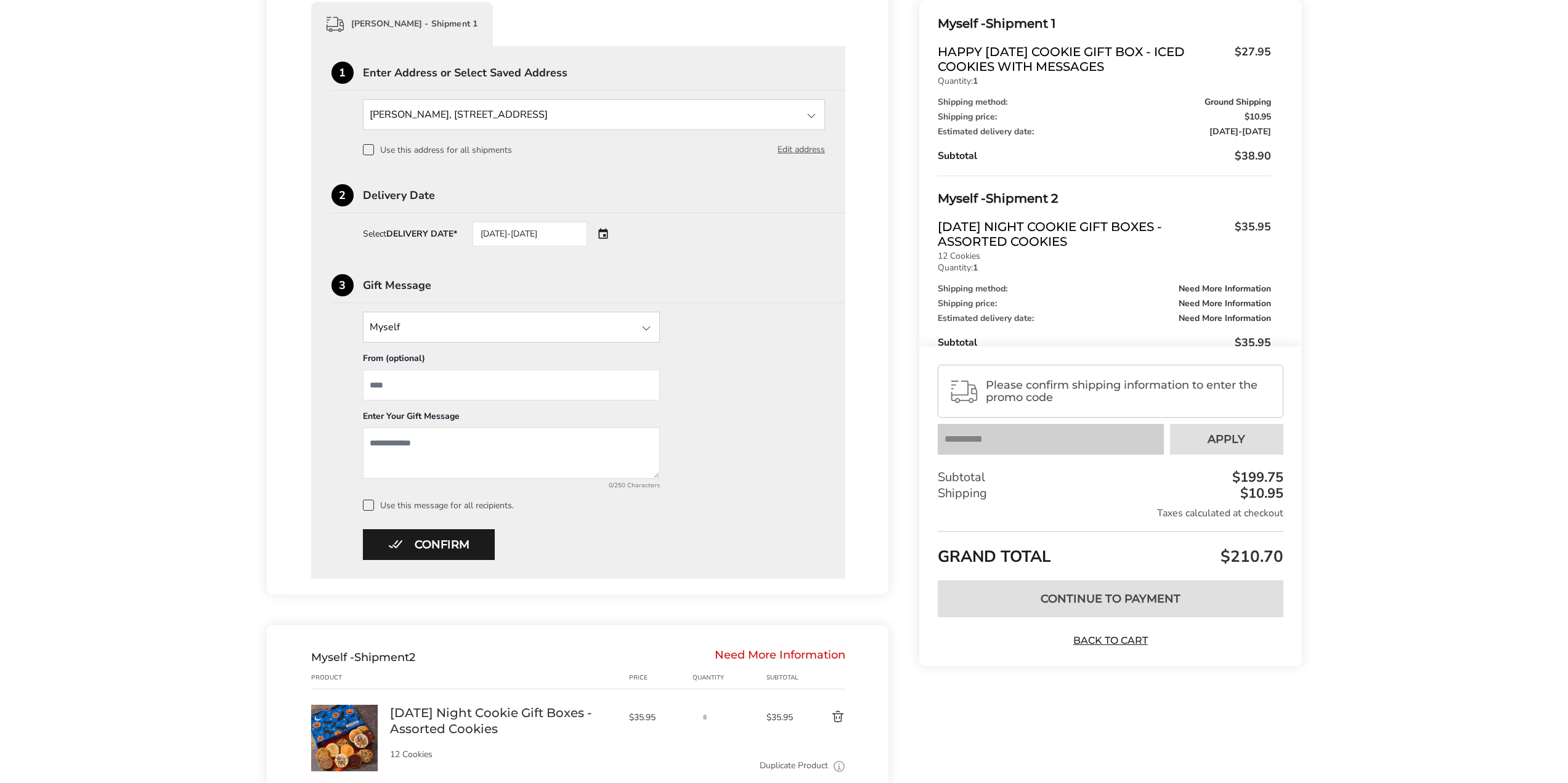
scroll to position [370, 0]
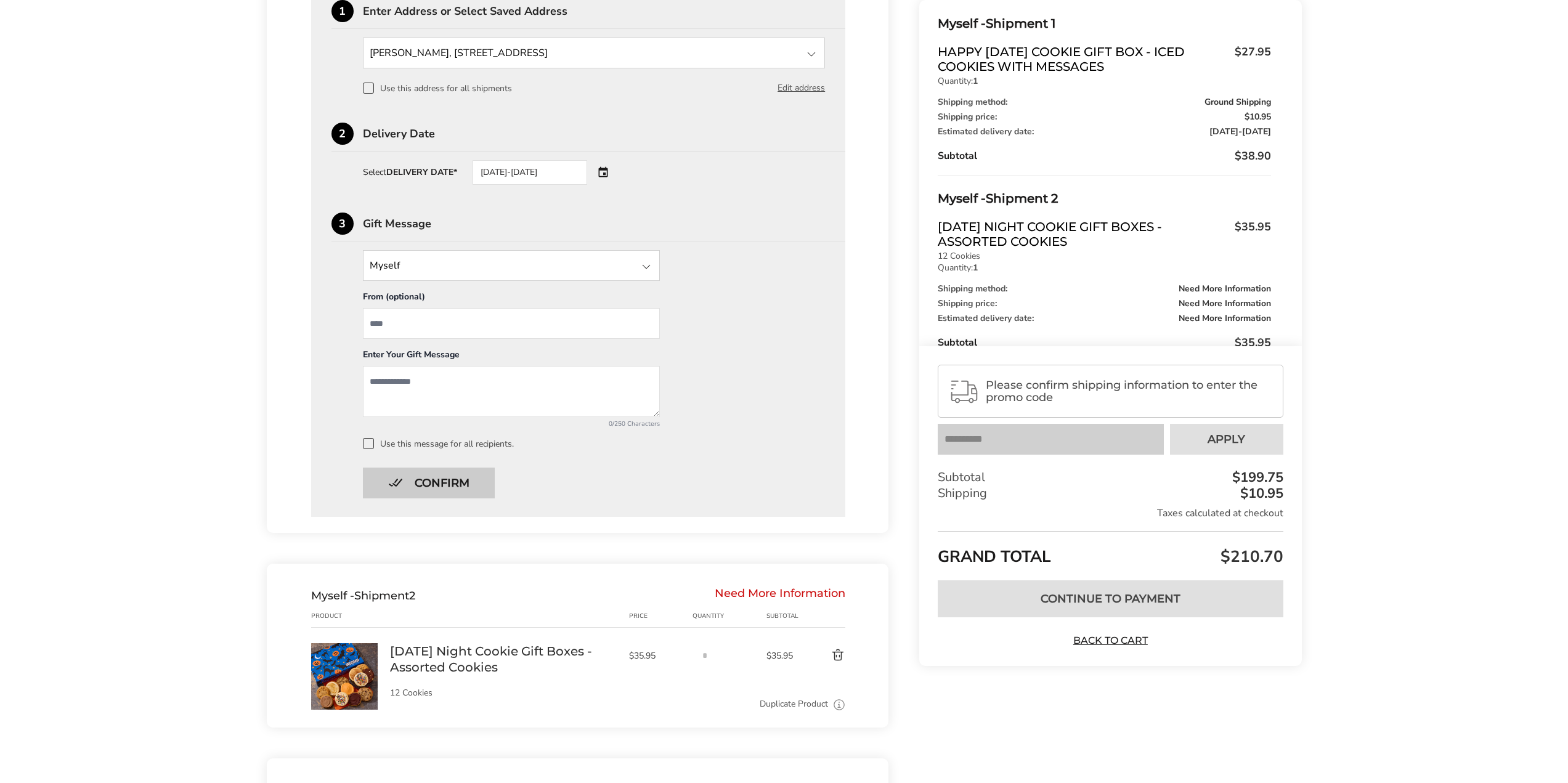
click at [473, 486] on button "Confirm" at bounding box center [429, 483] width 132 height 30
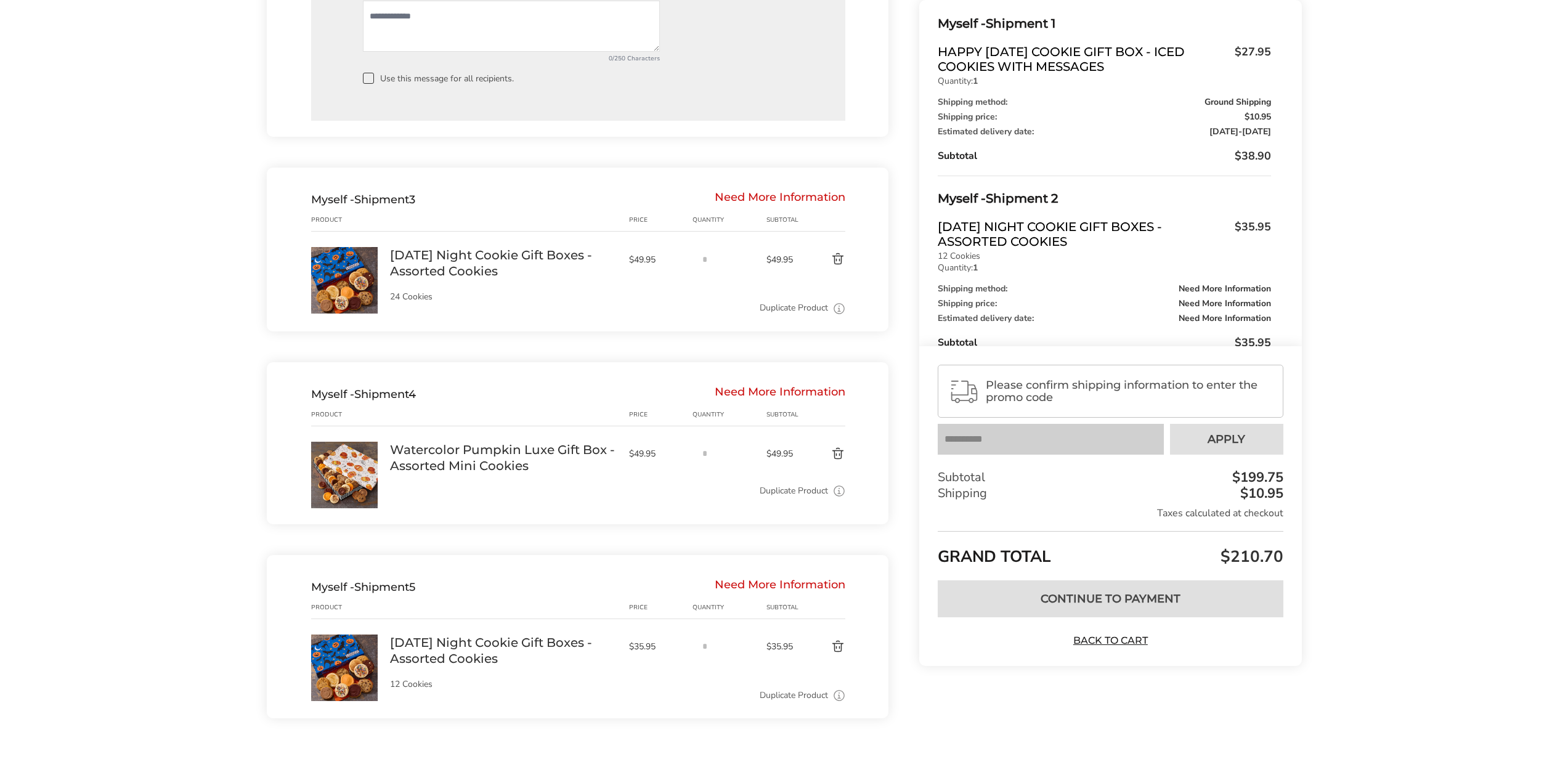
scroll to position [1399, 0]
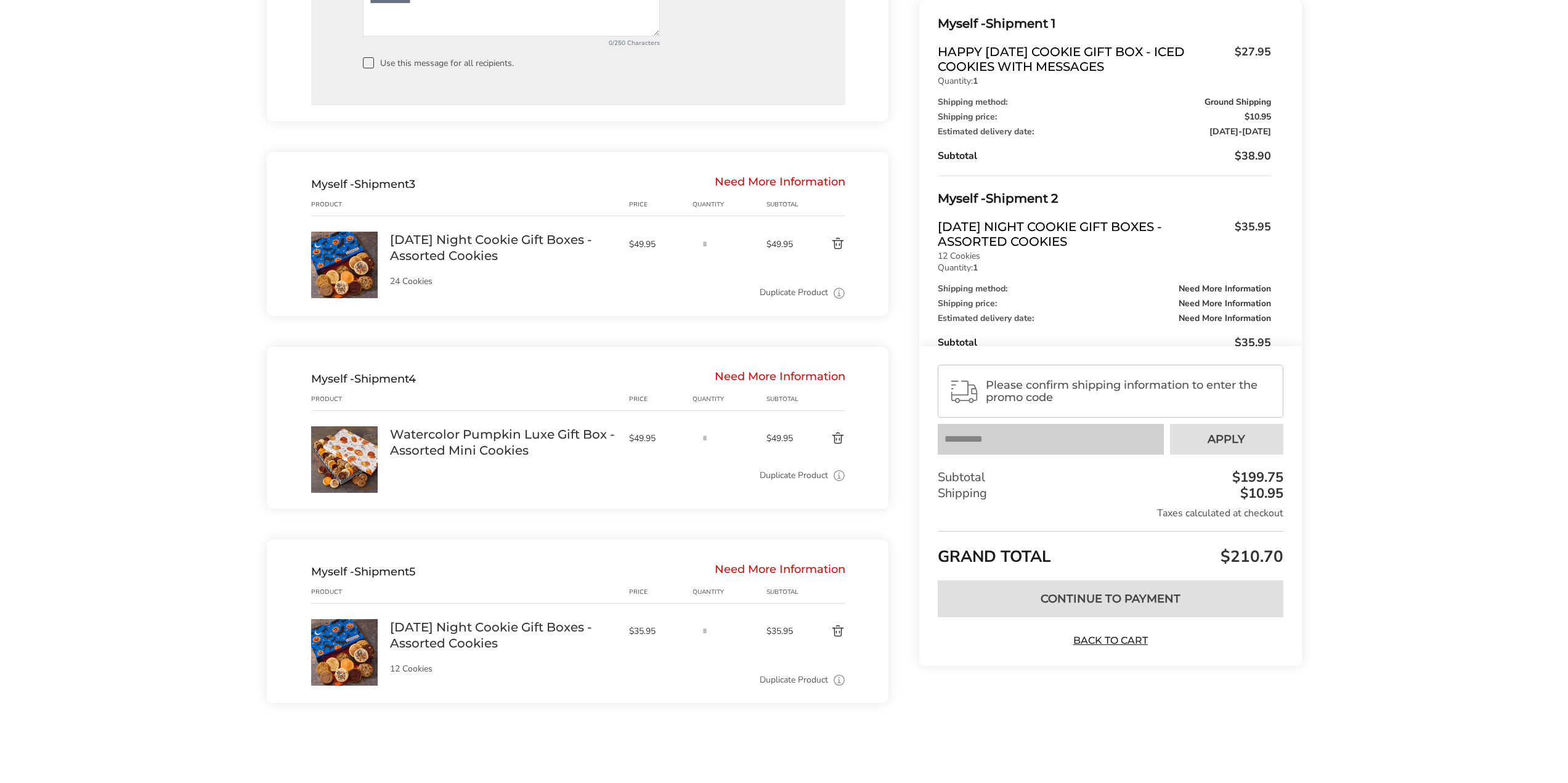
click at [787, 680] on link "Duplicate Product" at bounding box center [794, 680] width 68 height 14
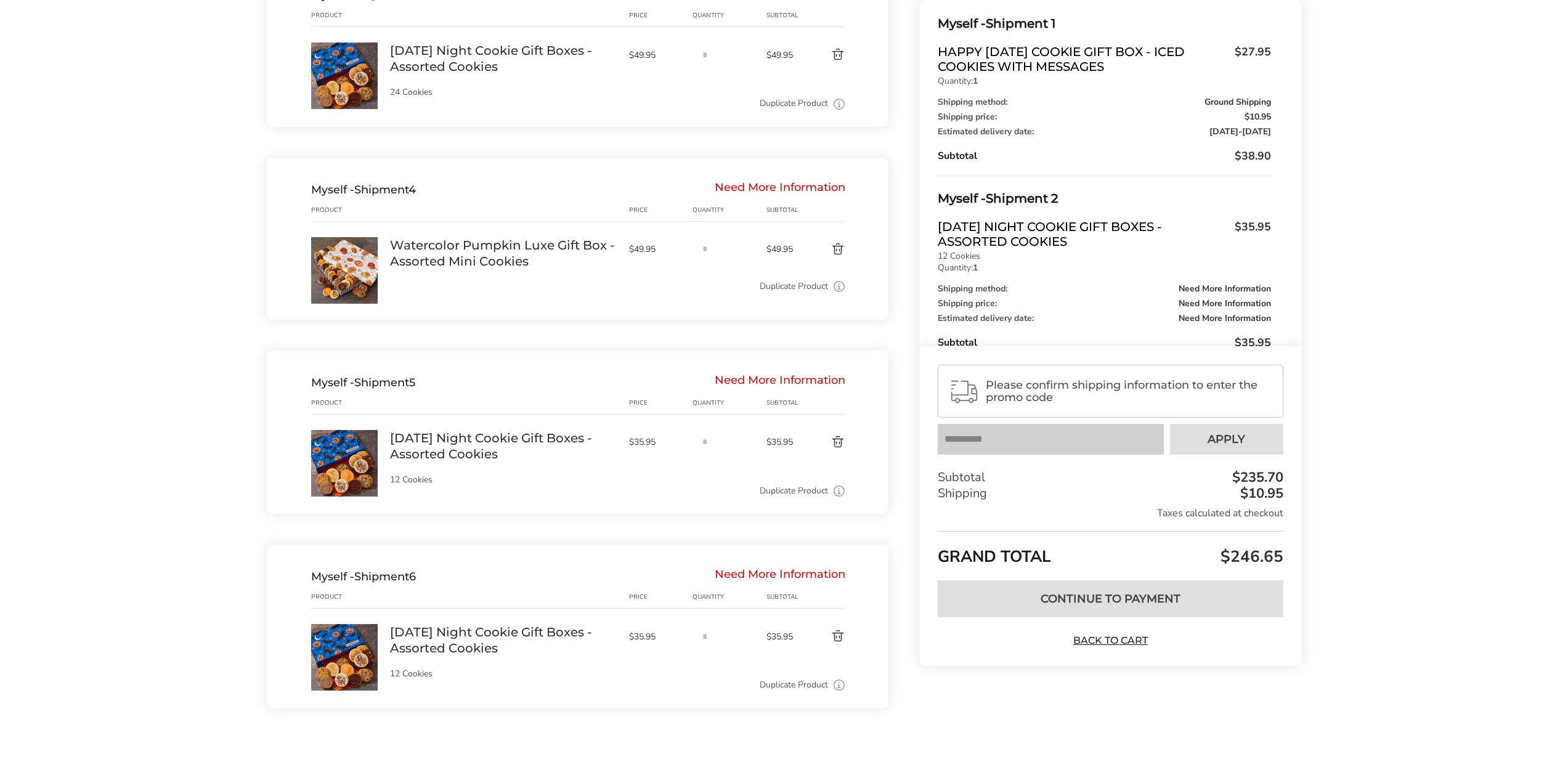
scroll to position [1593, 0]
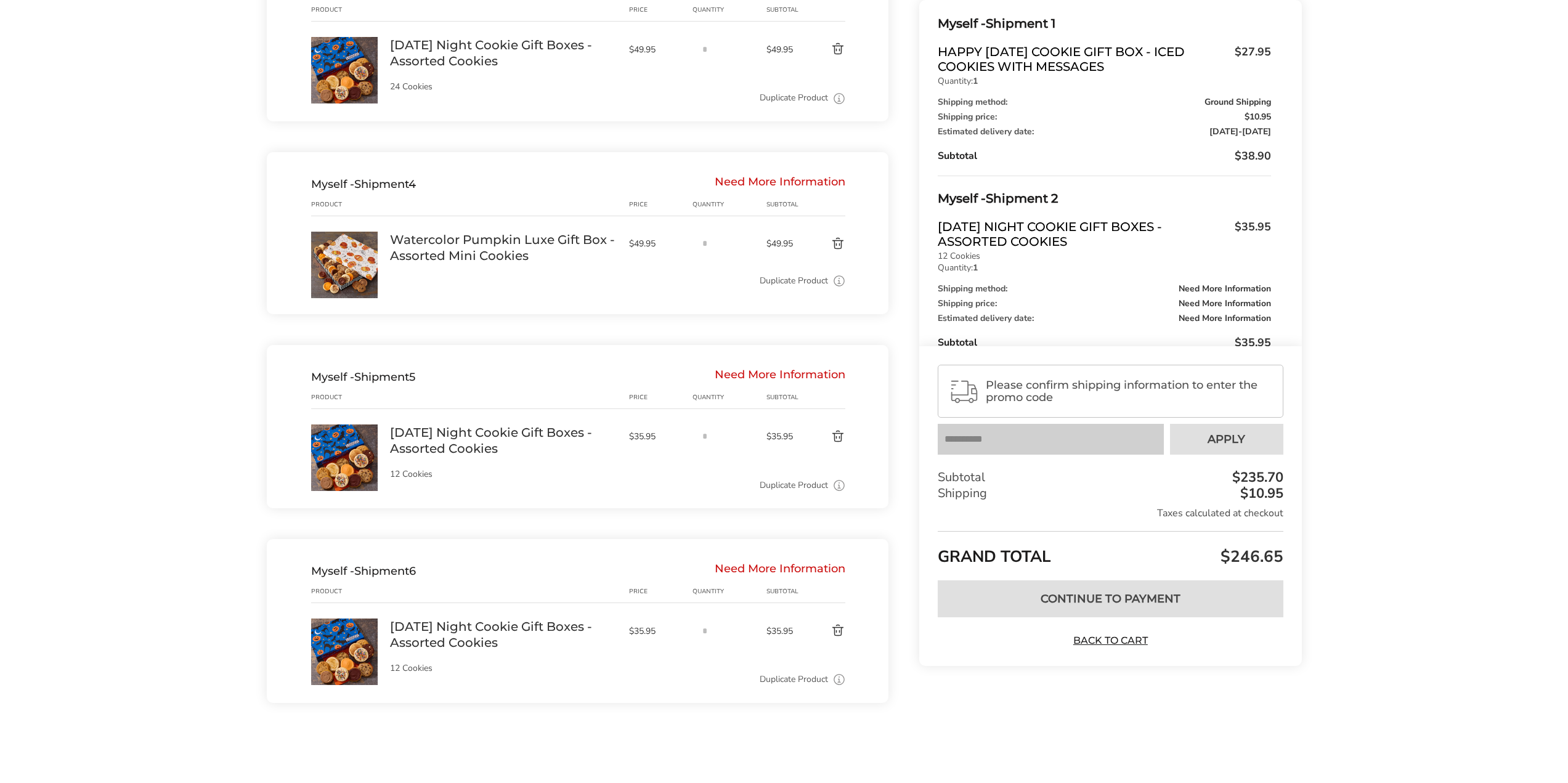
click at [841, 629] on button "Delete product" at bounding box center [824, 631] width 43 height 14
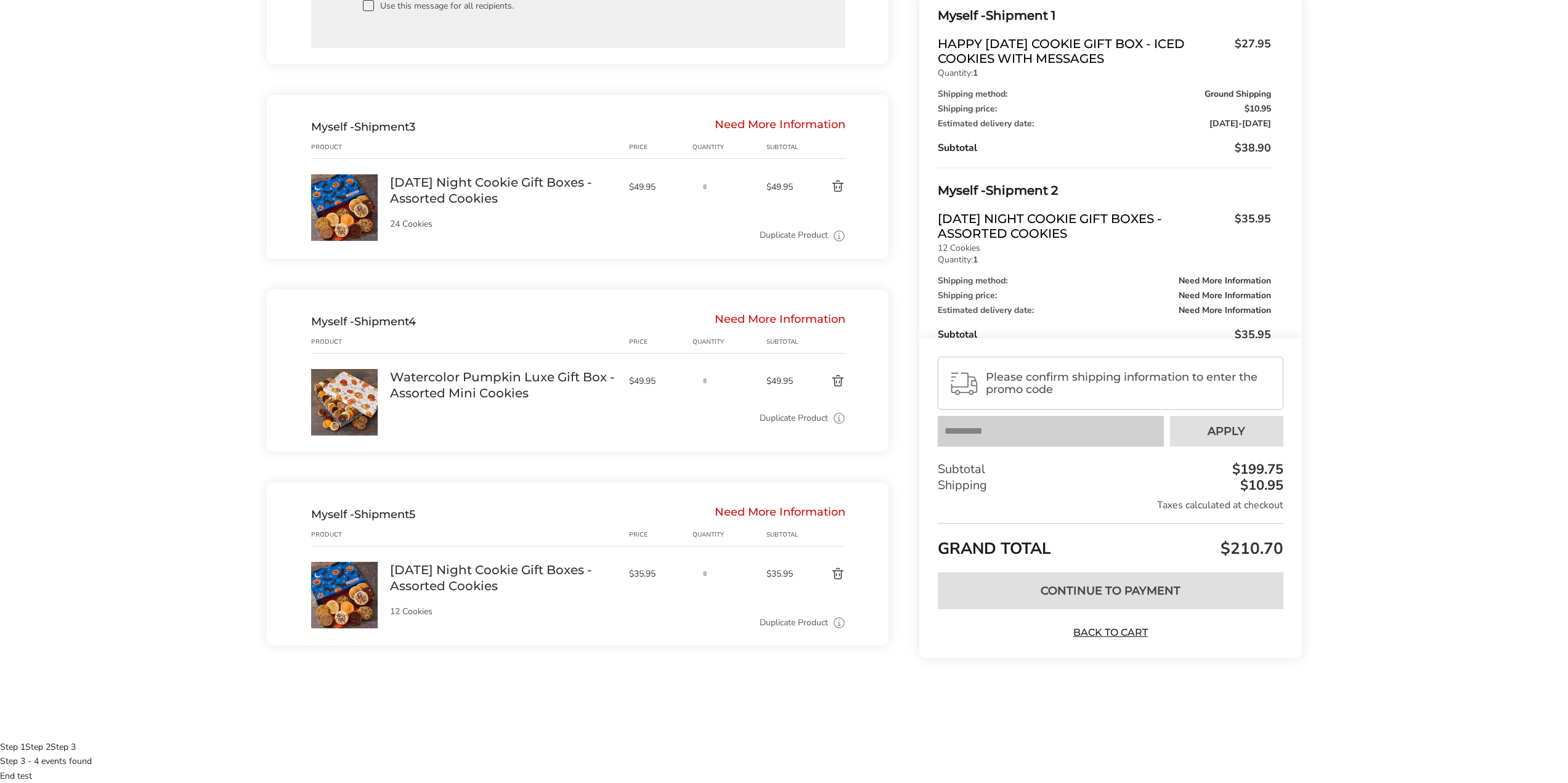
scroll to position [1399, 0]
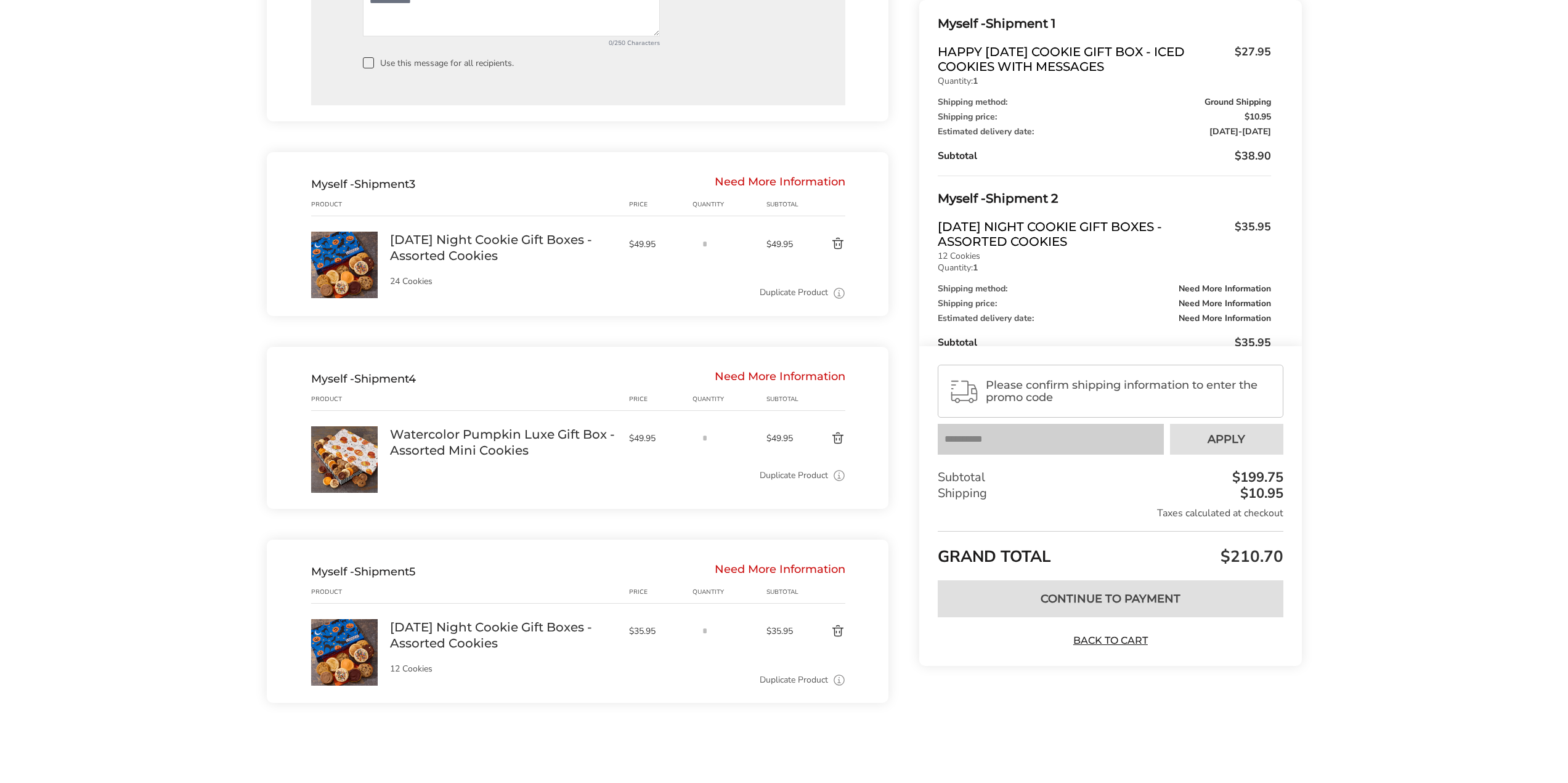
drag, startPoint x: 842, startPoint y: 631, endPoint x: 840, endPoint y: 613, distance: 18.1
click at [842, 631] on button "Delete product" at bounding box center [824, 631] width 43 height 14
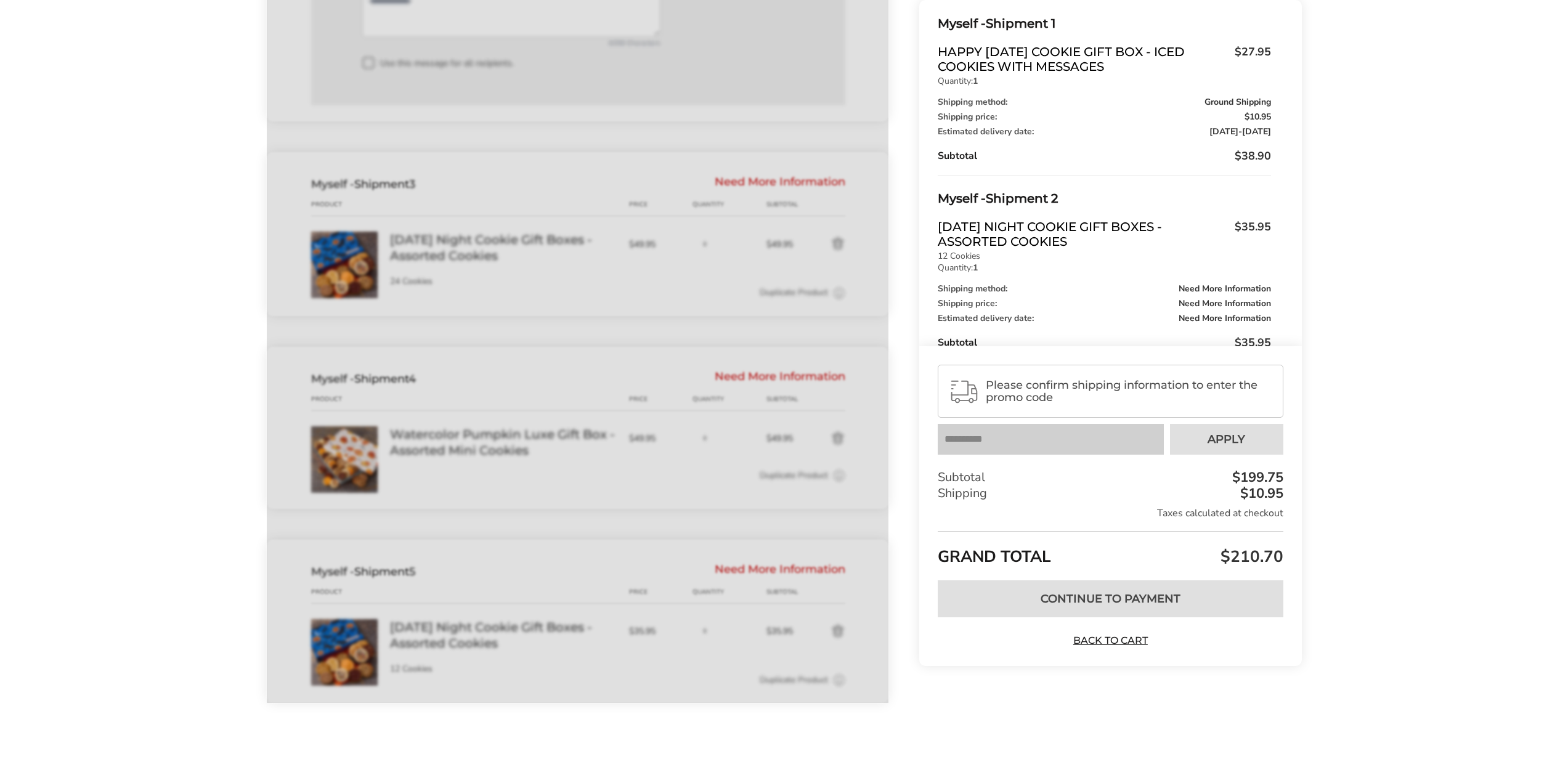
scroll to position [1204, 0]
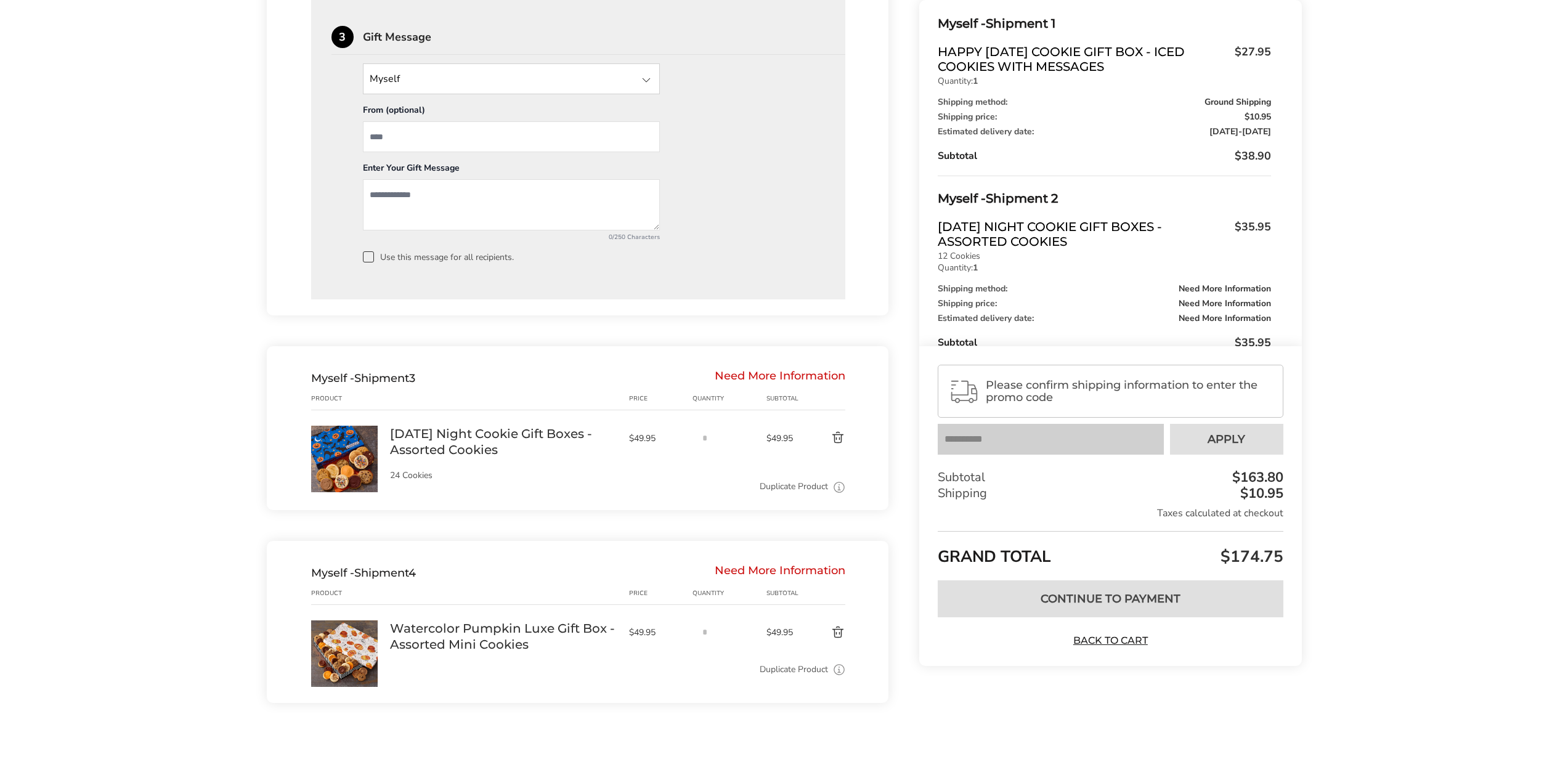
click at [837, 441] on button "Delete product" at bounding box center [824, 438] width 43 height 14
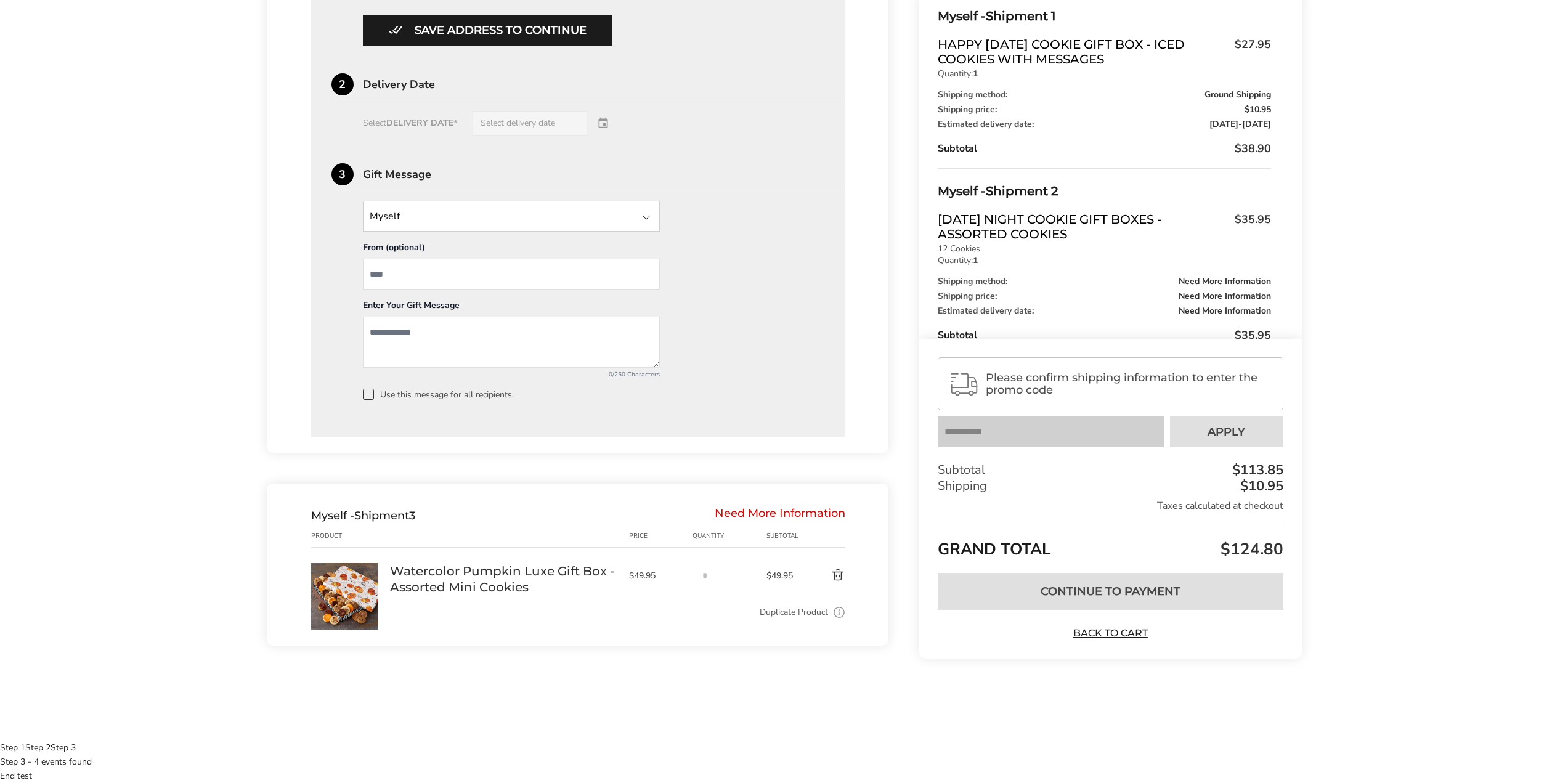
scroll to position [1009, 0]
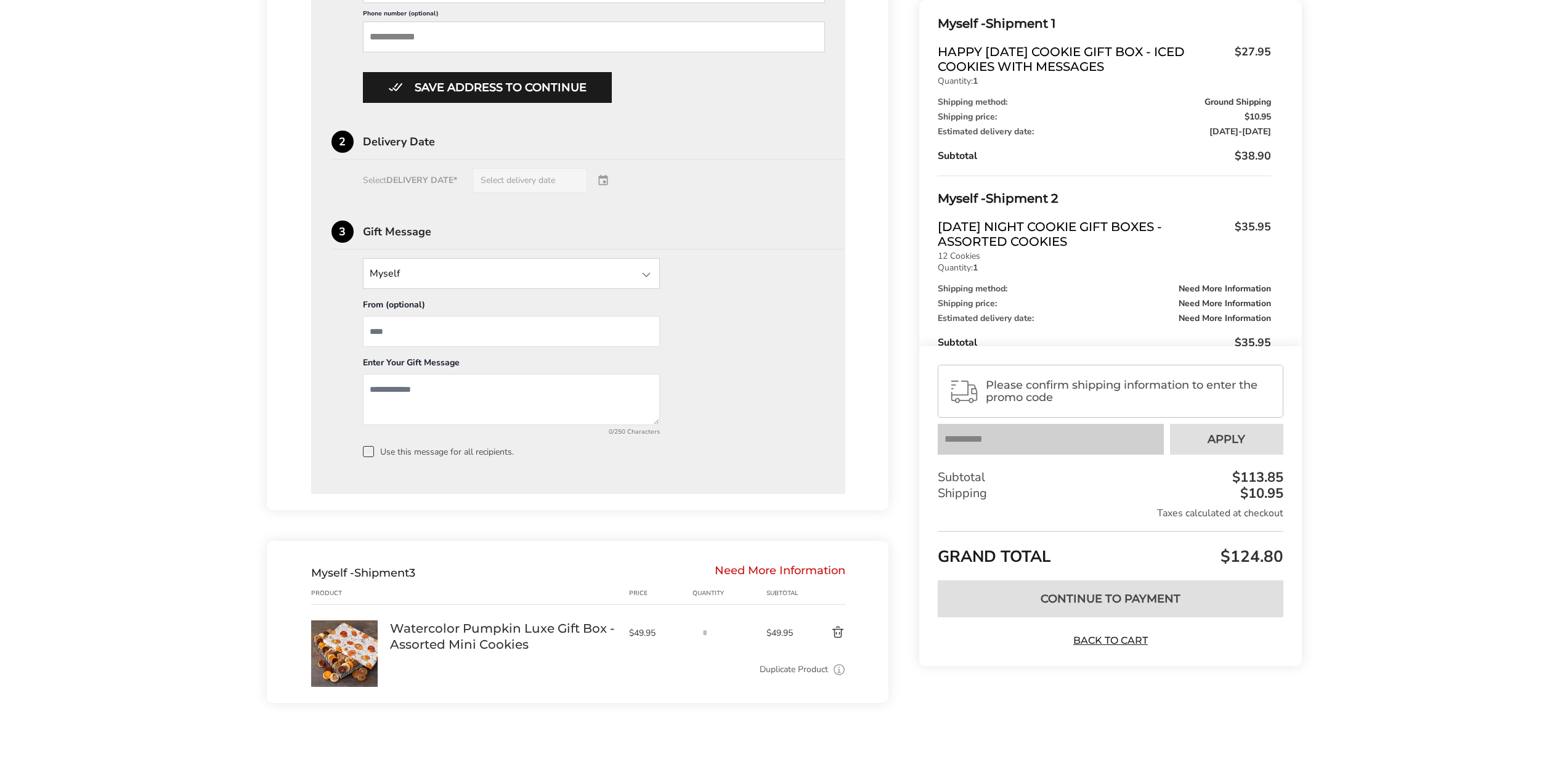
click at [836, 631] on button "Delete product" at bounding box center [824, 633] width 43 height 14
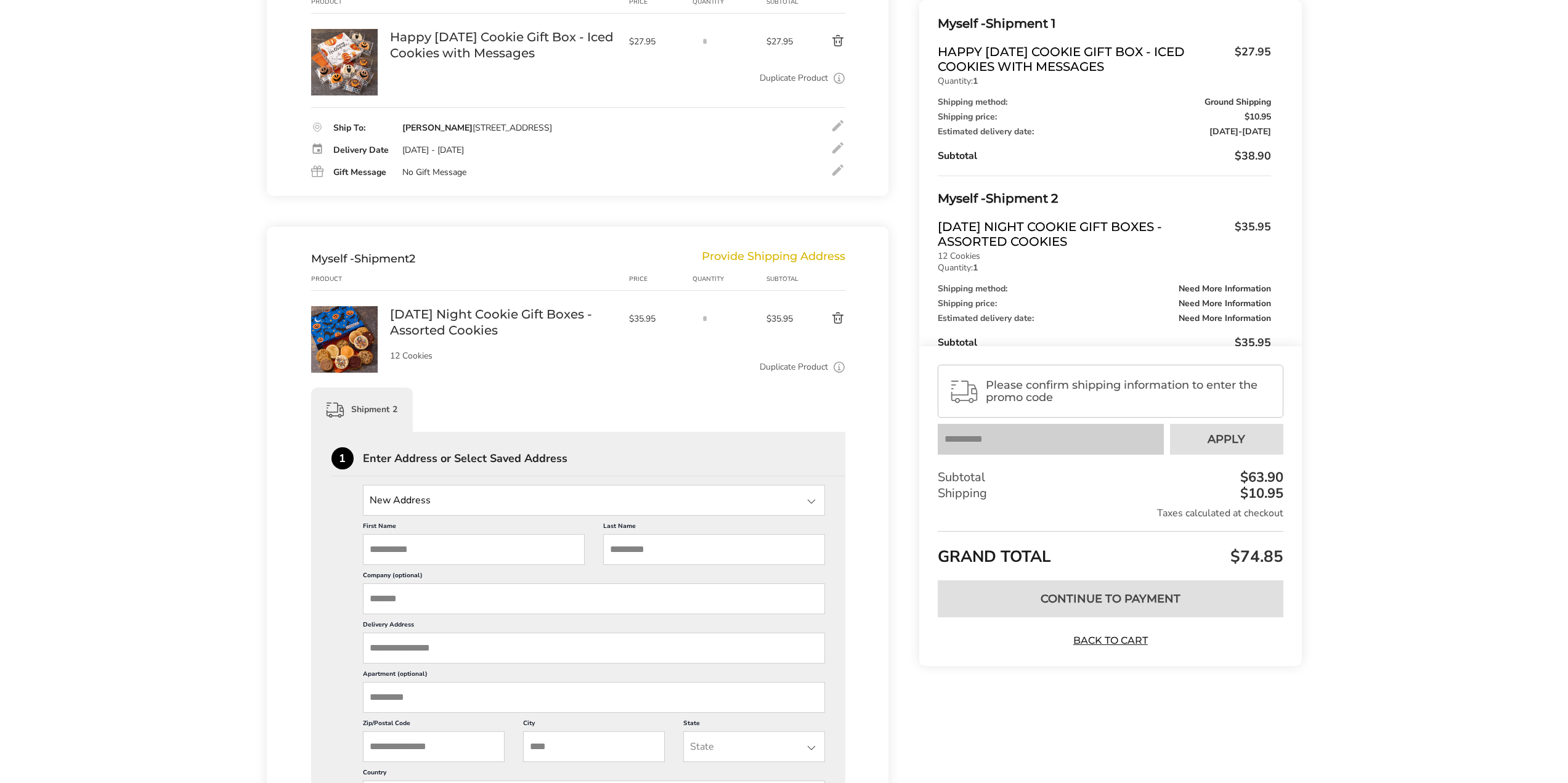
scroll to position [200, 0]
click at [836, 316] on button "Delete product" at bounding box center [824, 319] width 43 height 14
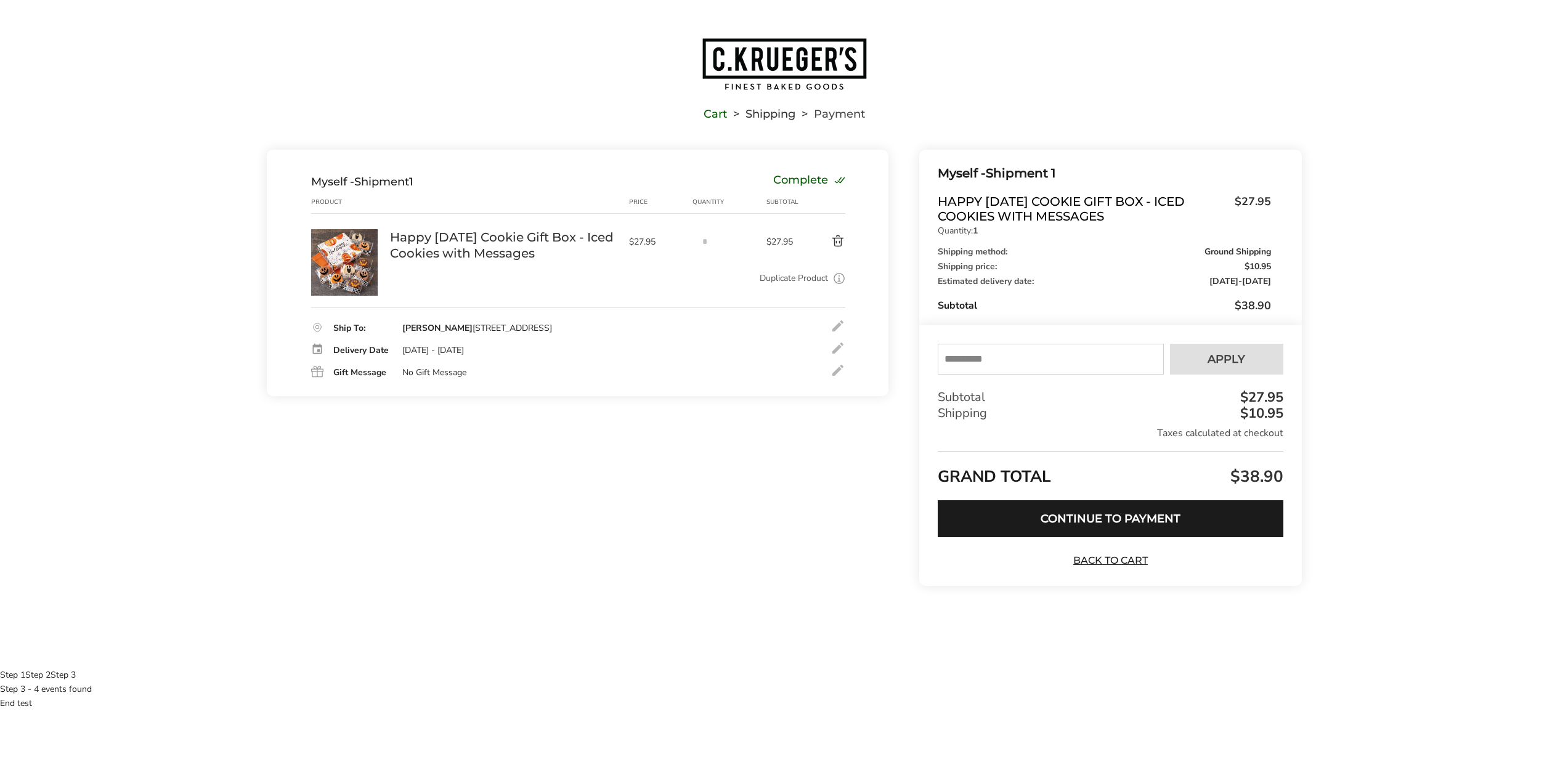
scroll to position [0, 0]
click at [1063, 523] on button "Continue to Payment" at bounding box center [1111, 519] width 345 height 37
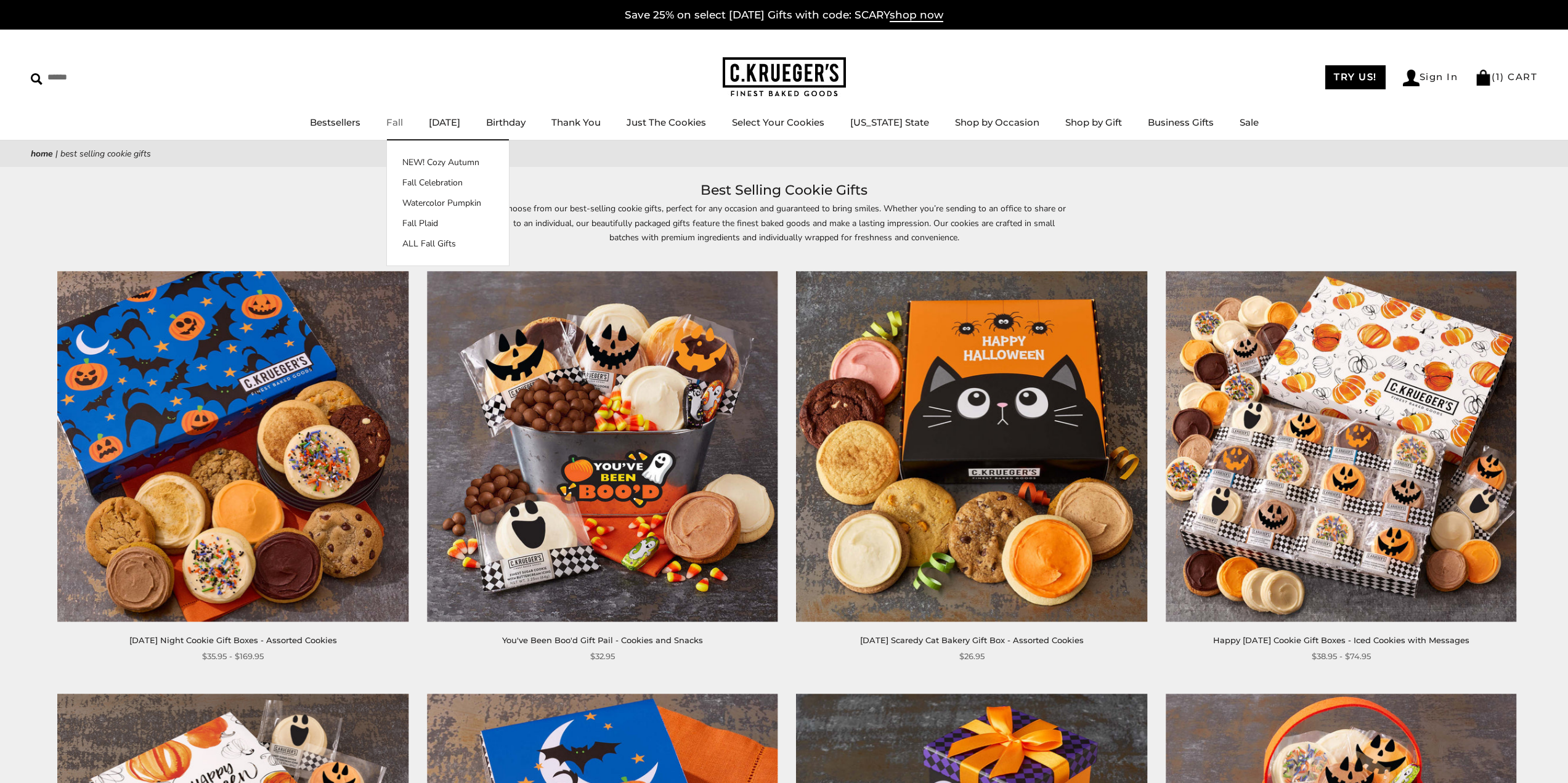
click at [813, 72] on img at bounding box center [784, 77] width 123 height 40
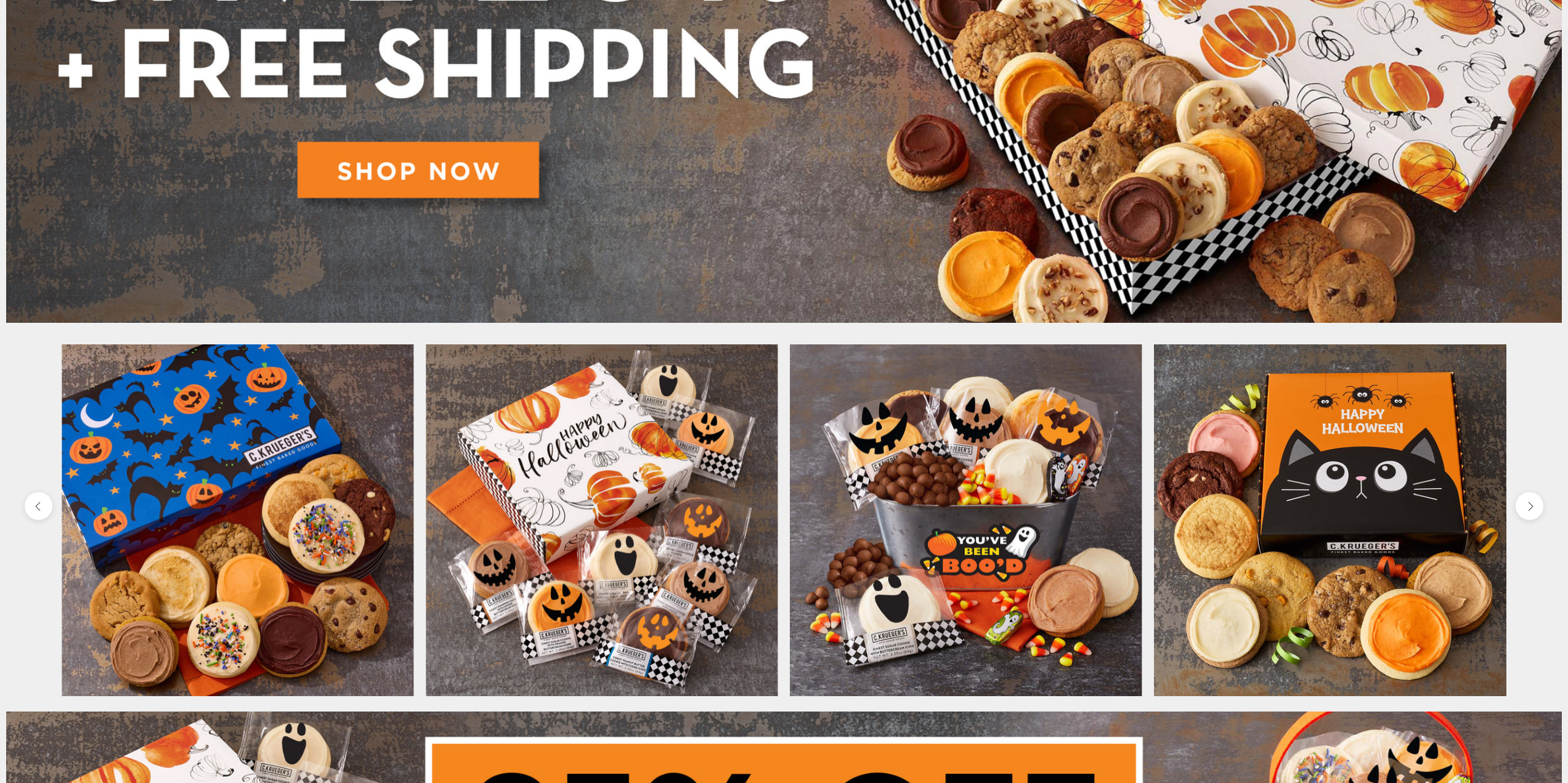
scroll to position [431, 0]
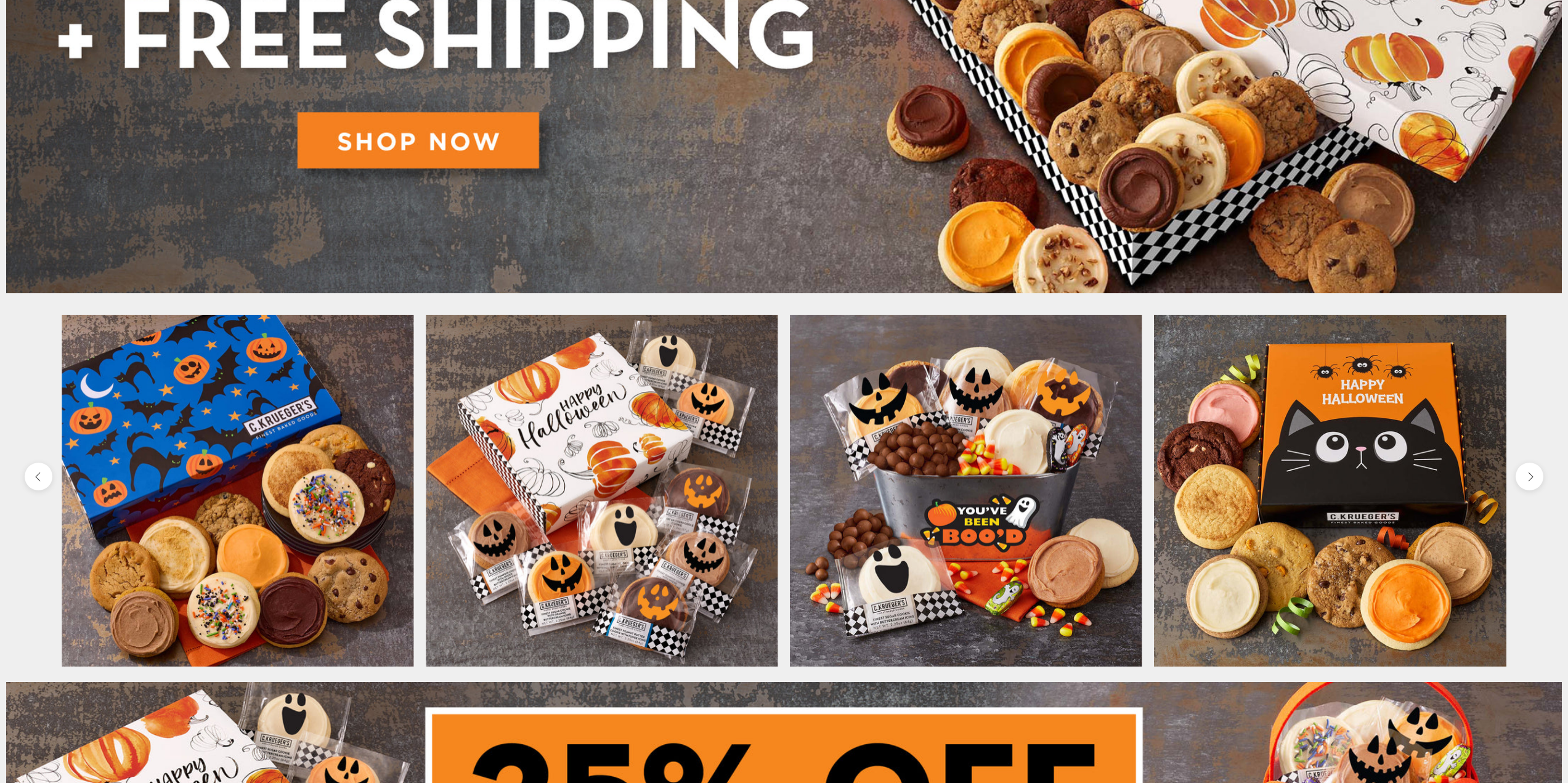
click at [523, 435] on img at bounding box center [601, 490] width 352 height 352
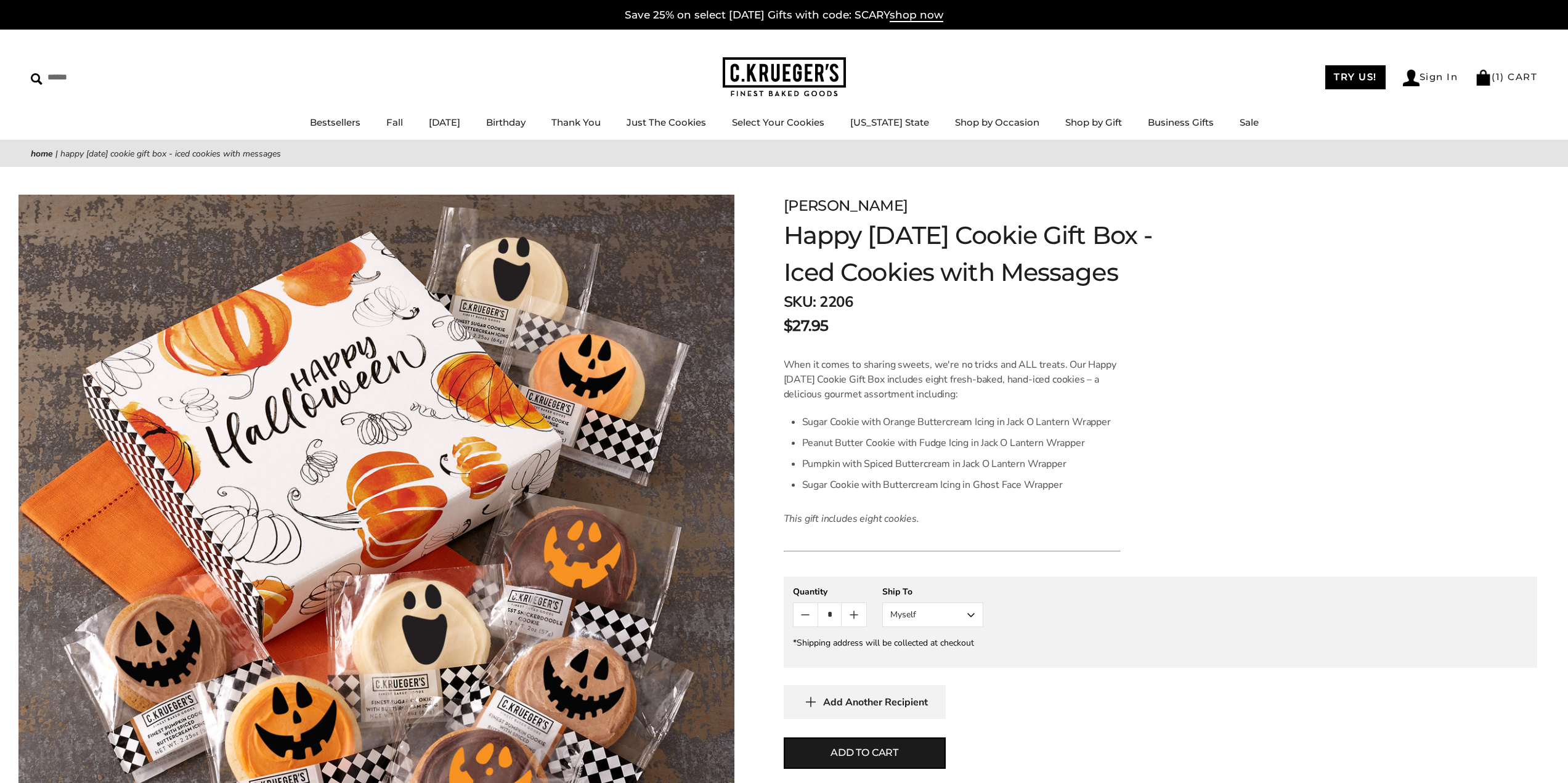
click at [1419, 158] on nav "Home | Happy Halloween Cookie Gift Box - Iced Cookies with Messages" at bounding box center [784, 154] width 1506 height 14
click at [1403, 208] on form "C.KRUEGER'S Happy Halloween Cookie Gift Box - Iced Cookies with Messages SKU: 2…" at bounding box center [1161, 531] width 754 height 672
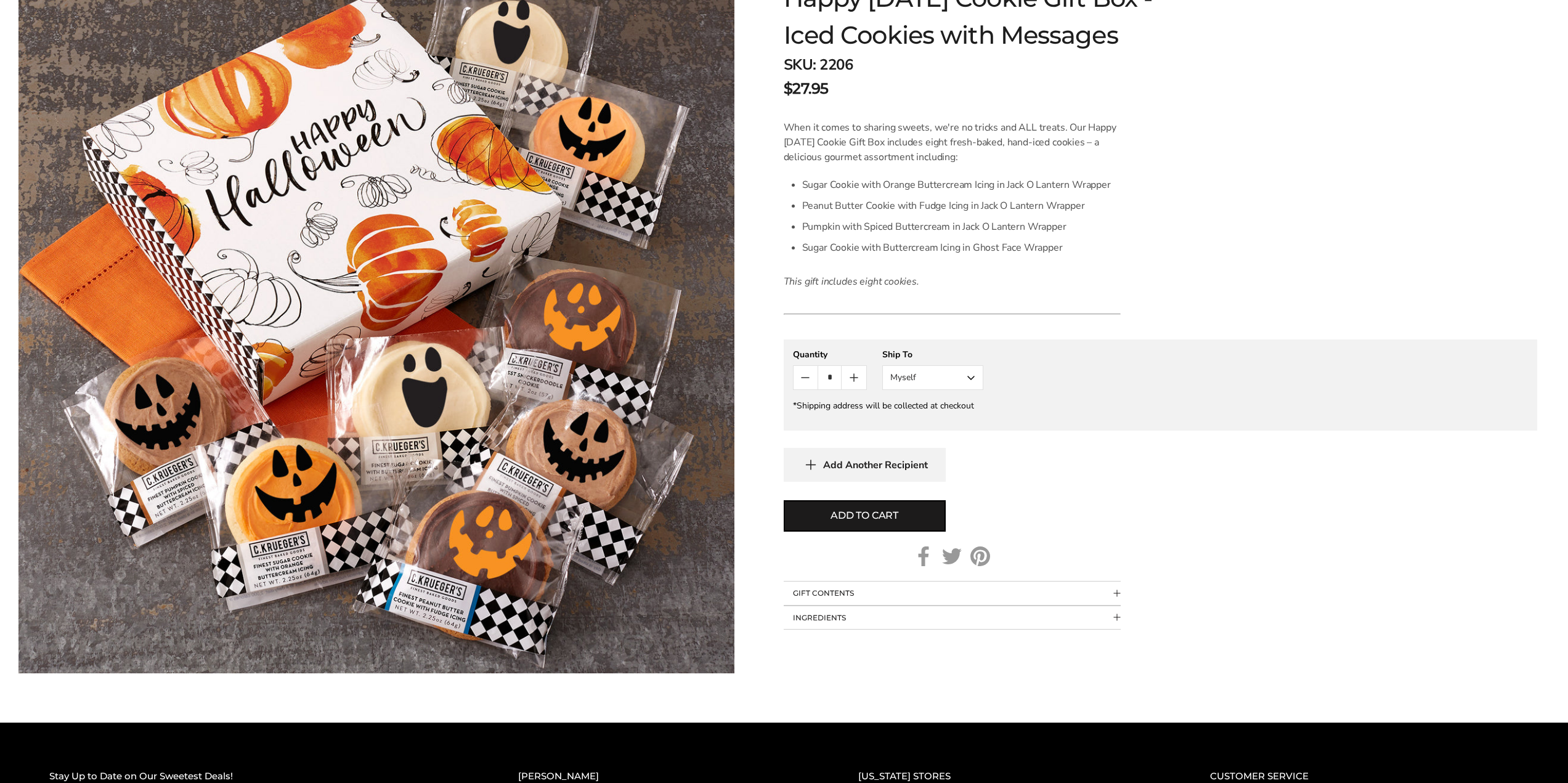
scroll to position [246, 0]
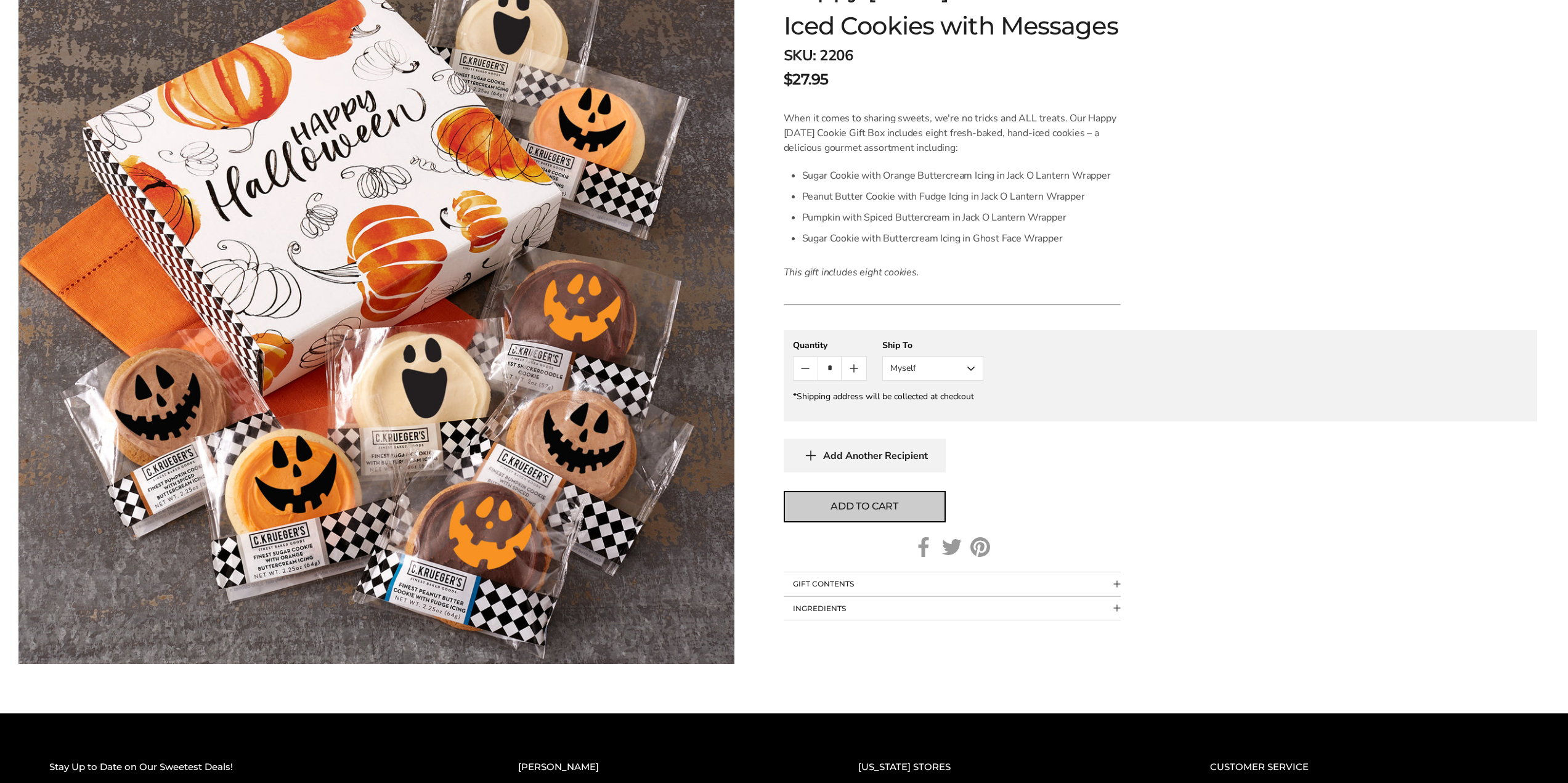
click at [869, 514] on span "Add to cart" at bounding box center [864, 506] width 67 height 14
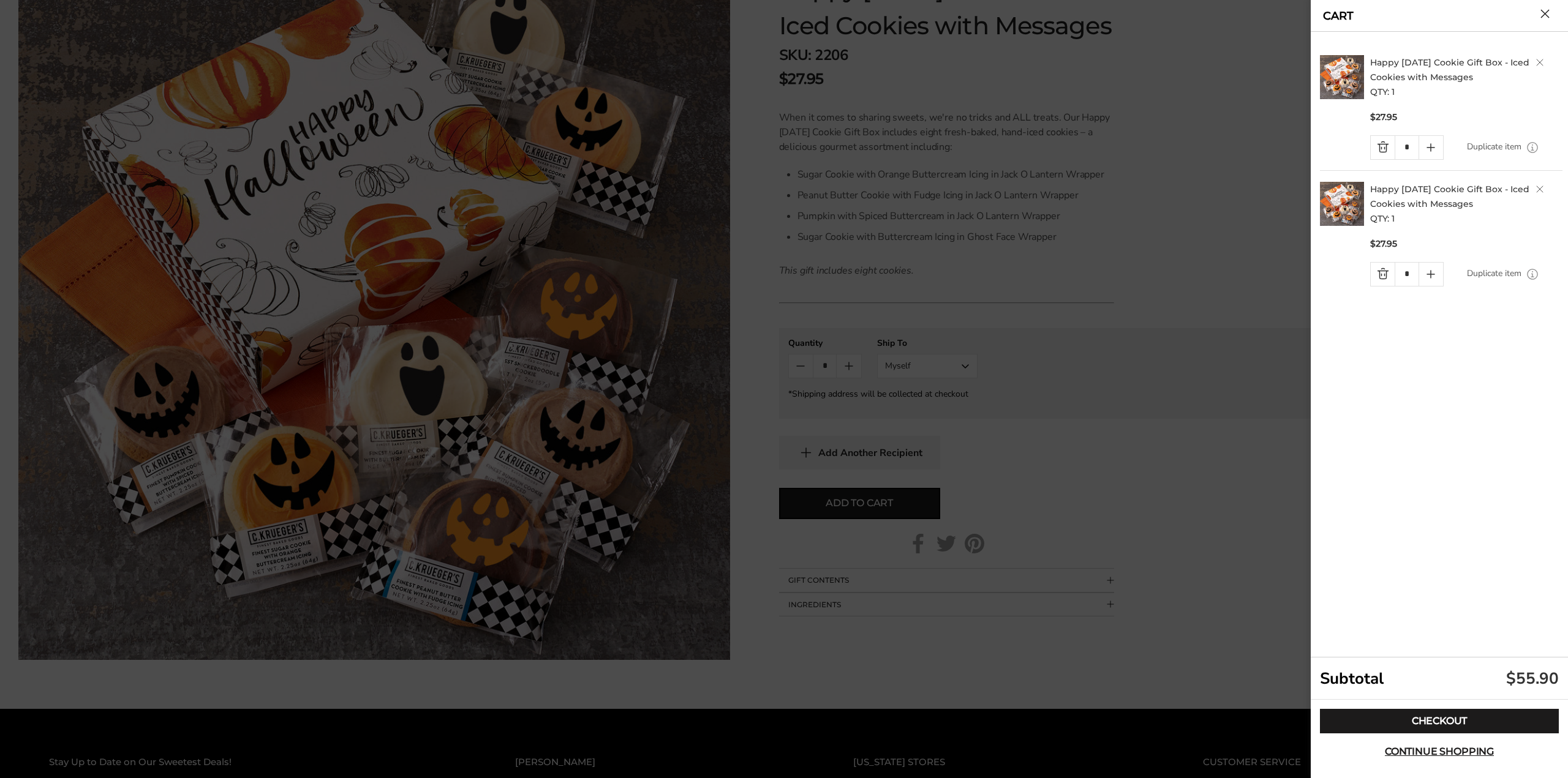
drag, startPoint x: 1206, startPoint y: 388, endPoint x: 1229, endPoint y: 395, distance: 24.0
click at [1206, 388] on div at bounding box center [784, 389] width 1568 height 778
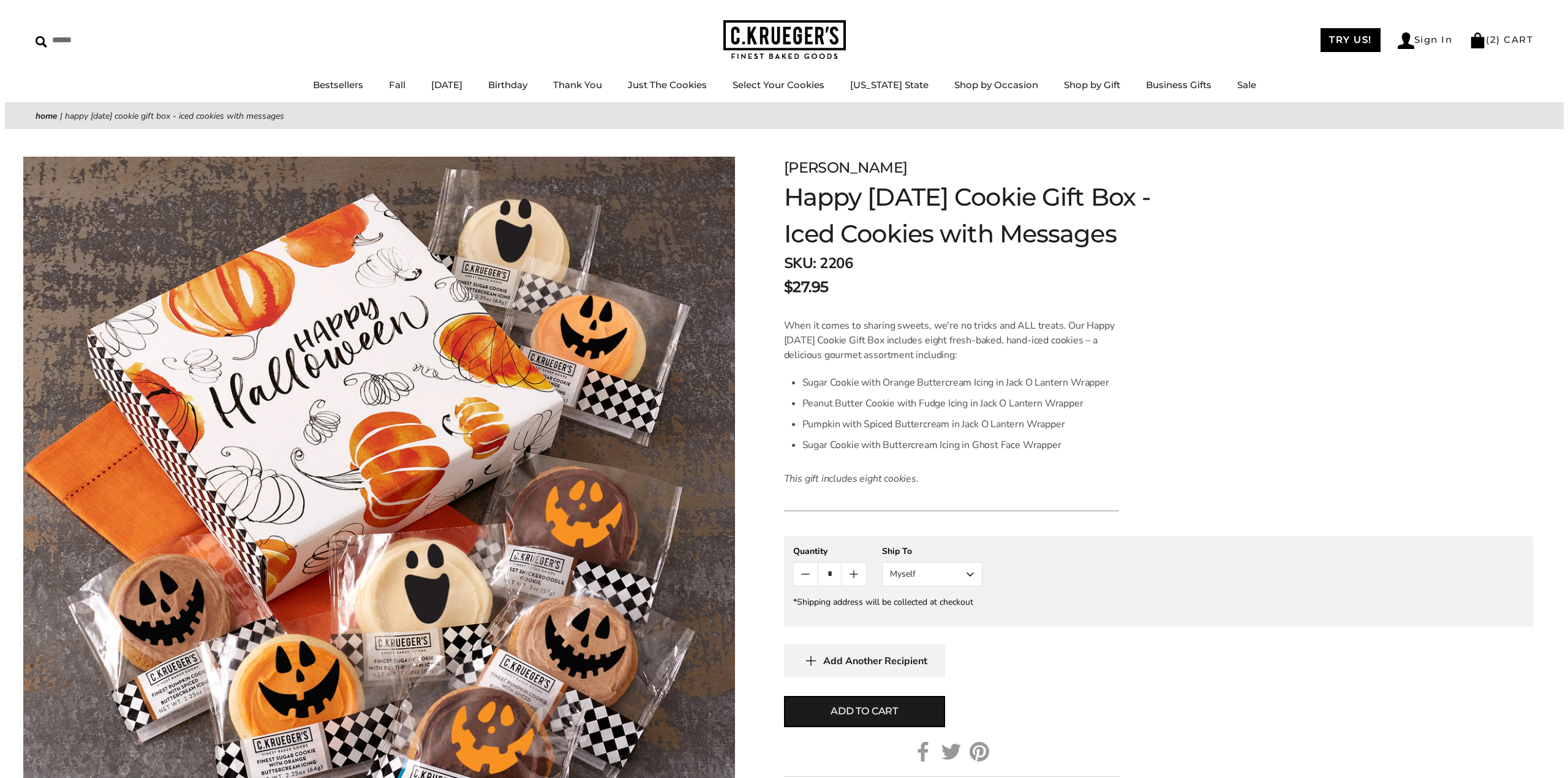
scroll to position [0, 0]
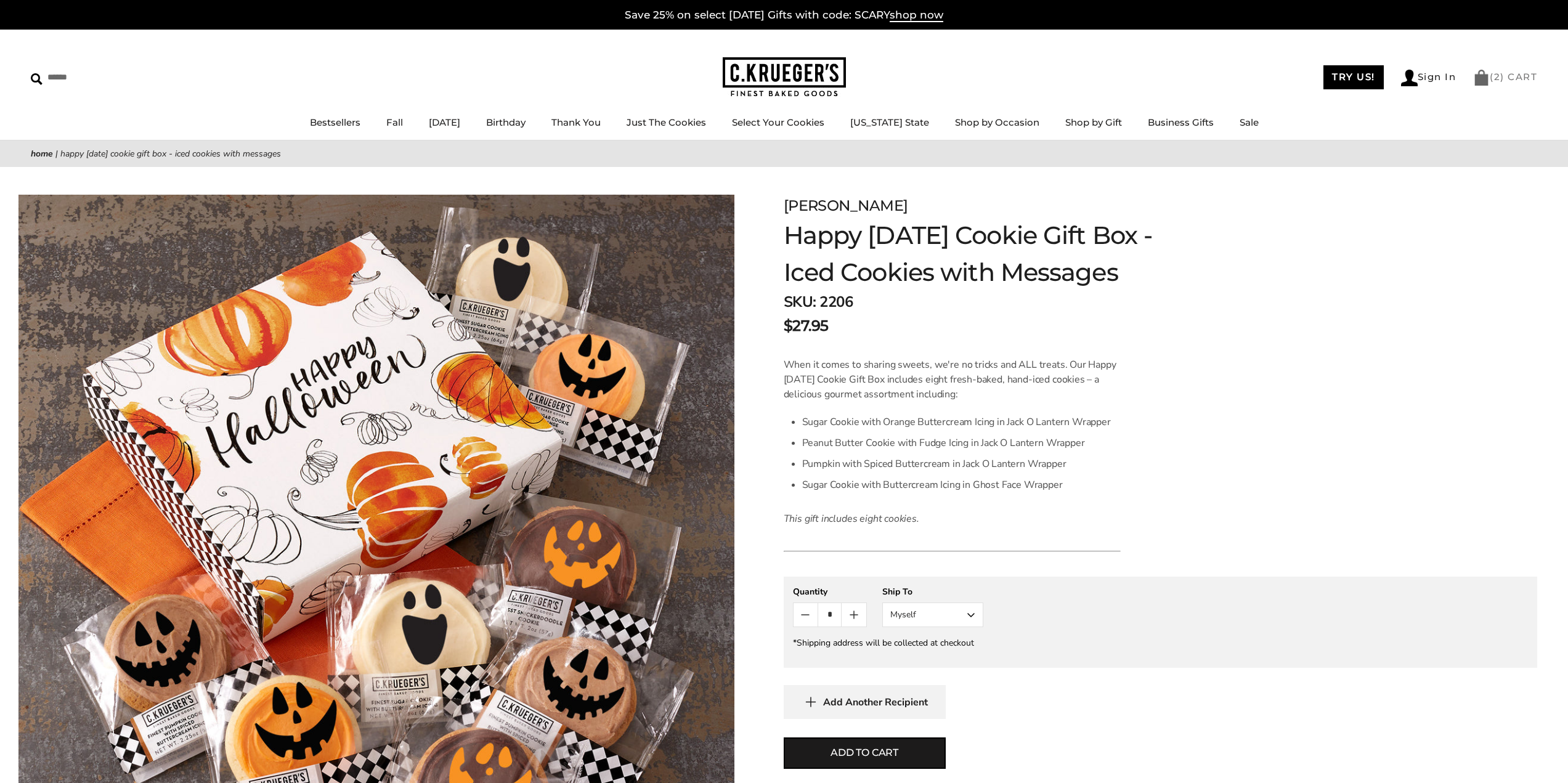
click at [1489, 84] on li "( 2 ) CART" at bounding box center [1505, 78] width 64 height 16
drag, startPoint x: 1479, startPoint y: 75, endPoint x: 1474, endPoint y: 91, distance: 16.8
click at [1479, 75] on img at bounding box center [1481, 78] width 17 height 16
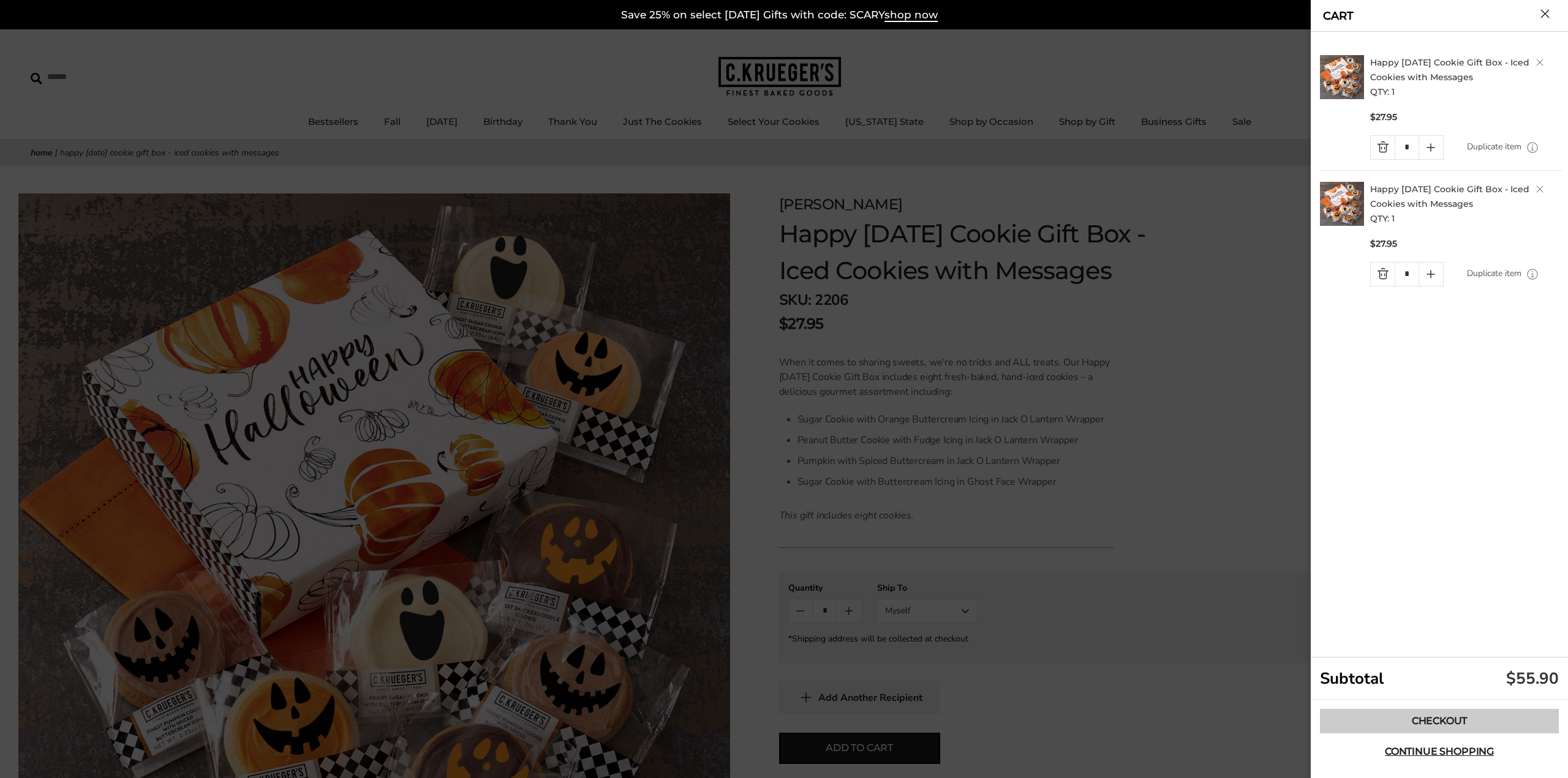
click at [1448, 717] on link "Checkout" at bounding box center [1439, 721] width 239 height 24
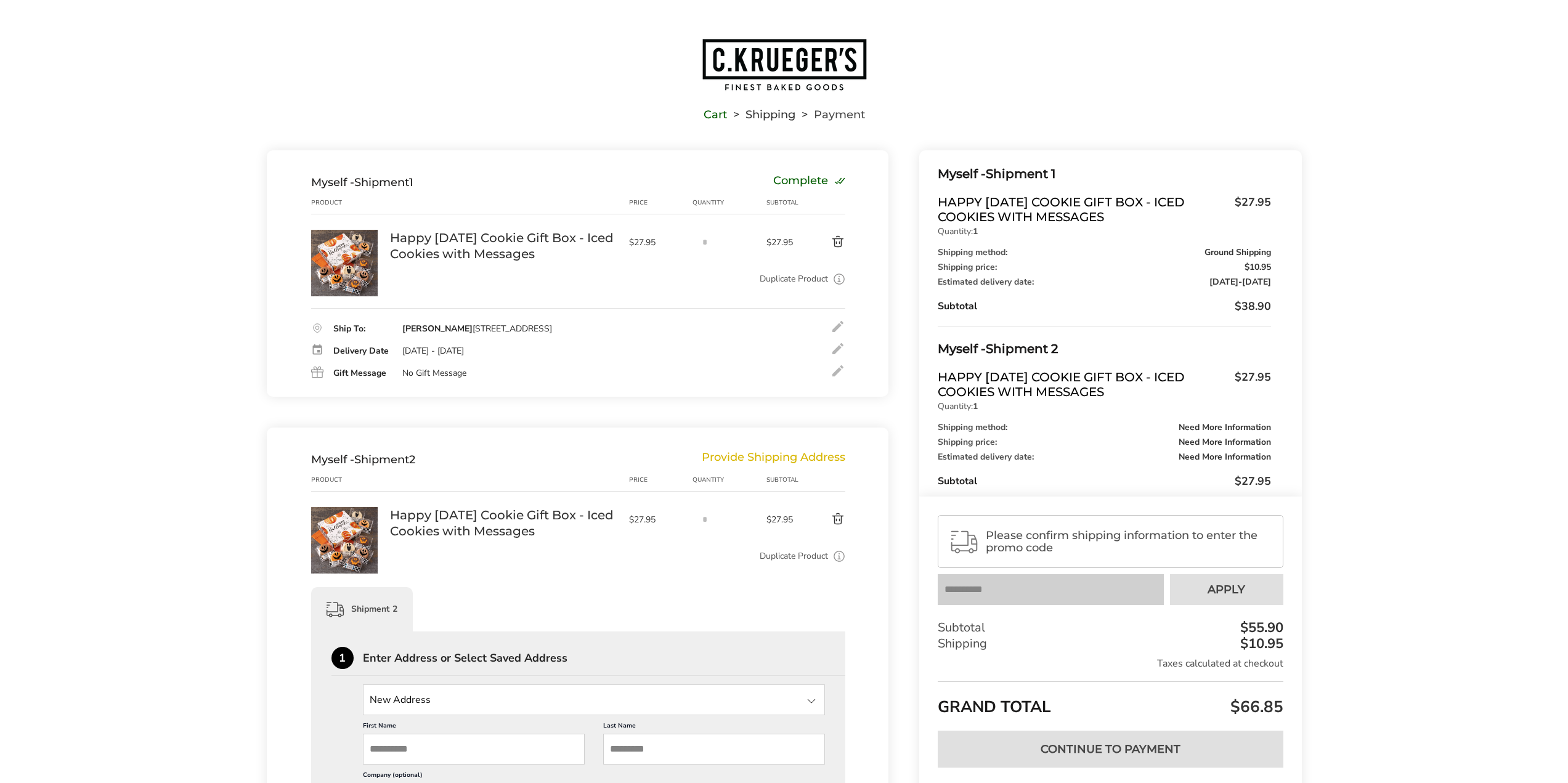
click at [1415, 47] on div "Cart Shipping Payment" at bounding box center [784, 78] width 1568 height 81
click at [1050, 77] on link "Go to home page" at bounding box center [784, 65] width 1035 height 54
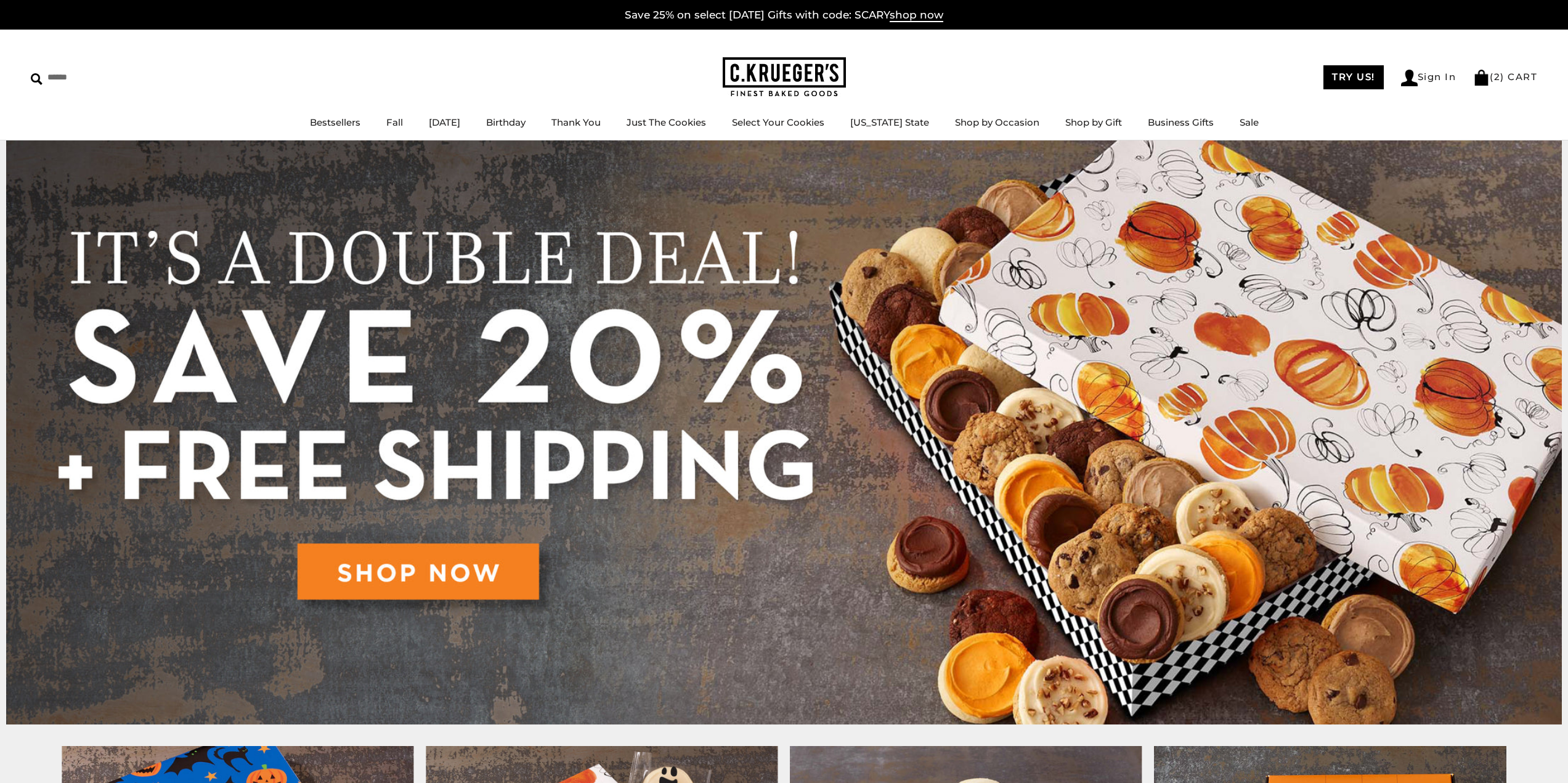
click at [1037, 67] on div "****** TRY US! Sign In ( 2 ) CART ( 2 ) CART Bestsellers Fall NEW! Cozy Autumn …" at bounding box center [784, 85] width 1568 height 111
click at [325, 125] on link "Bestsellers" at bounding box center [336, 123] width 51 height 12
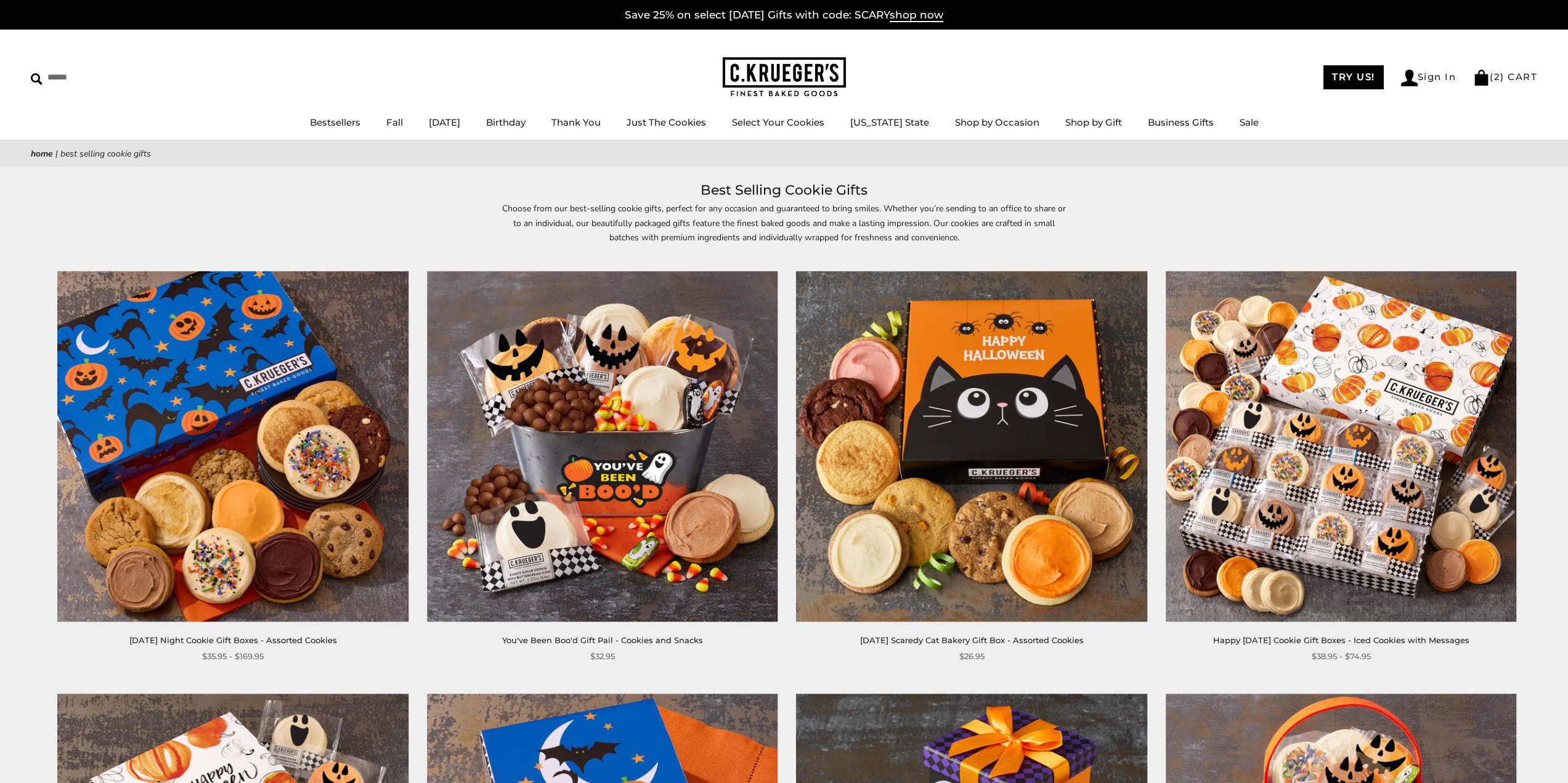
click at [1000, 62] on div "****** TRY US! Sign In ( 2 ) CART ( 2 ) CART Bestsellers Fall NEW! Cozy Autumn …" at bounding box center [784, 85] width 1568 height 111
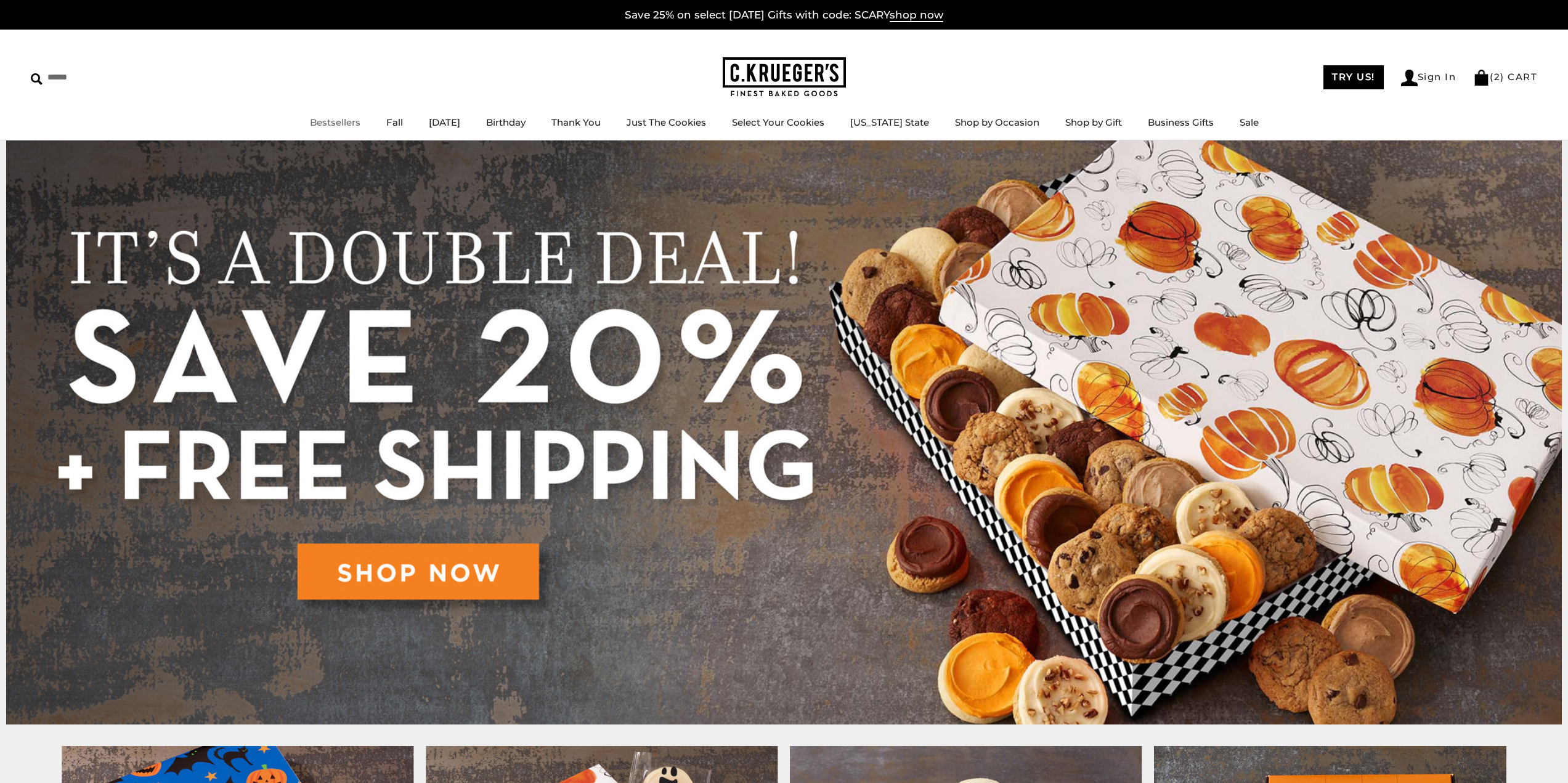
click at [347, 120] on link "Bestsellers" at bounding box center [336, 123] width 51 height 12
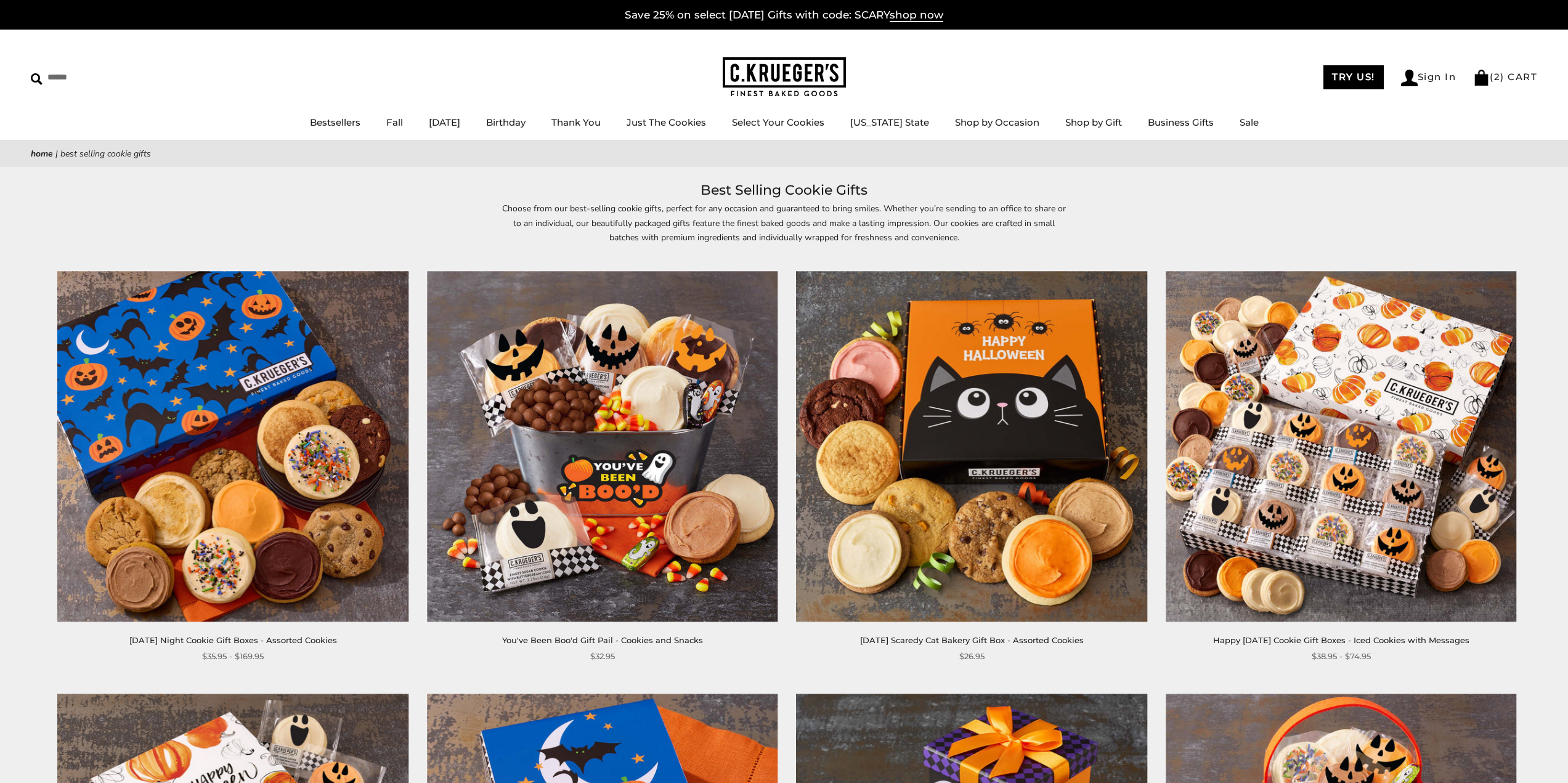
click at [197, 481] on img at bounding box center [233, 447] width 351 height 351
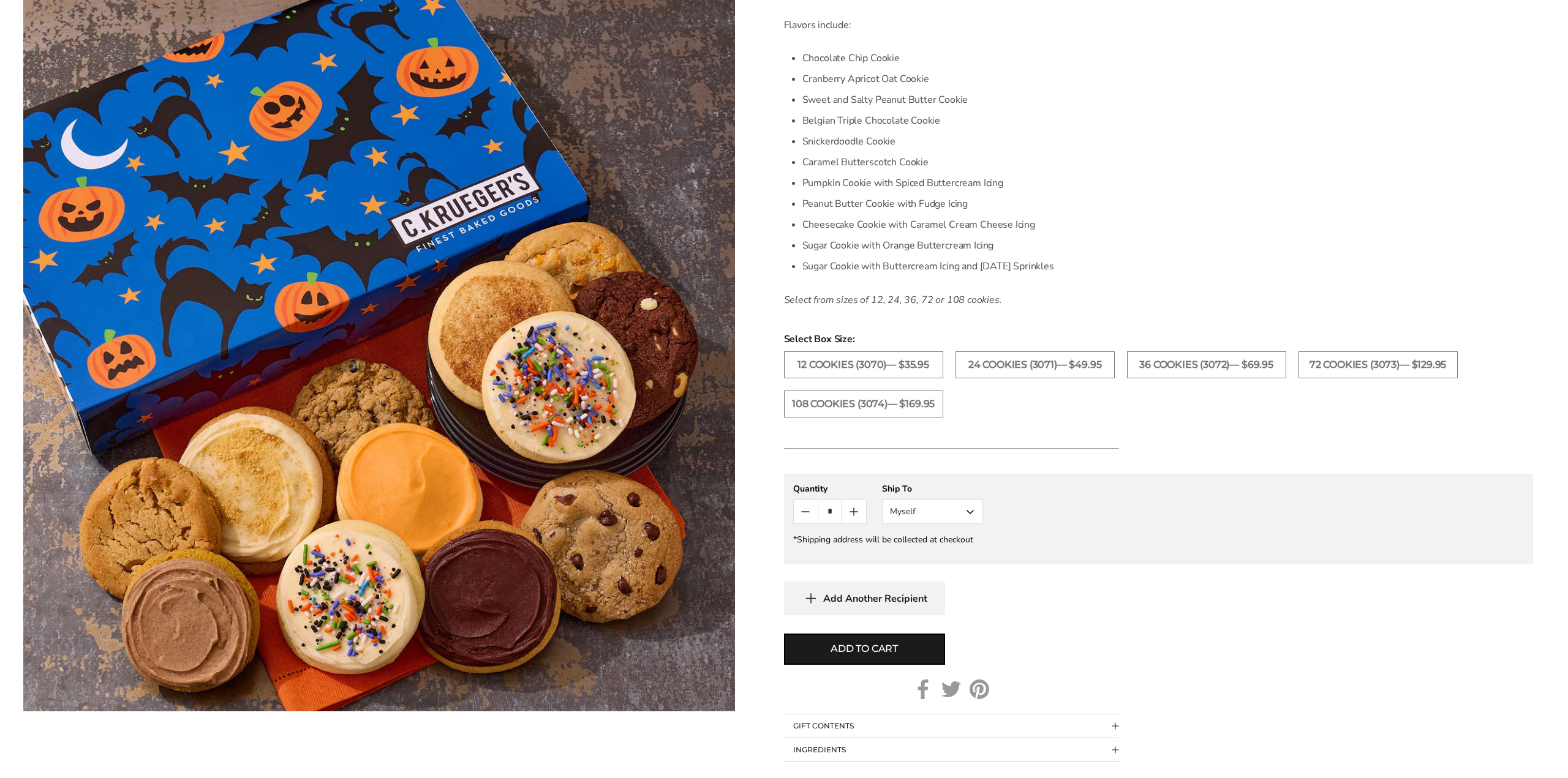
scroll to position [429, 0]
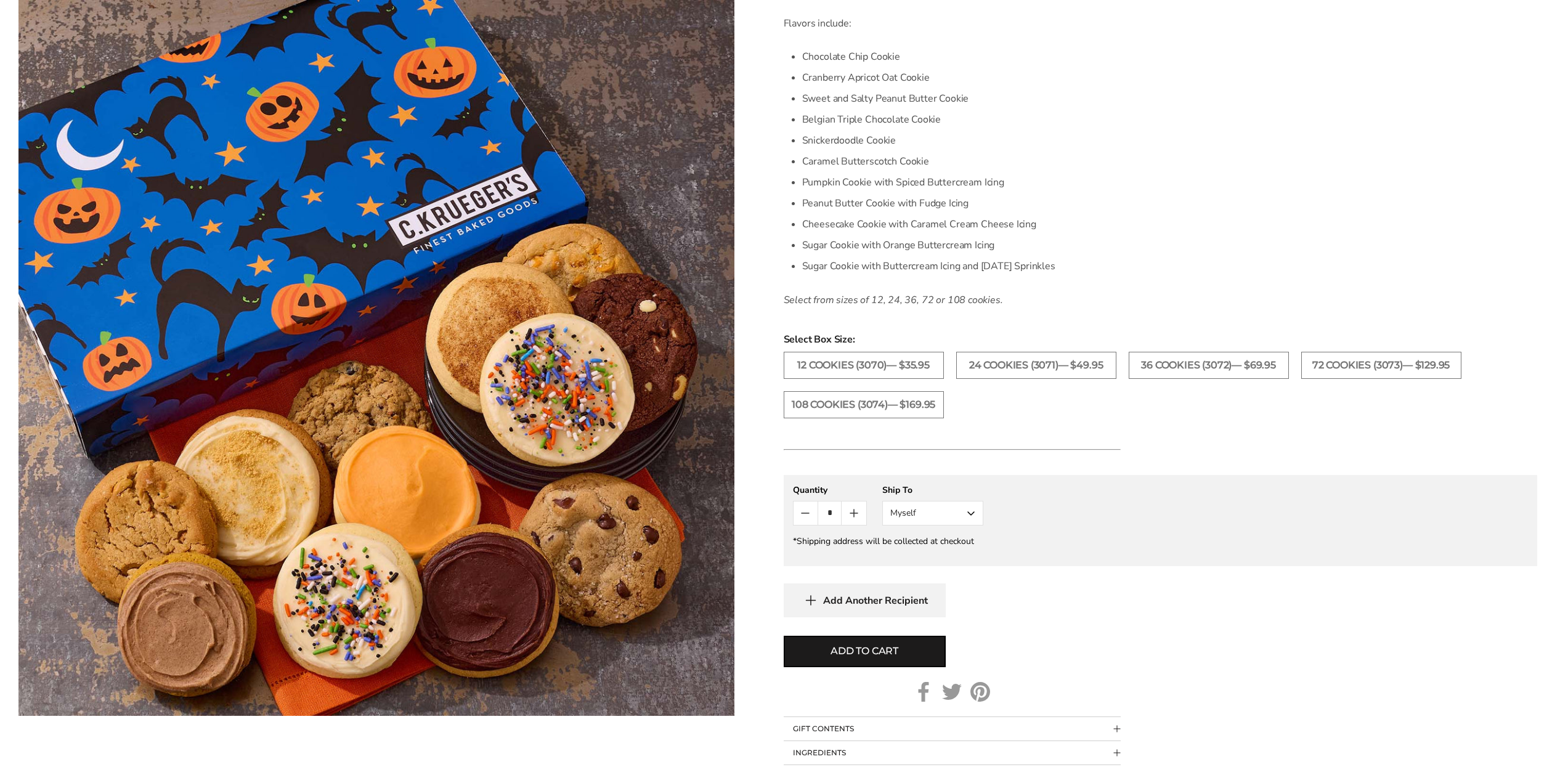
drag, startPoint x: 867, startPoint y: 646, endPoint x: 889, endPoint y: 592, distance: 58.3
click at [867, 646] on span "Add to cart" at bounding box center [864, 651] width 67 height 14
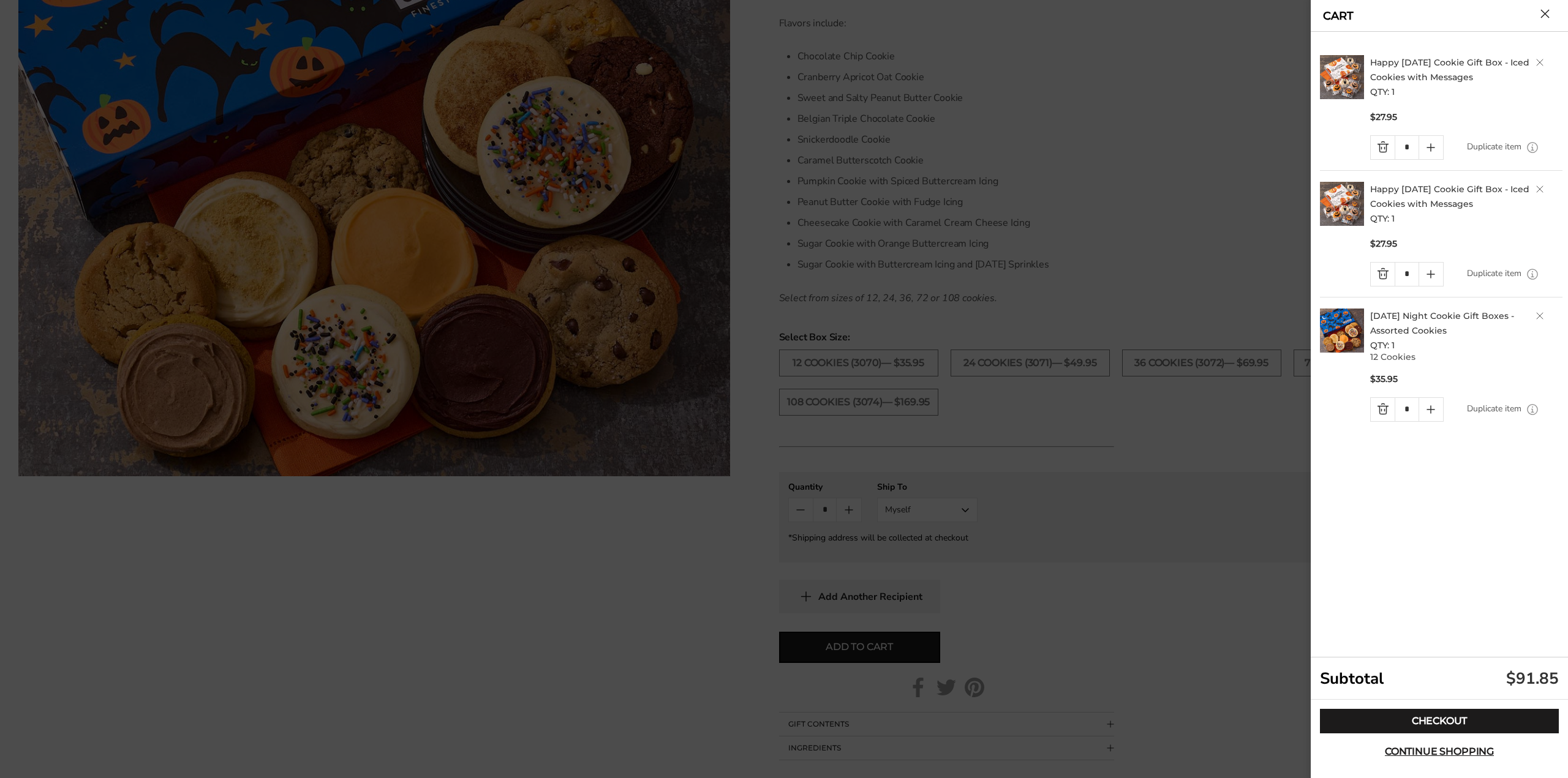
drag, startPoint x: 1452, startPoint y: 657, endPoint x: 1432, endPoint y: 530, distance: 128.6
click at [1419, 723] on link "Checkout" at bounding box center [1439, 721] width 239 height 24
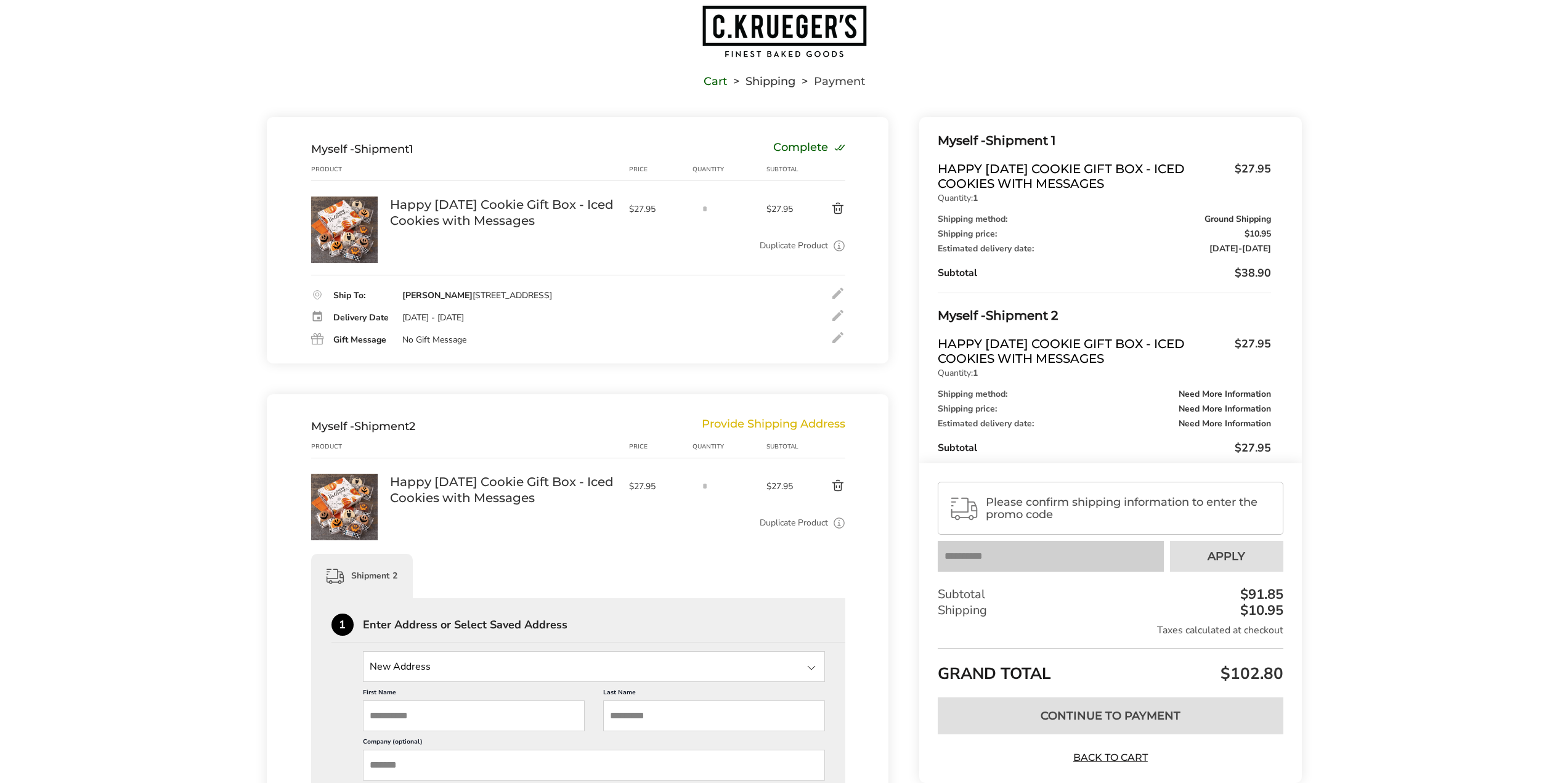
scroll to position [62, 0]
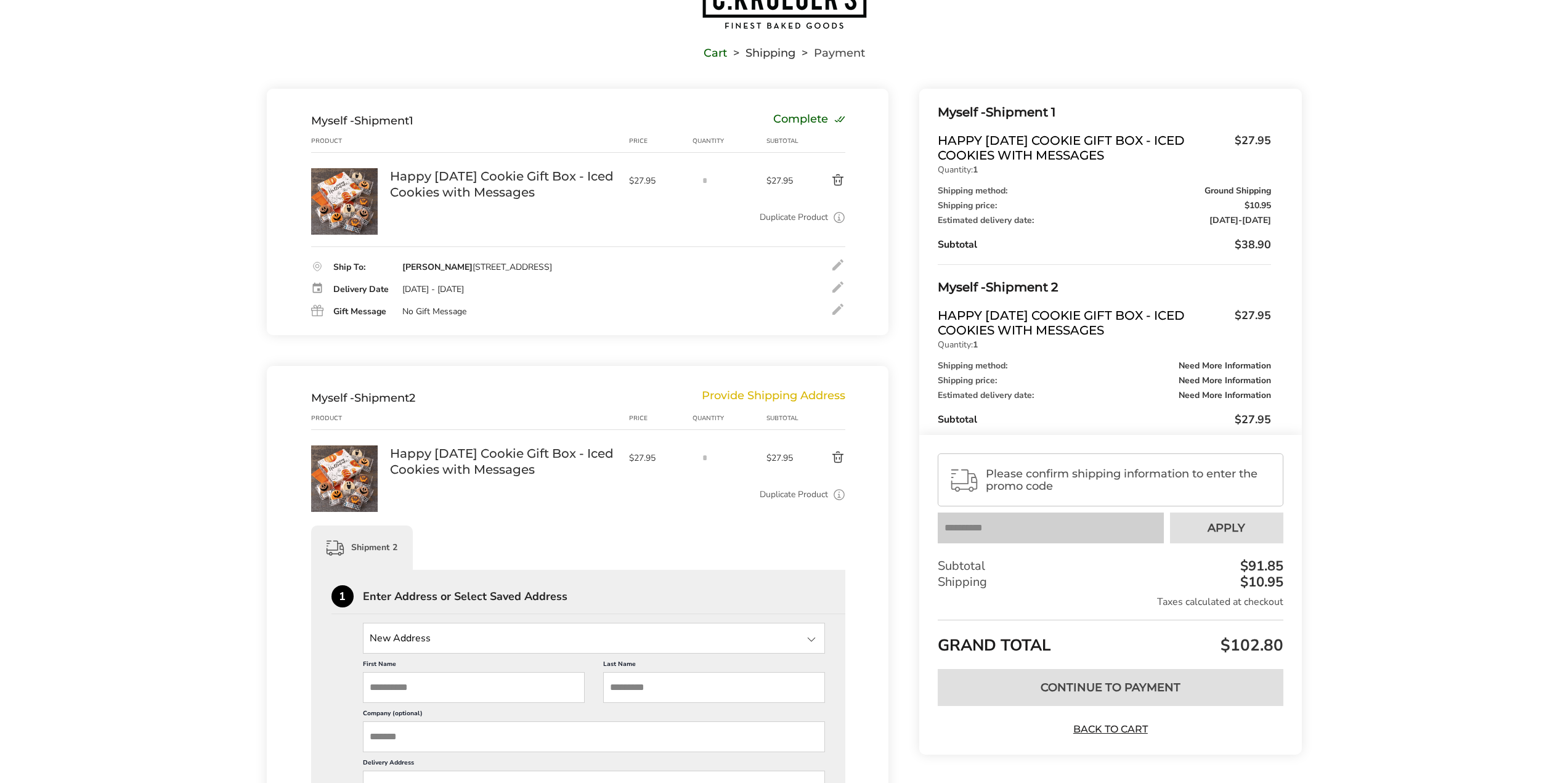
click at [839, 461] on button "Delete product" at bounding box center [824, 457] width 43 height 14
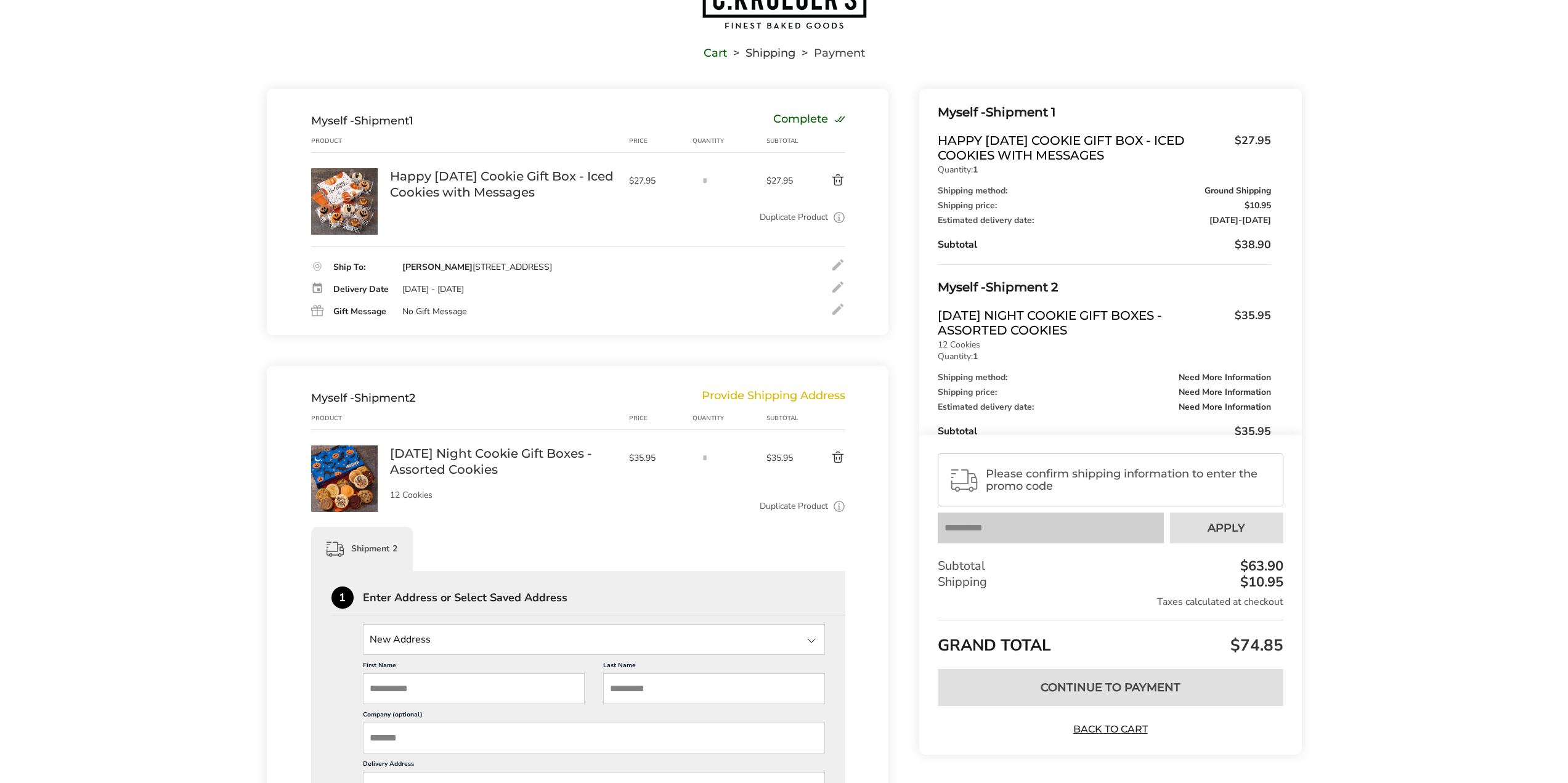
click at [840, 457] on button "Delete product" at bounding box center [824, 457] width 43 height 14
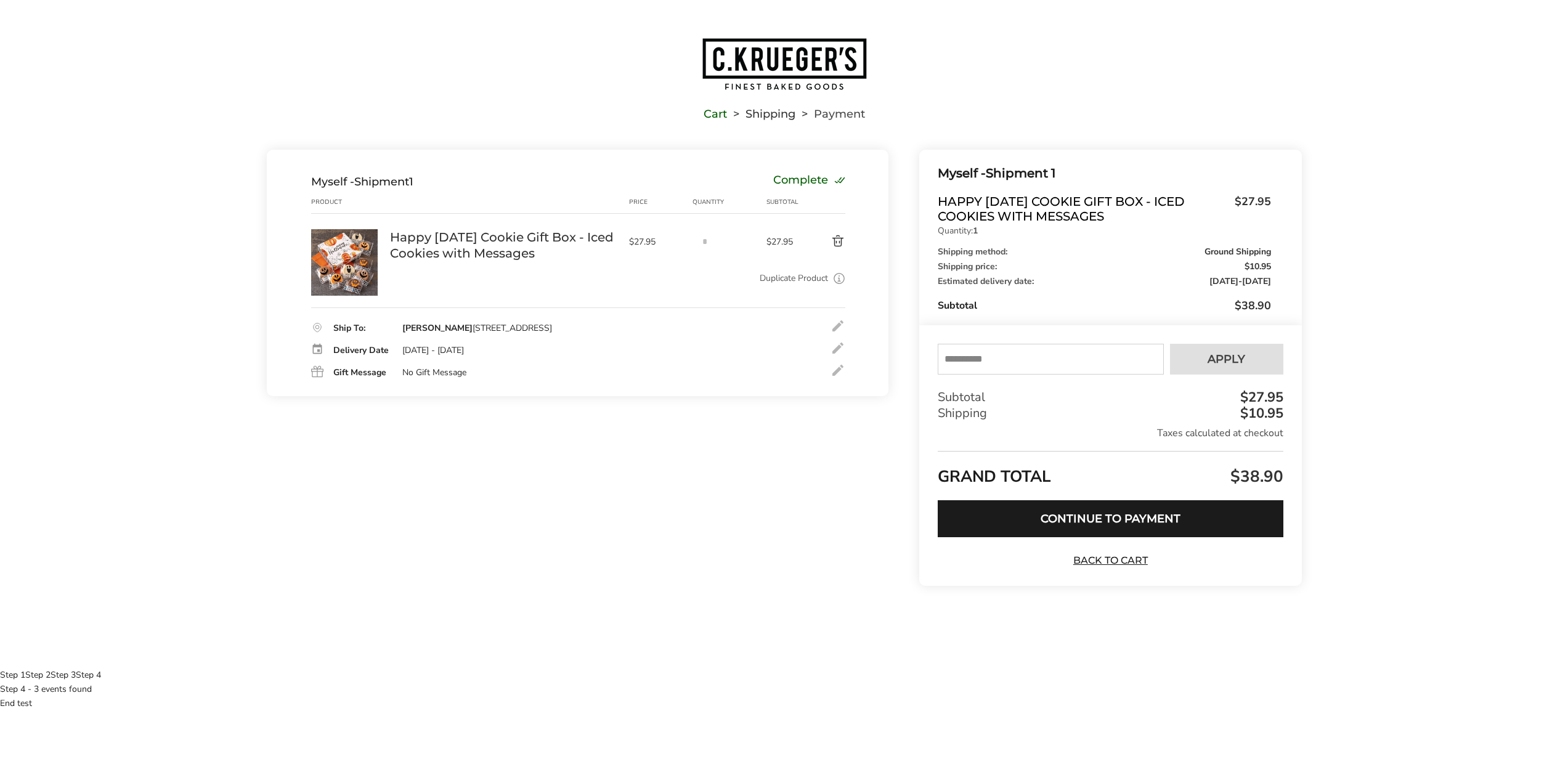
scroll to position [1, 0]
click at [1053, 513] on button "Continue to Payment" at bounding box center [1111, 518] width 345 height 37
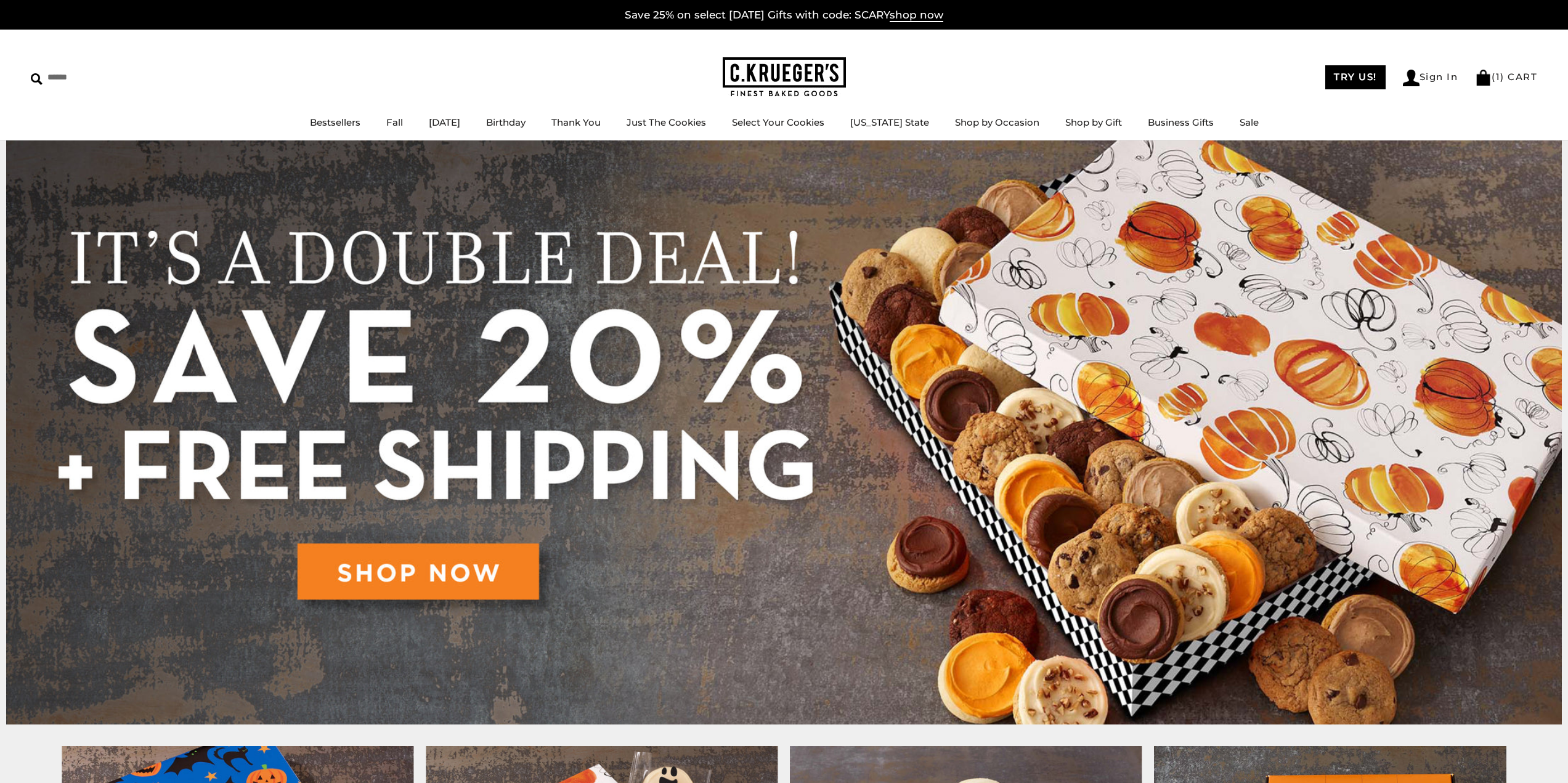
drag, startPoint x: 1045, startPoint y: 65, endPoint x: 778, endPoint y: 120, distance: 272.6
click at [1042, 67] on div "****** TRY US! Sign In ( 1 ) CART ( 1 ) CART Bestsellers Fall NEW! Cozy Autumn …" at bounding box center [784, 85] width 1568 height 111
drag, startPoint x: 349, startPoint y: 129, endPoint x: 406, endPoint y: 128, distance: 57.0
click at [349, 129] on li "Bestsellers" at bounding box center [336, 123] width 51 height 15
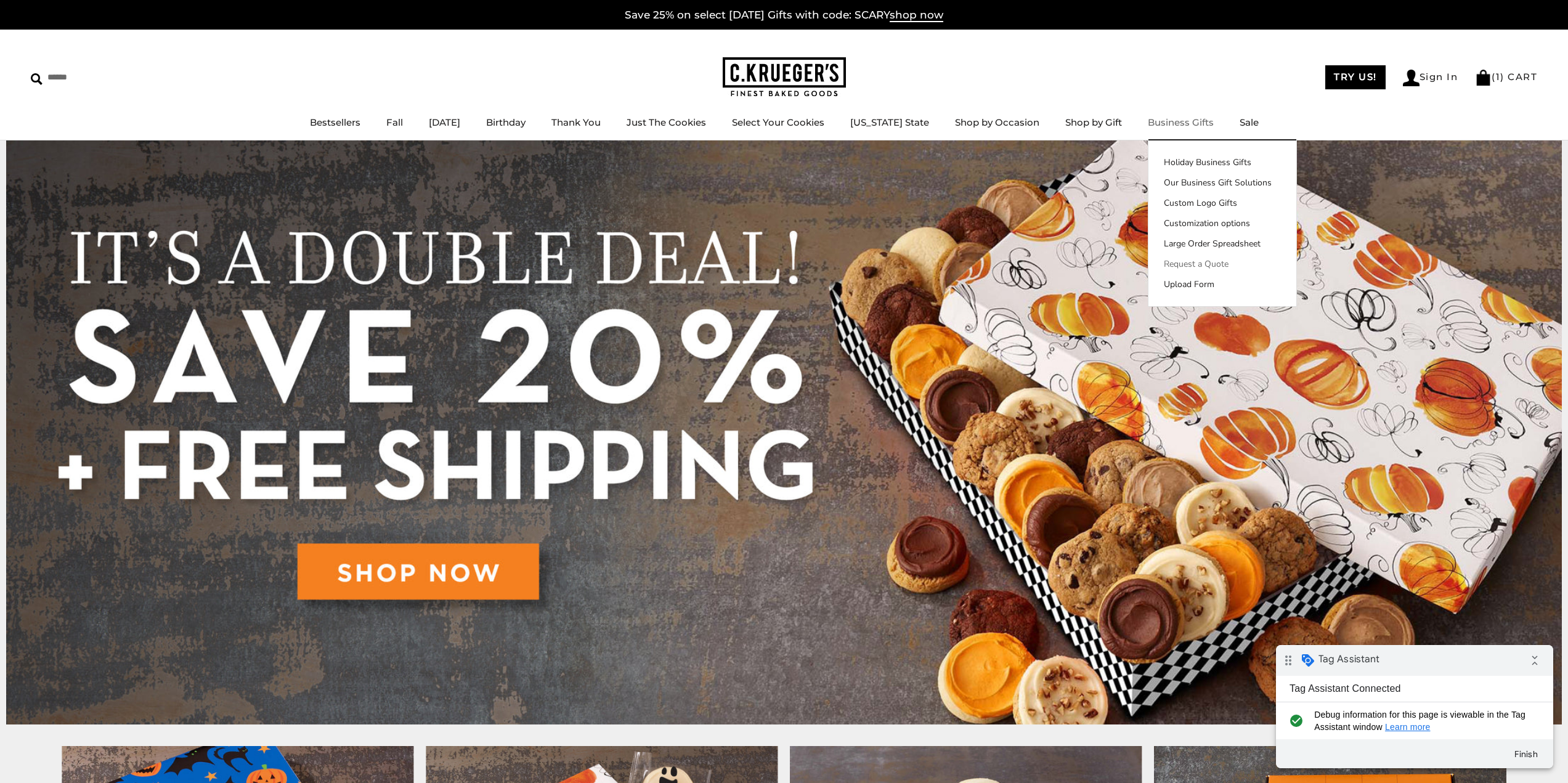
drag, startPoint x: 1168, startPoint y: 241, endPoint x: 1145, endPoint y: 258, distance: 28.6
click at [1168, 241] on link "Large Order Spreadsheet" at bounding box center [1222, 244] width 148 height 13
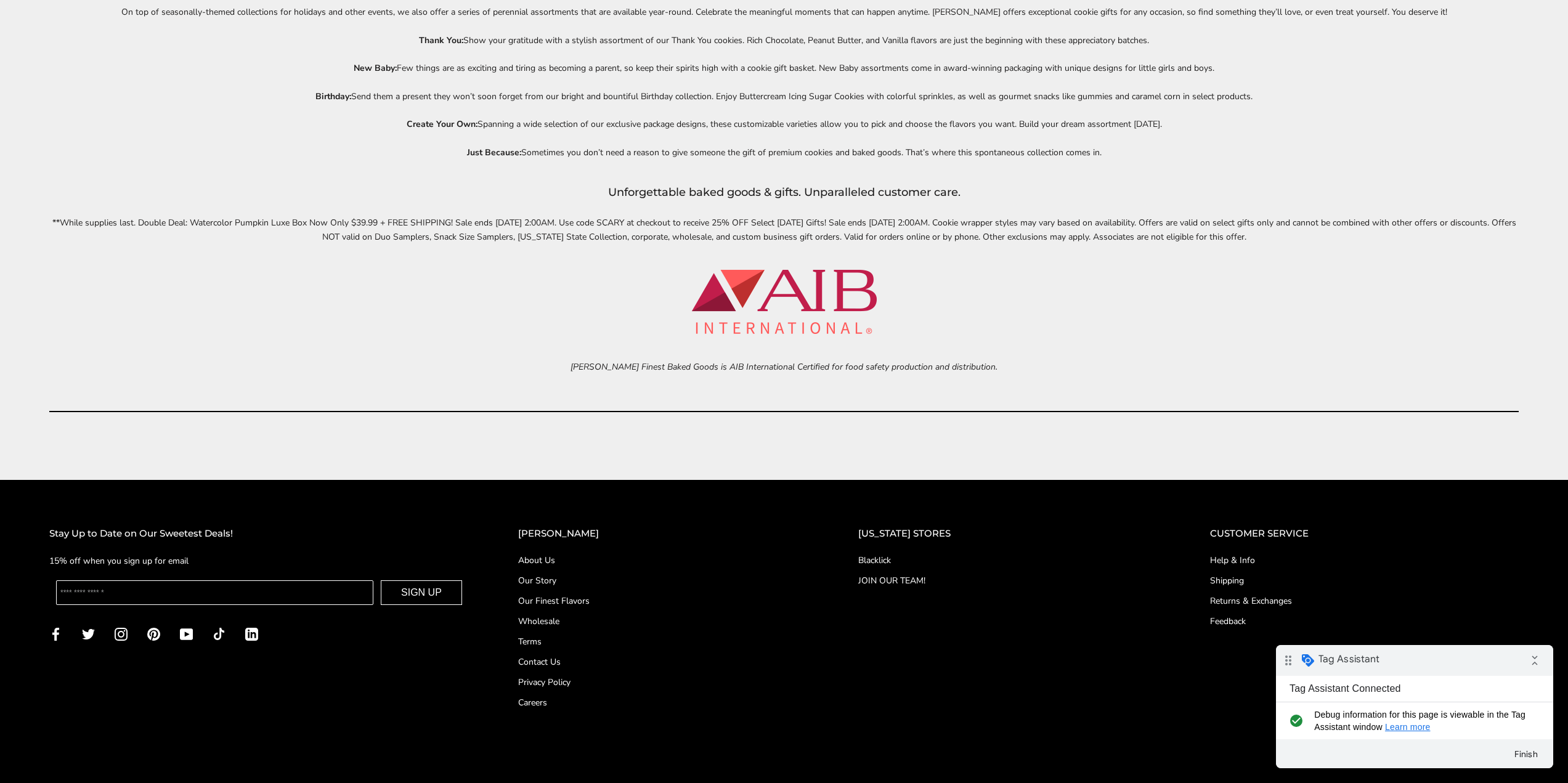
scroll to position [6426, 0]
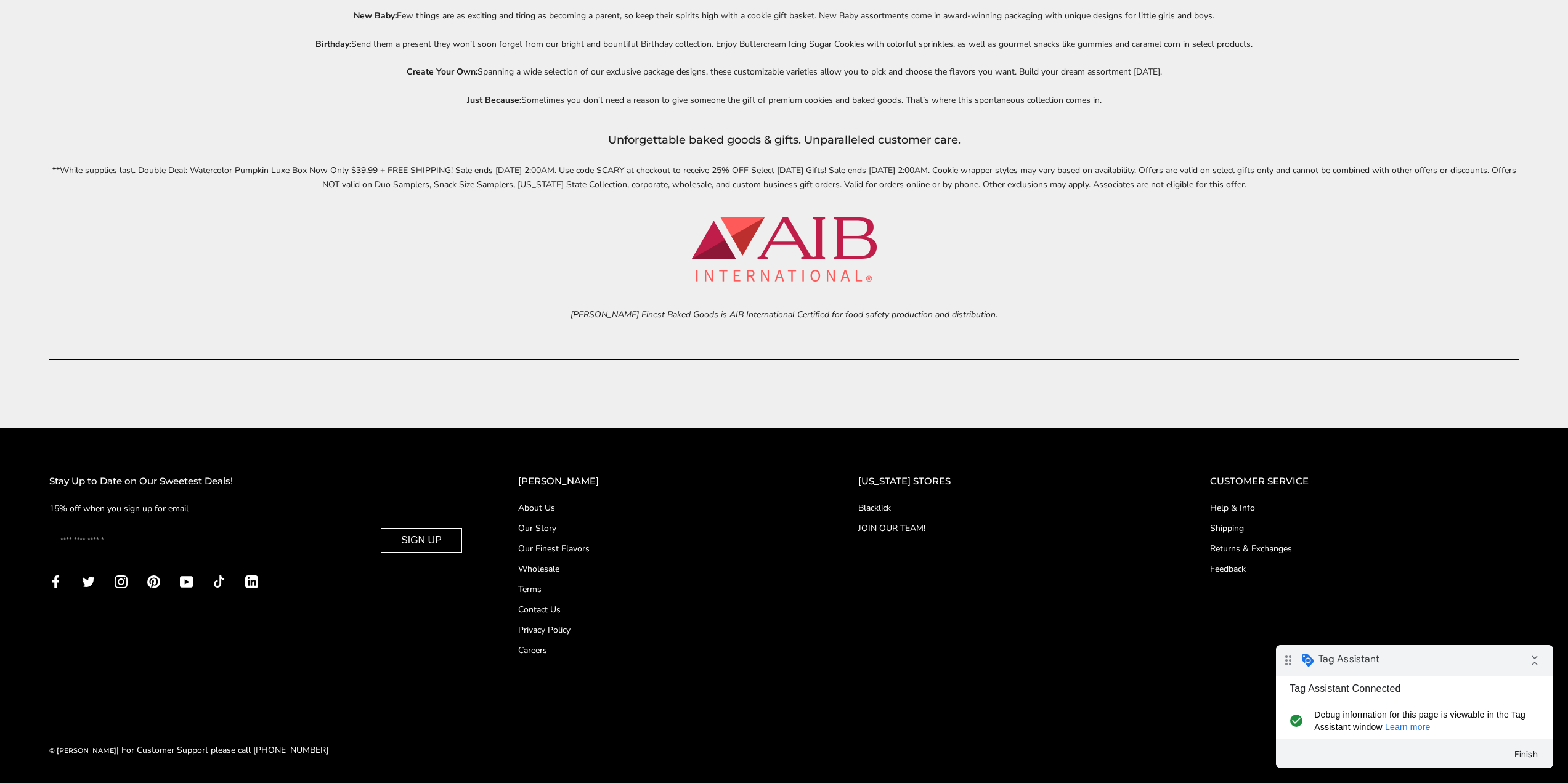
click at [154, 540] on input "Enter your email" at bounding box center [215, 540] width 318 height 25
type input "**********"
click at [436, 542] on button "SIGN UP" at bounding box center [421, 540] width 81 height 25
click at [548, 610] on link "Contact Us" at bounding box center [672, 610] width 288 height 13
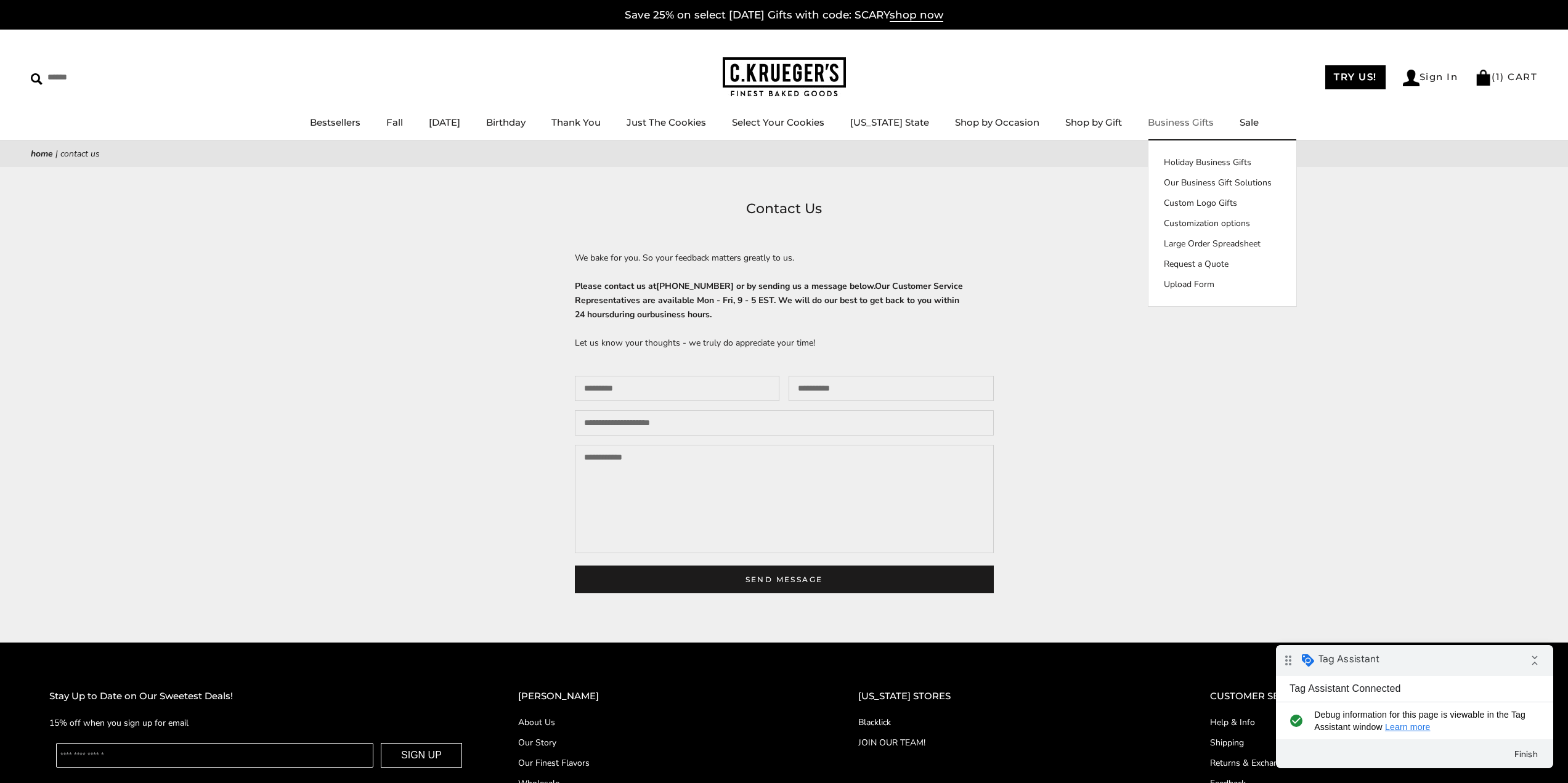
click at [1173, 121] on link "Business Gifts" at bounding box center [1181, 123] width 66 height 12
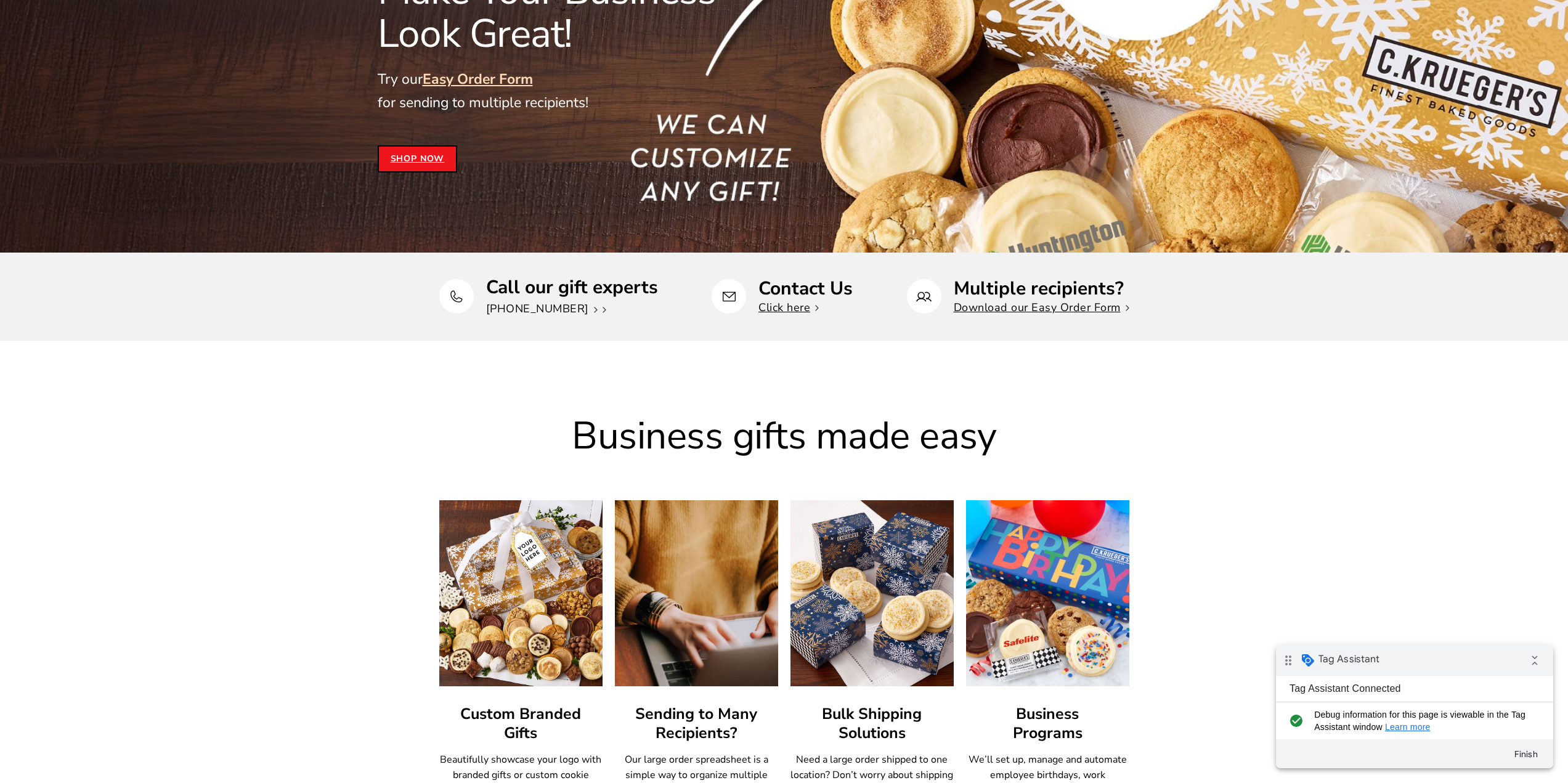
click at [562, 307] on link "[PHONE_NUMBER]" at bounding box center [547, 309] width 120 height 14
click at [1219, 392] on div "Business gifts made easy Custom Branded Gifts Beautifully showcase your logo wi…" at bounding box center [784, 596] width 1568 height 510
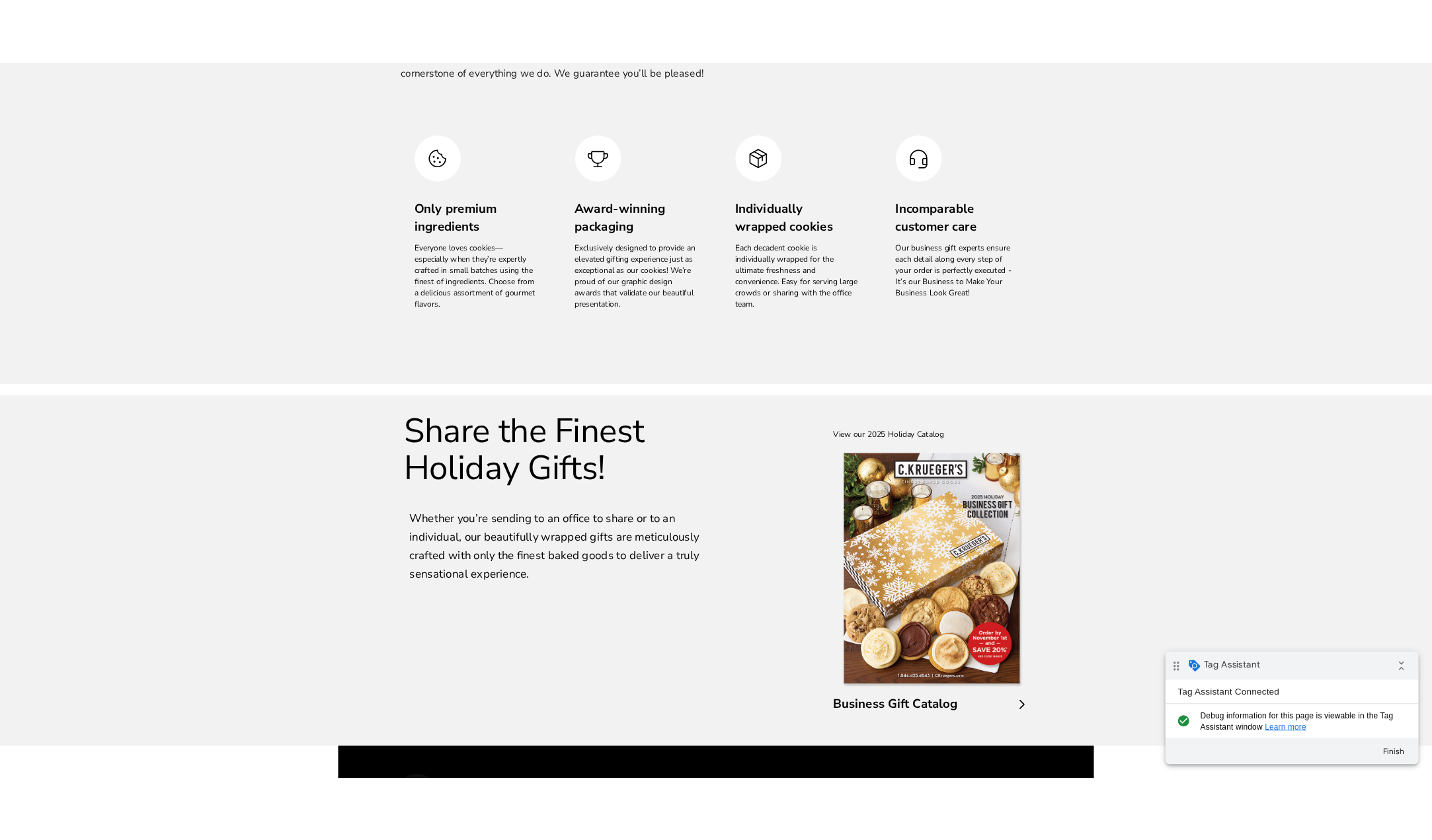
scroll to position [2182, 0]
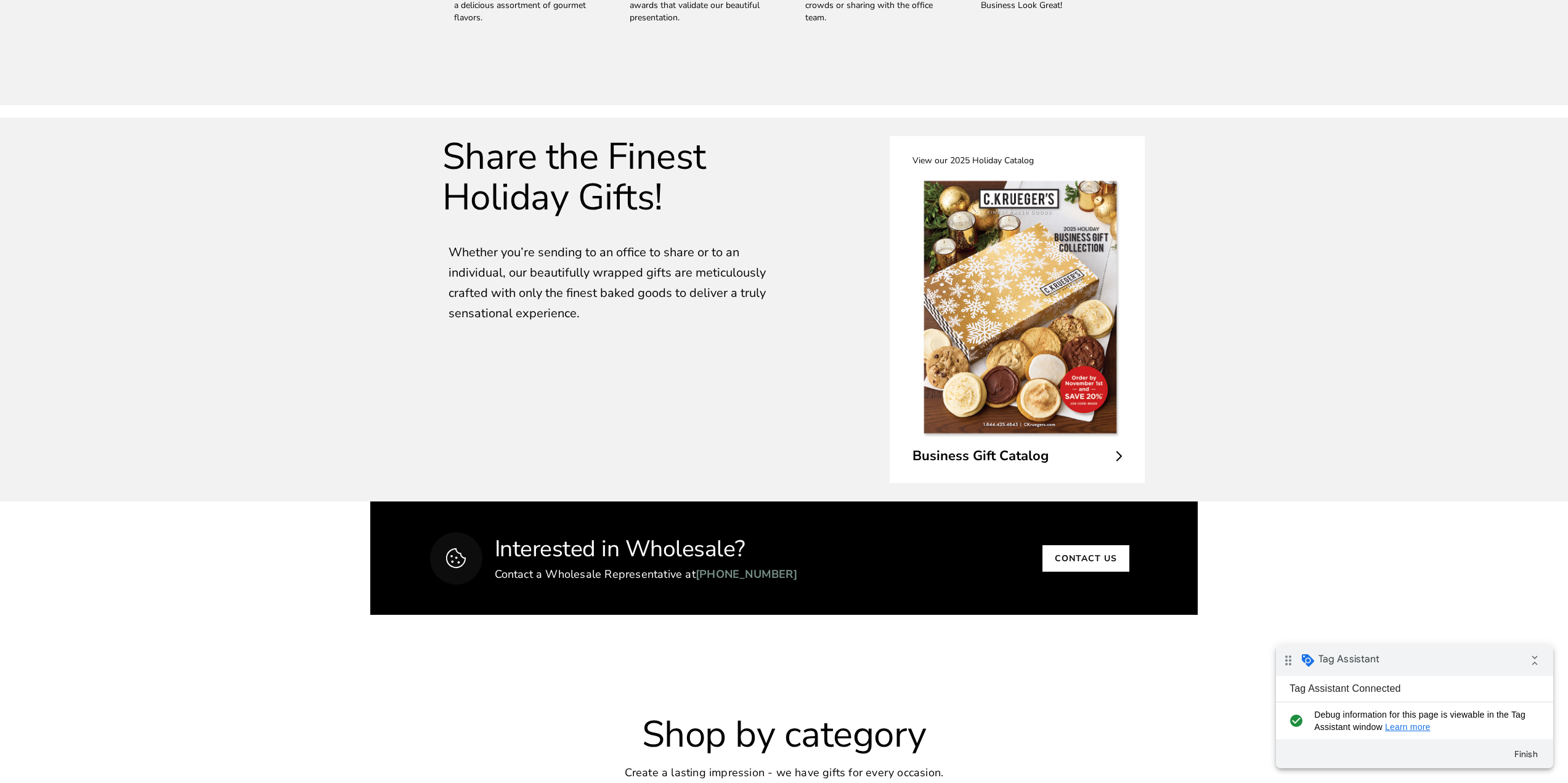
click at [1038, 392] on img at bounding box center [1020, 307] width 203 height 267
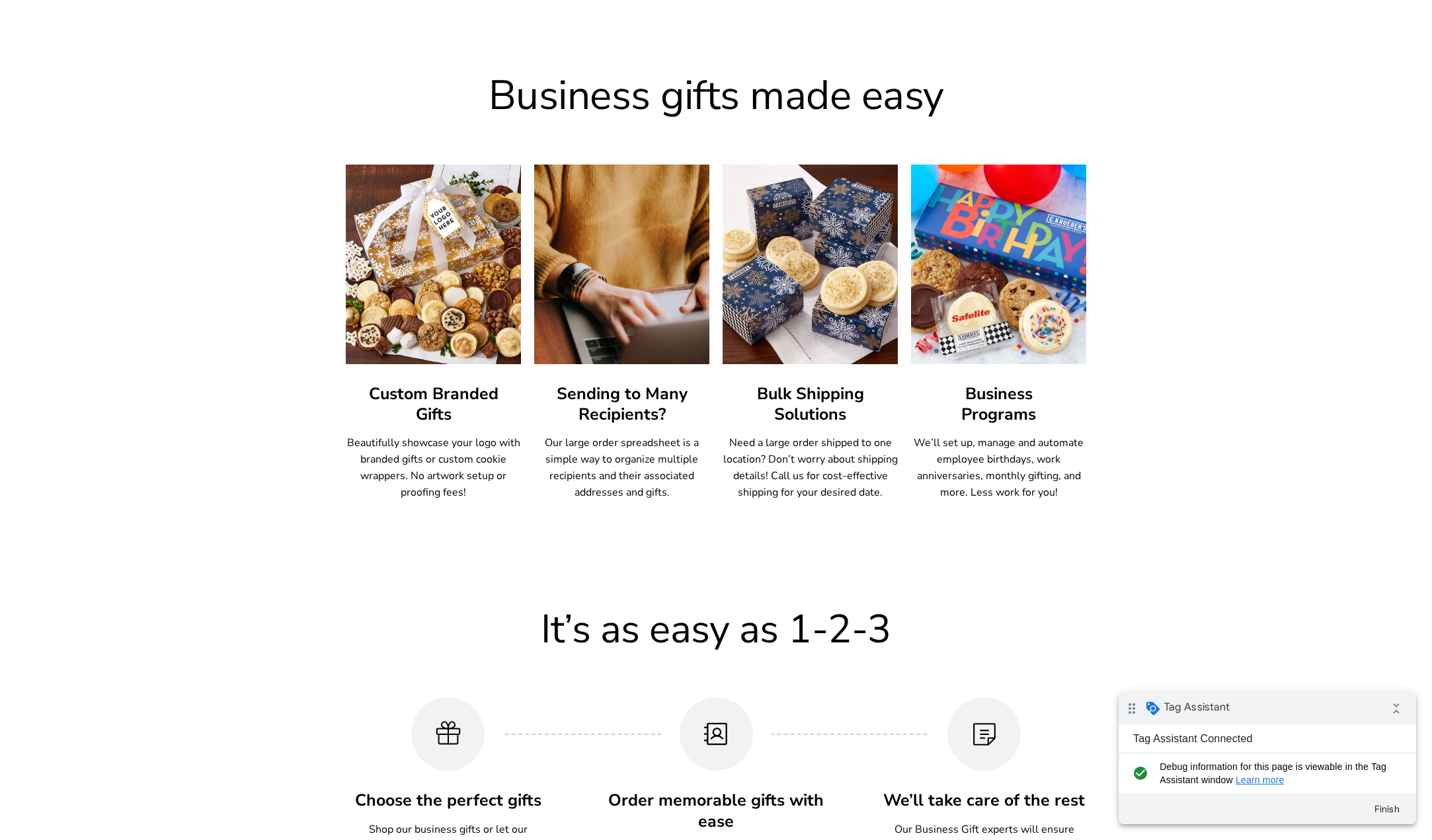
scroll to position [463, 0]
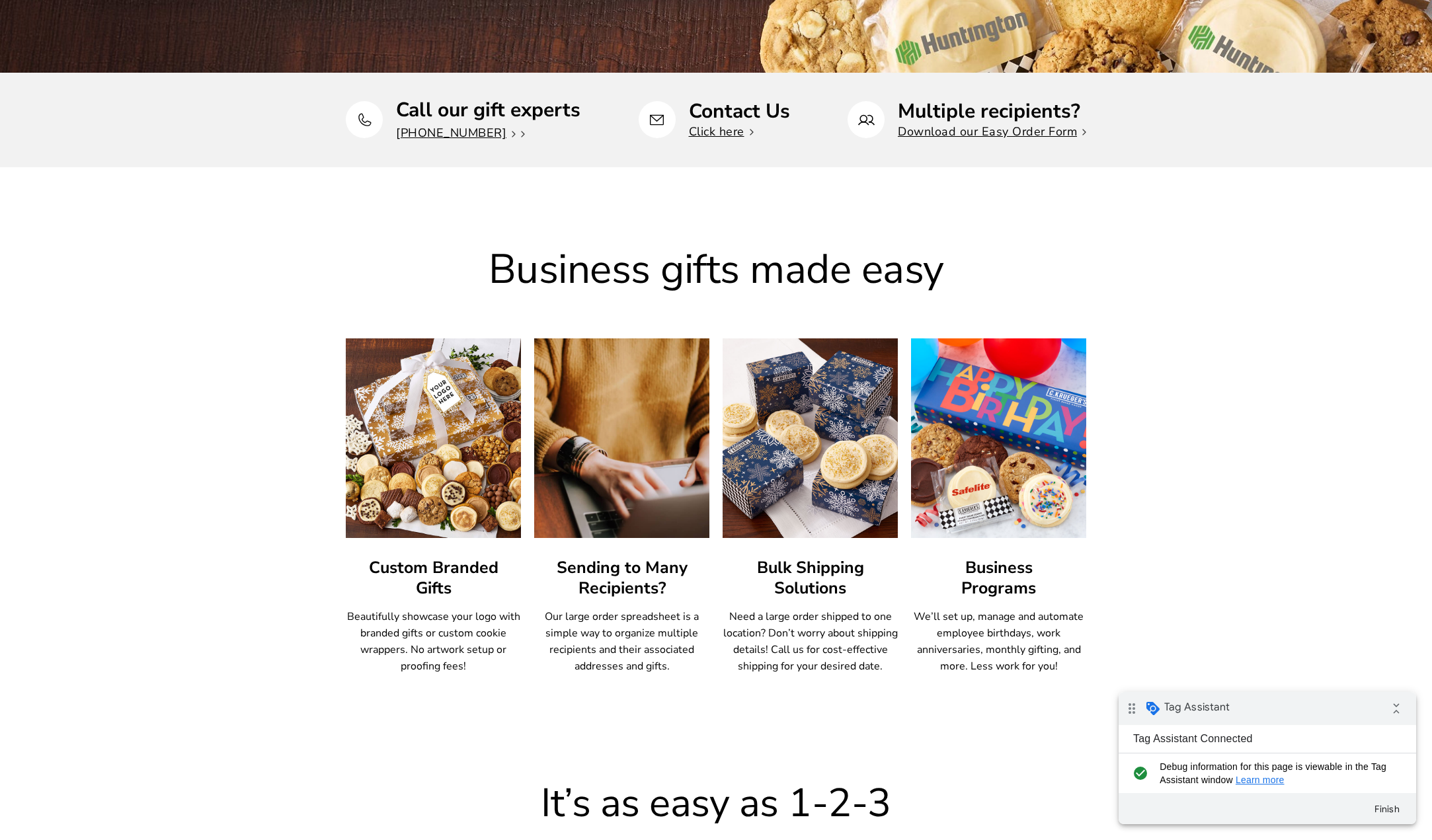
click at [1264, 429] on div "Business gifts made easy Custom Branded Gifts Beautifully showcase your logo wi…" at bounding box center [716, 441] width 1432 height 547
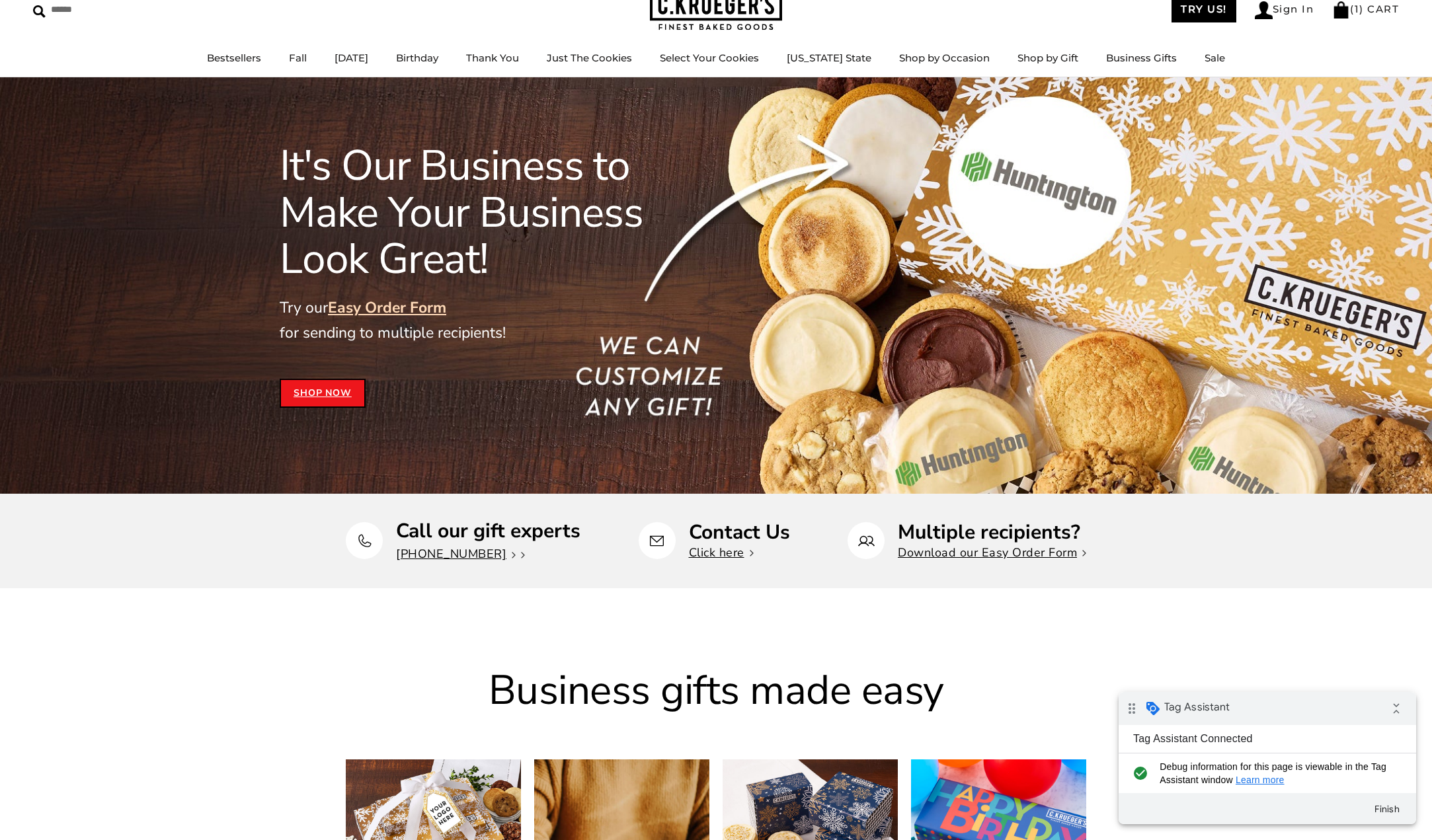
scroll to position [0, 0]
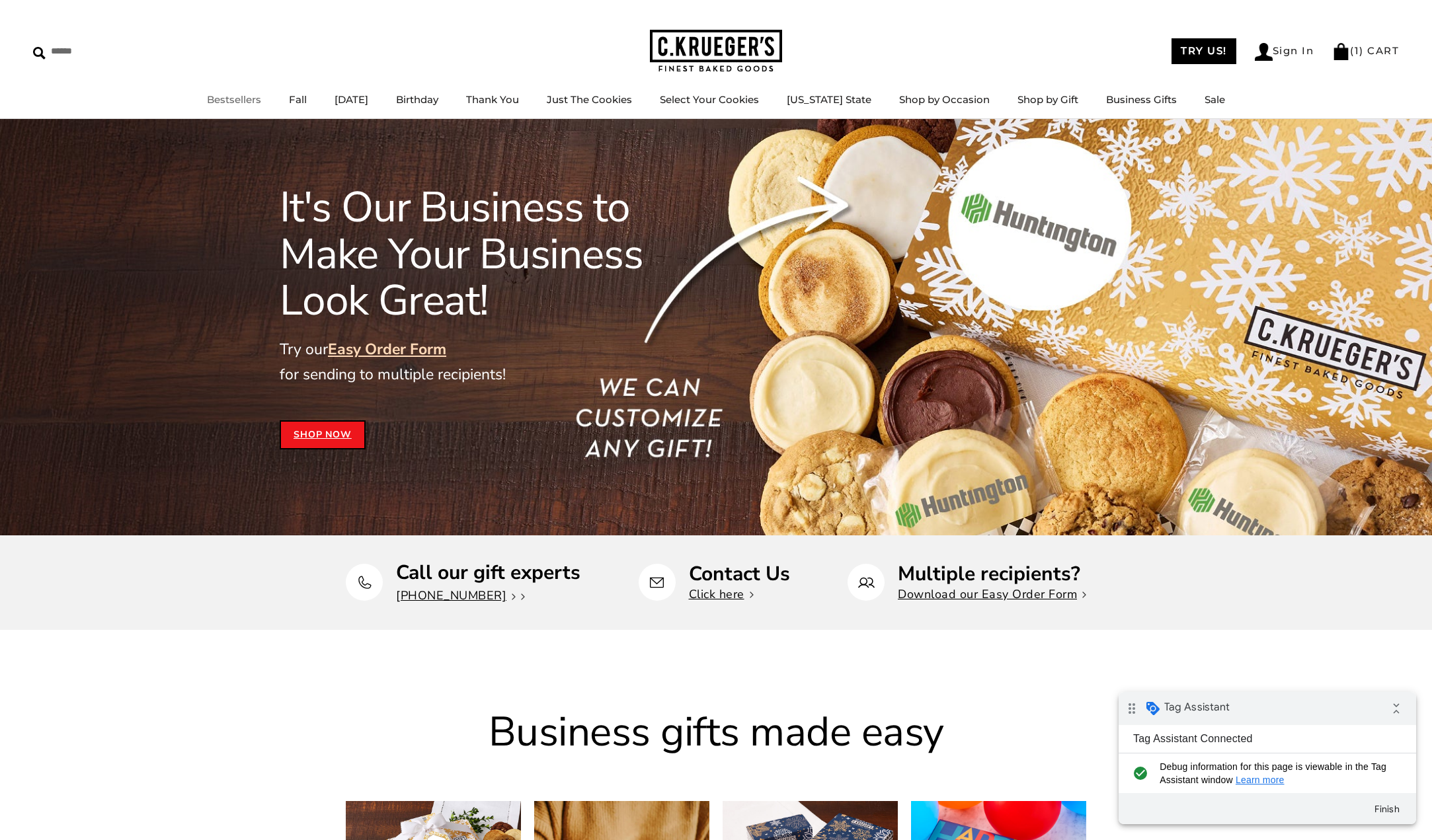
click at [243, 96] on link "Bestsellers" at bounding box center [234, 100] width 54 height 12
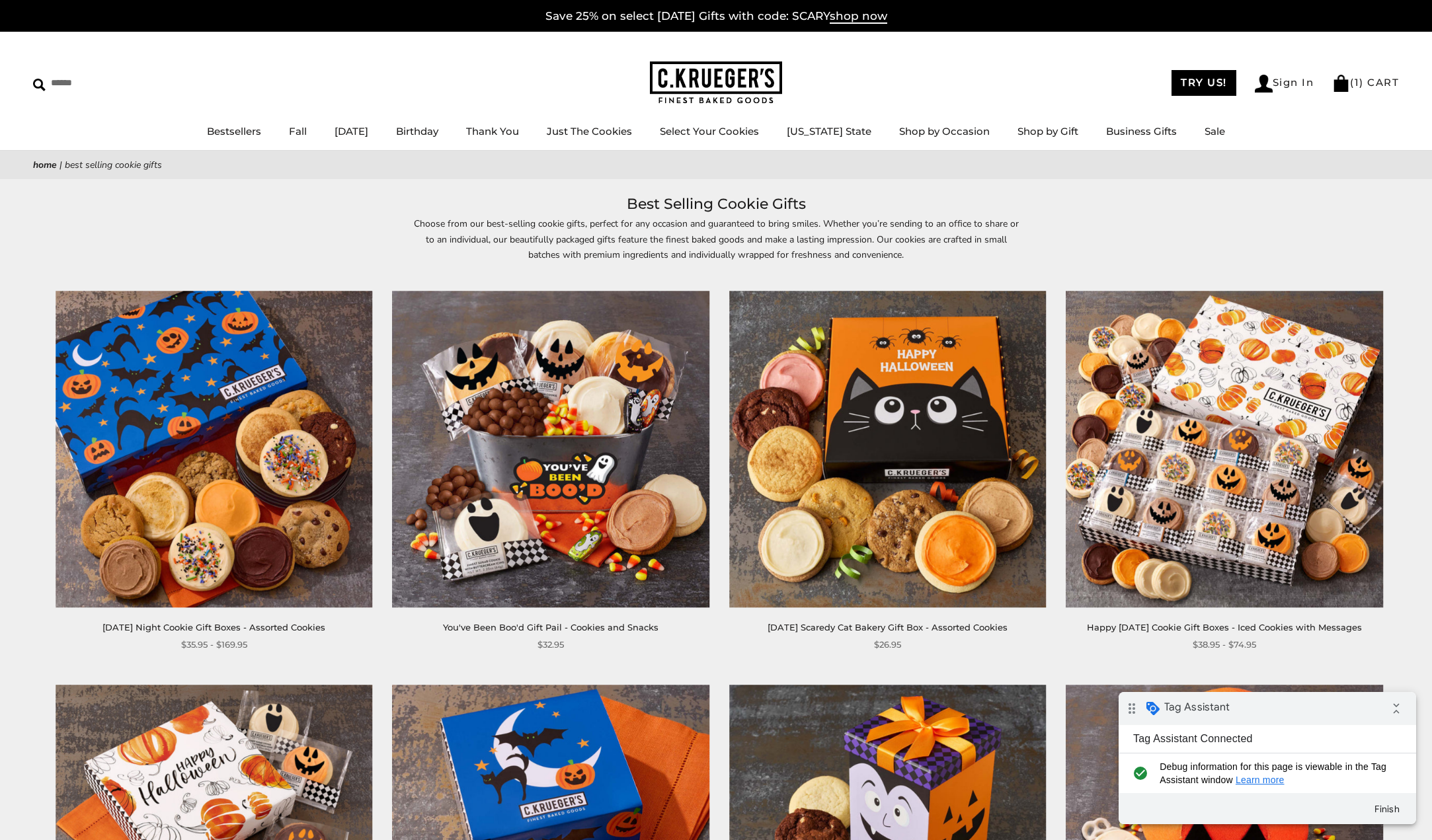
drag, startPoint x: 576, startPoint y: 437, endPoint x: 659, endPoint y: 424, distance: 84.0
click at [576, 437] on img at bounding box center [551, 449] width 317 height 317
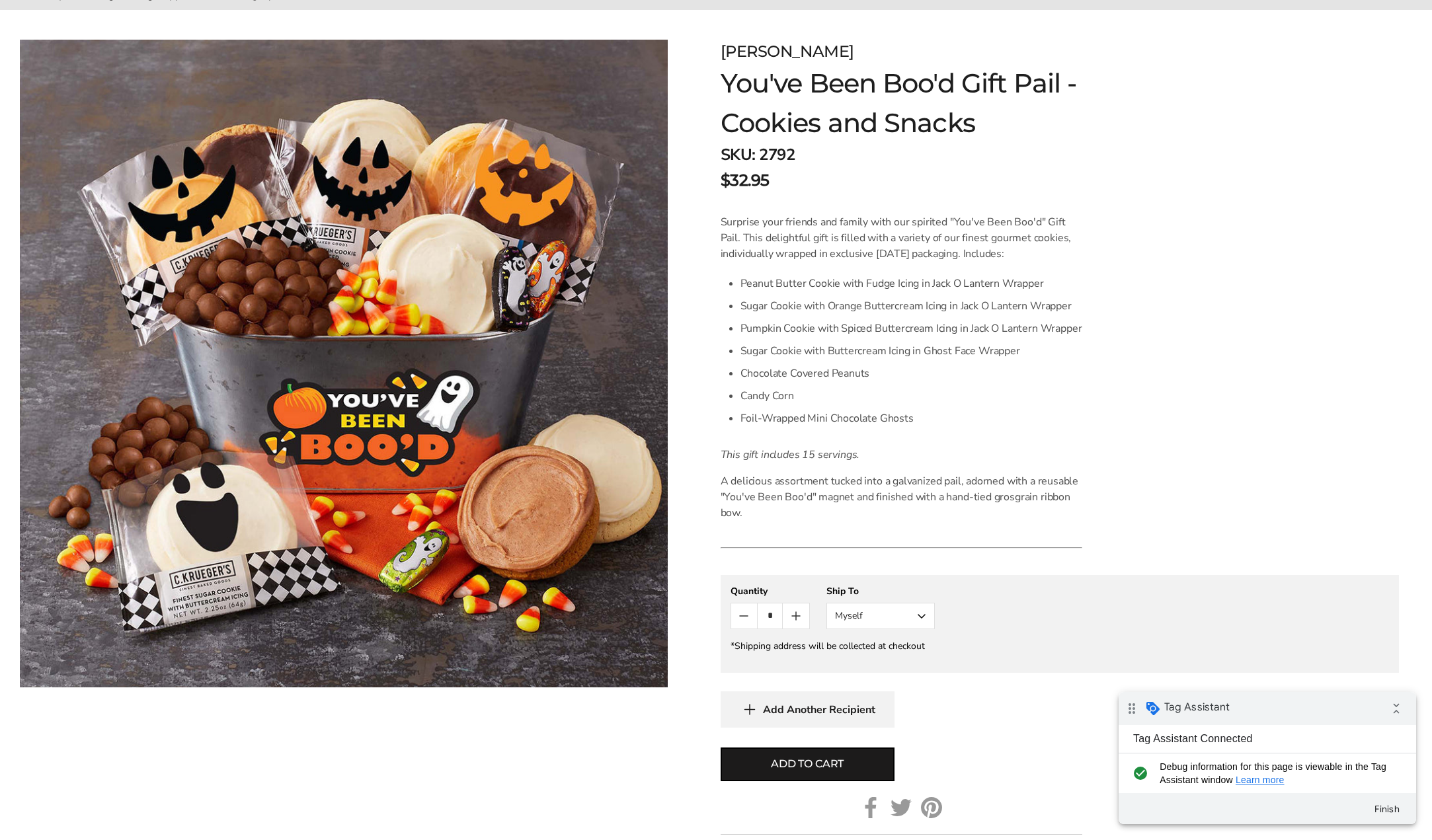
scroll to position [198, 0]
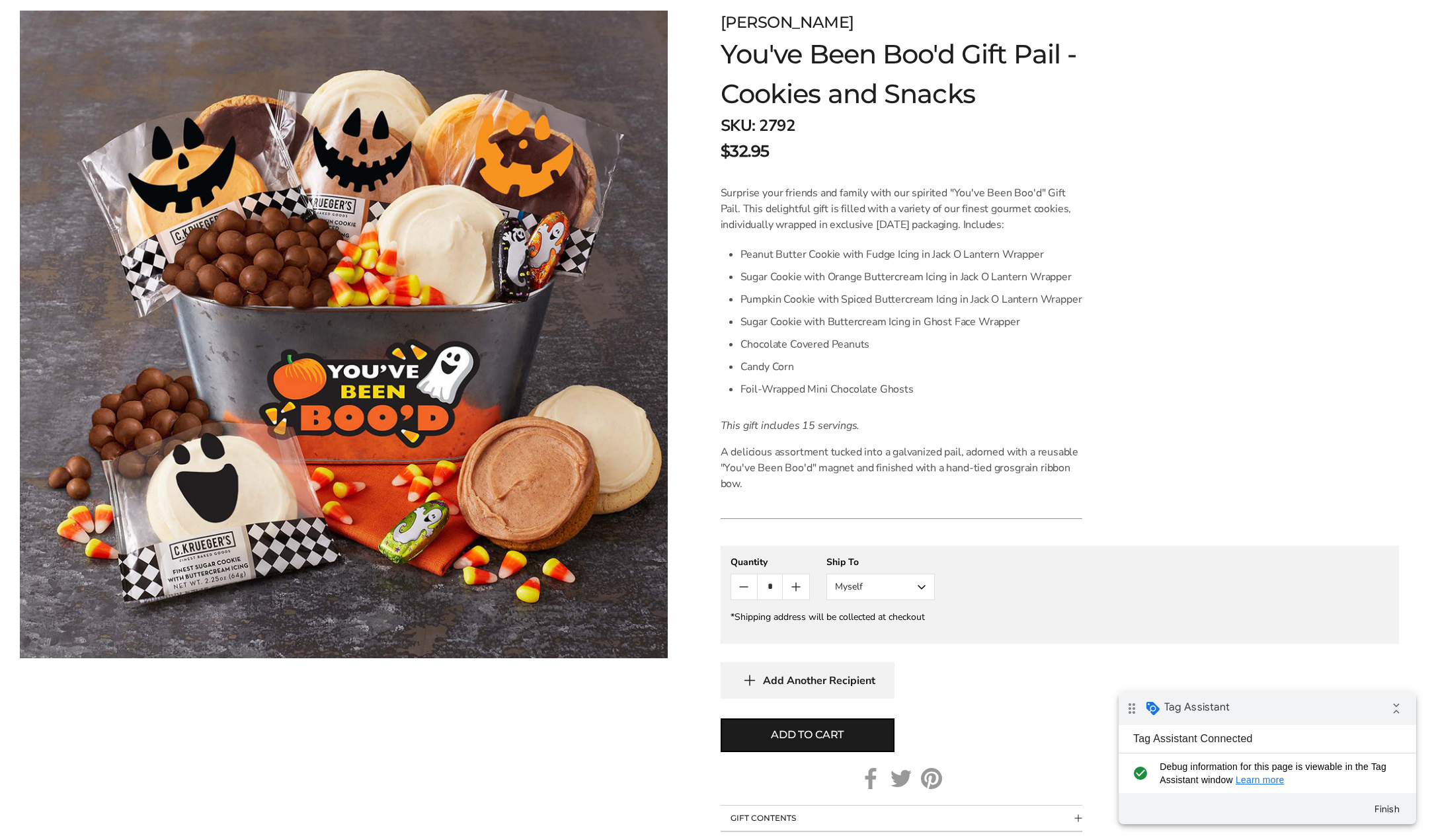
click at [755, 738] on button "Add to cart" at bounding box center [807, 735] width 174 height 33
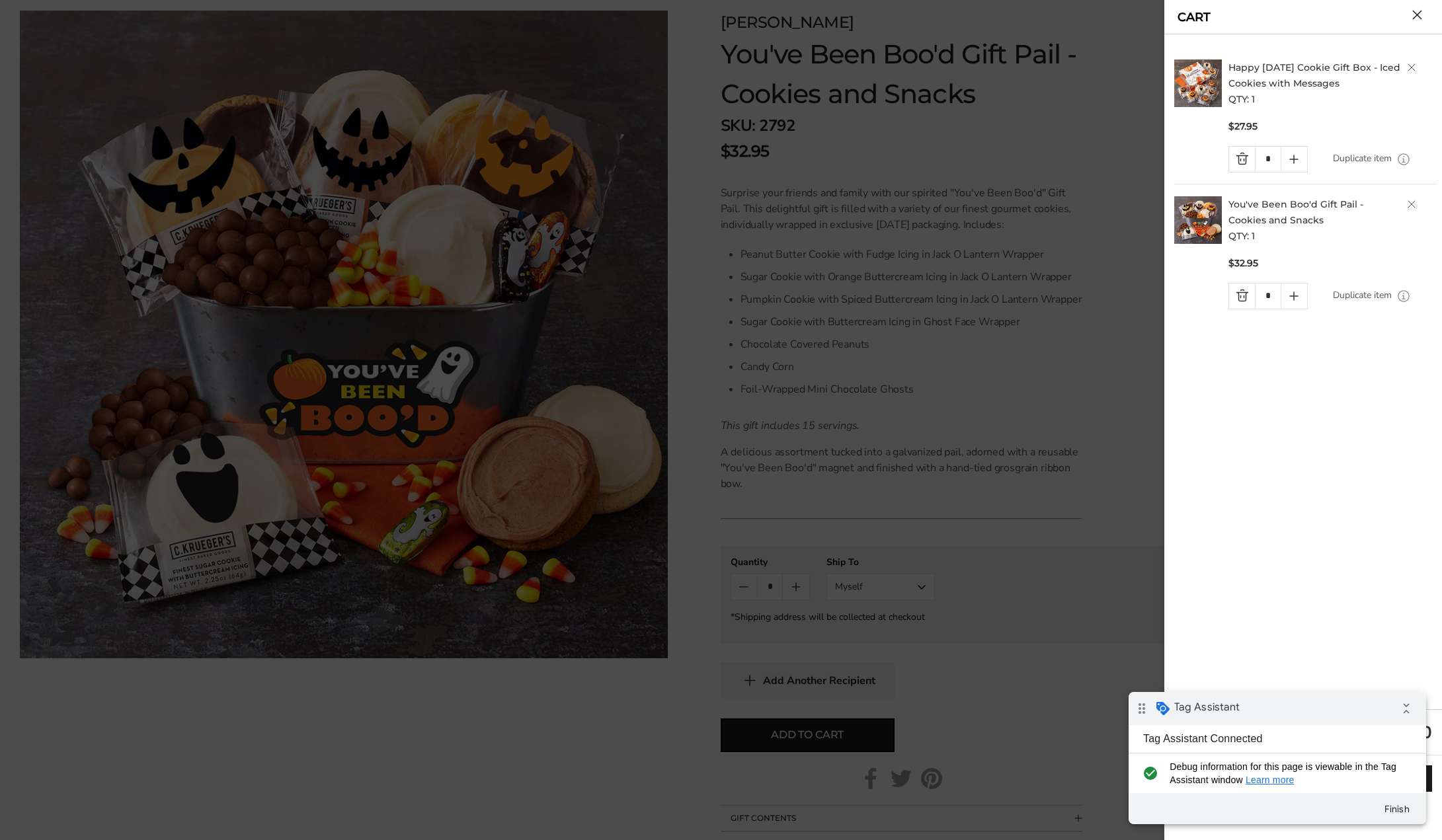
click at [1416, 16] on button "Close cart" at bounding box center [1417, 15] width 10 height 10
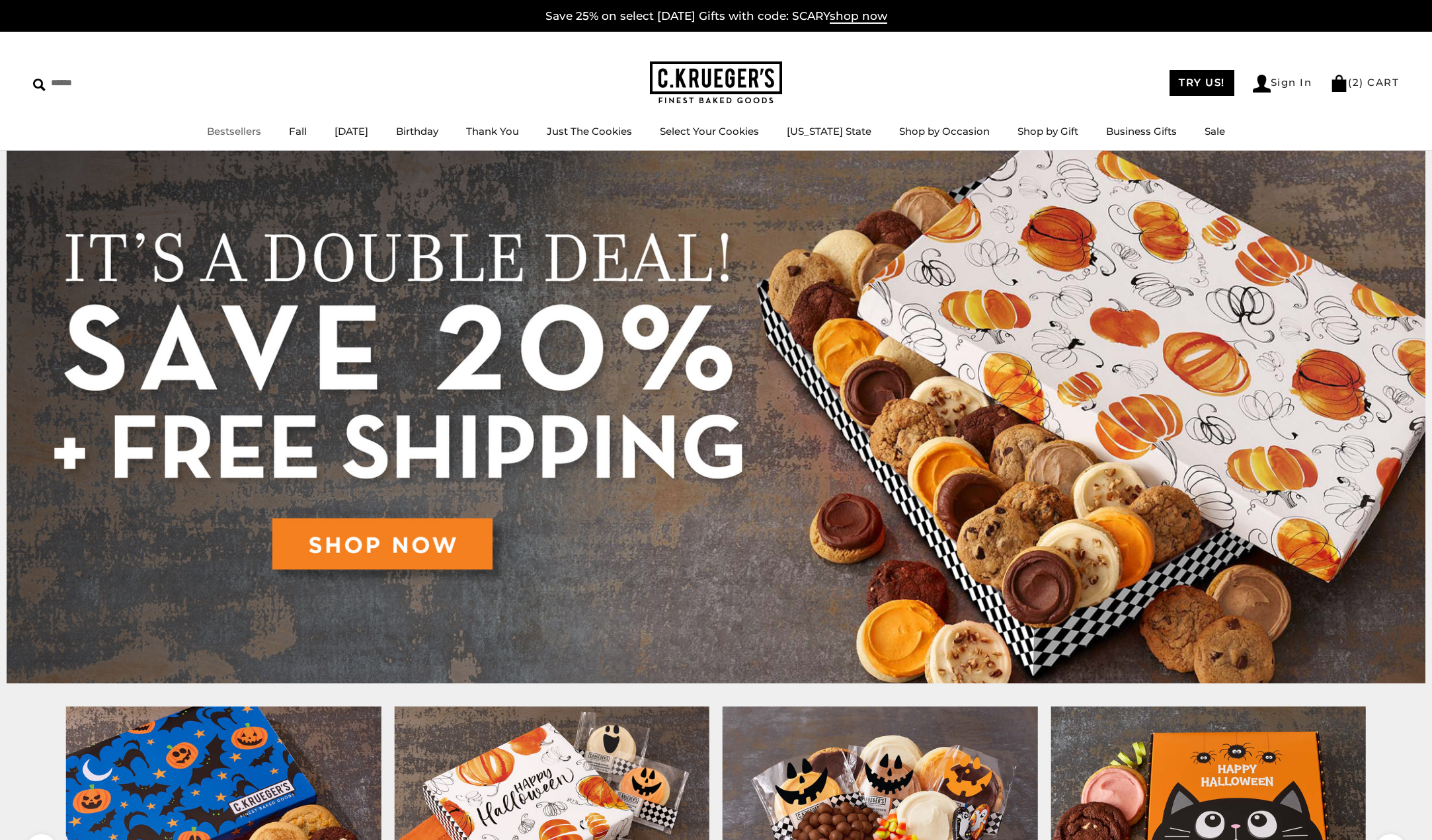
click at [257, 135] on link "Bestsellers" at bounding box center [234, 131] width 54 height 12
